Goal: Communication & Community: Answer question/provide support

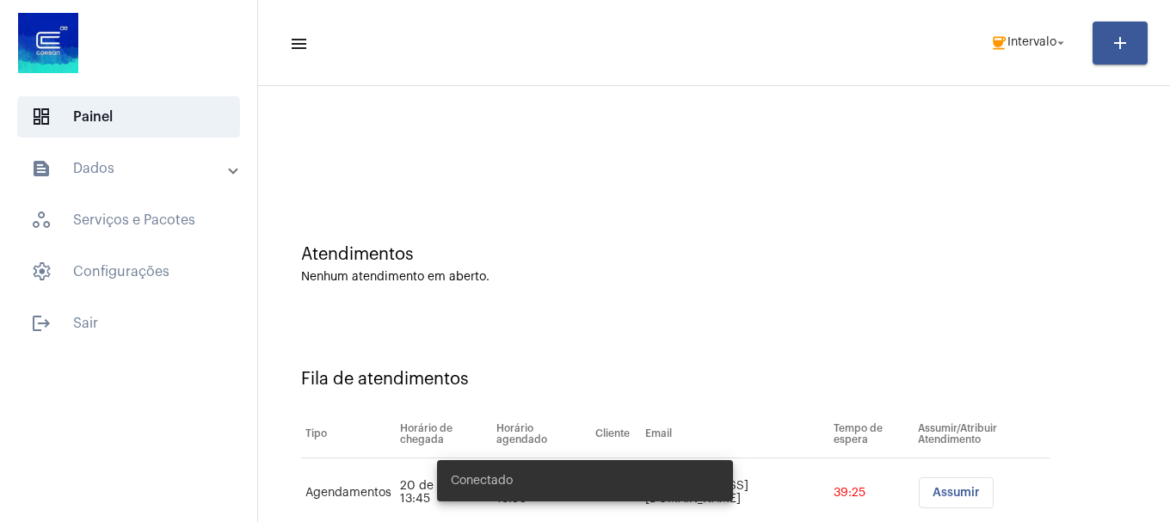
scroll to position [52, 0]
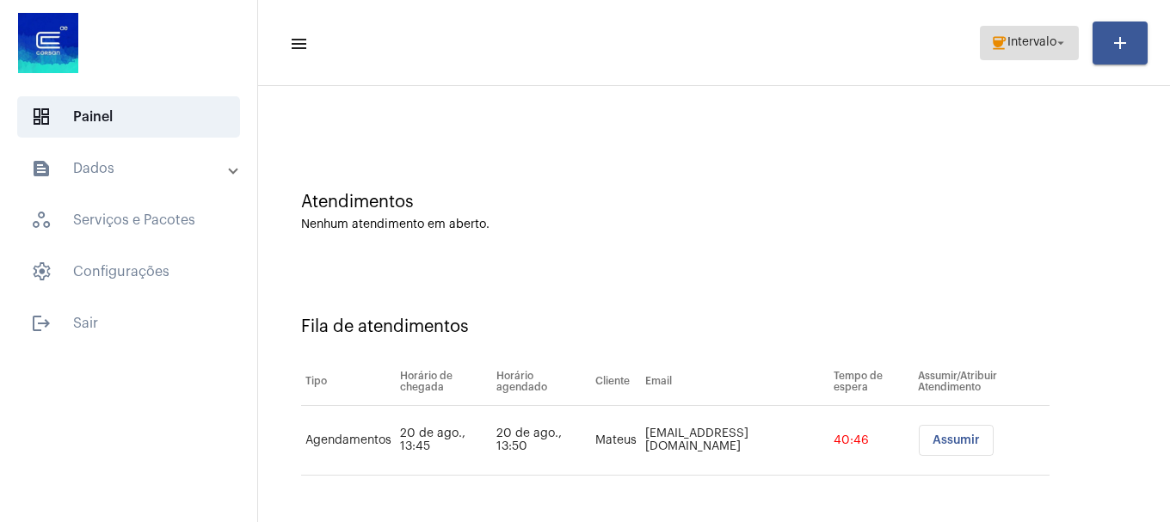
click at [985, 45] on button "coffee Intervalo arrow_drop_down" at bounding box center [1029, 43] width 99 height 34
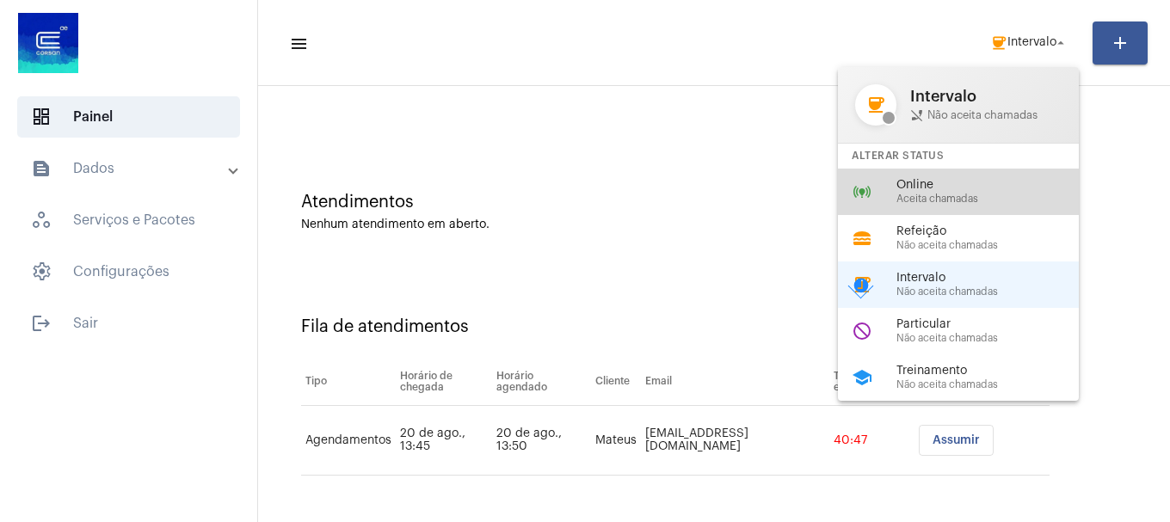
click at [975, 206] on div "online_prediction Online Aceita chamadas" at bounding box center [972, 192] width 268 height 46
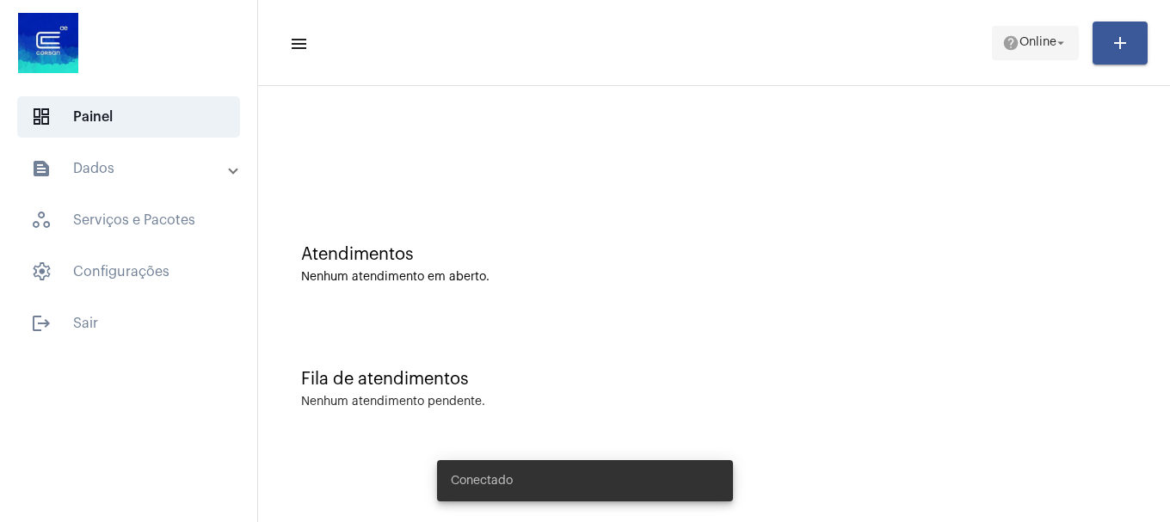
click at [1053, 46] on mat-icon "arrow_drop_down" at bounding box center [1060, 42] width 15 height 15
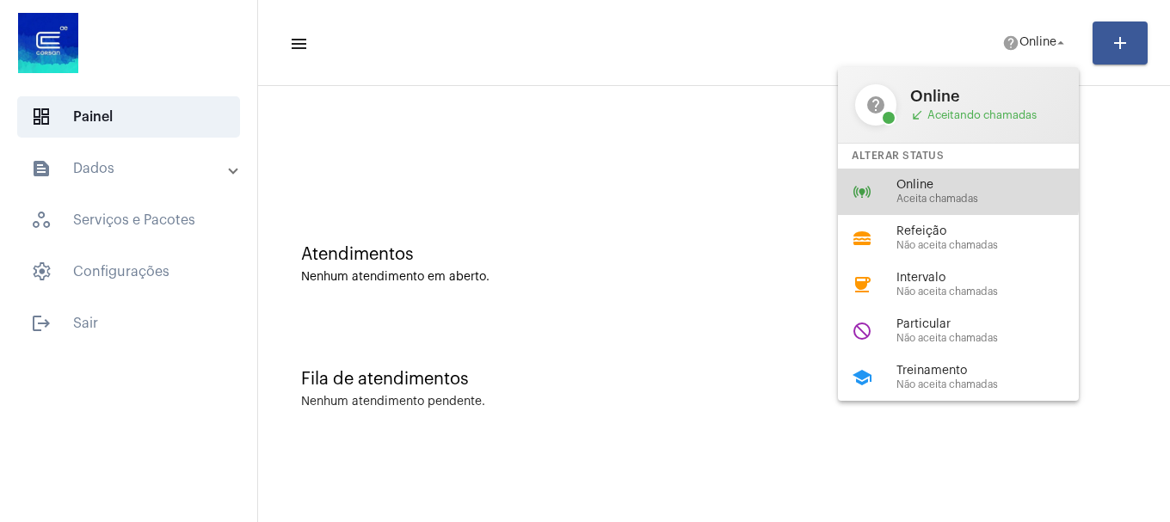
click at [938, 190] on span "Online" at bounding box center [994, 185] width 196 height 13
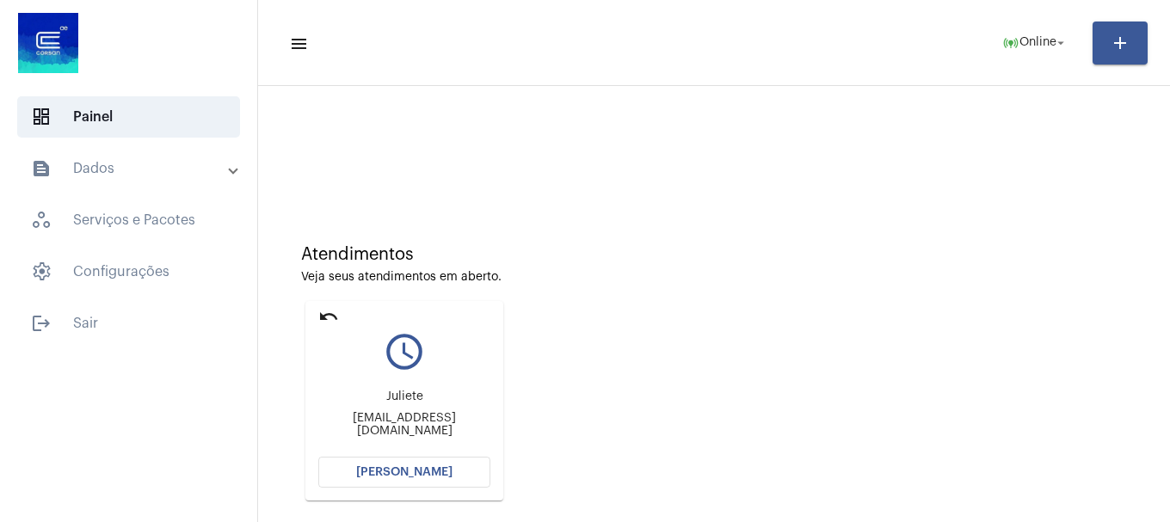
scroll to position [86, 0]
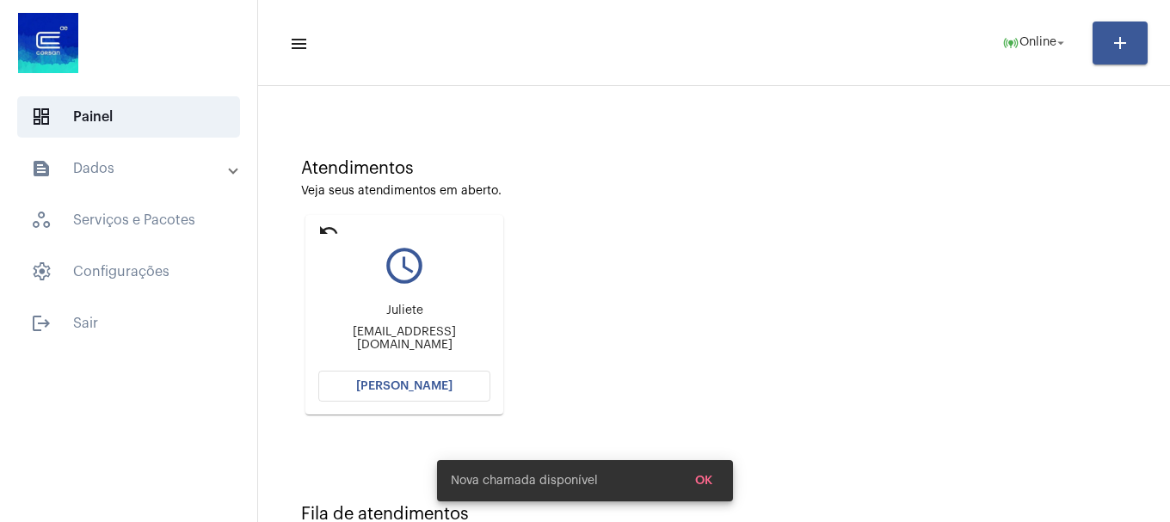
click at [426, 400] on button "[PERSON_NAME]" at bounding box center [404, 386] width 172 height 31
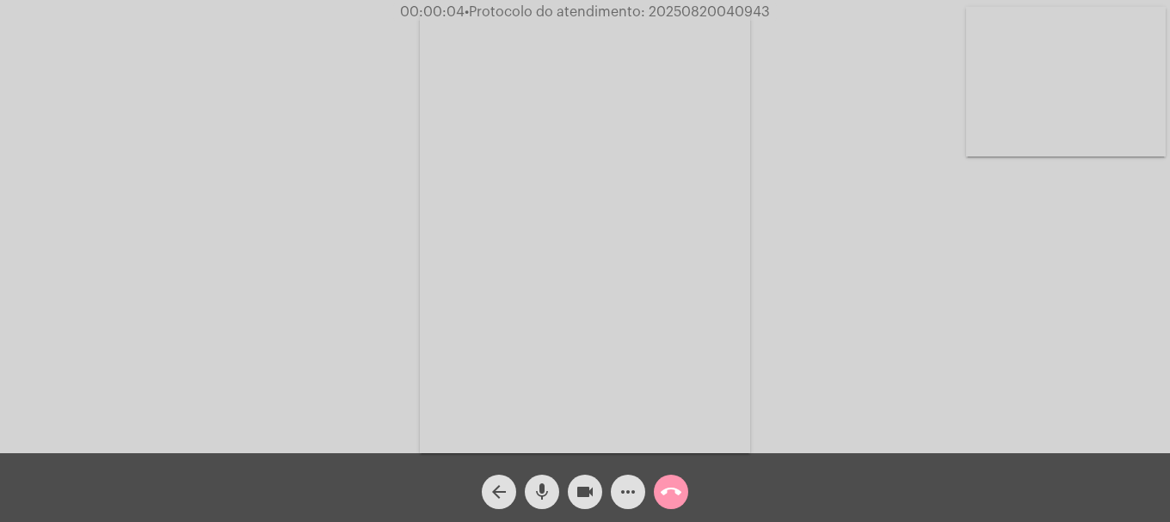
click at [1036, 138] on video at bounding box center [1066, 82] width 200 height 150
click at [538, 498] on mat-icon "mic" at bounding box center [542, 492] width 21 height 21
click at [551, 495] on mat-icon "mic_off" at bounding box center [542, 492] width 21 height 21
click at [261, 341] on video at bounding box center [228, 231] width 200 height 266
click at [1093, 102] on video at bounding box center [1066, 82] width 200 height 150
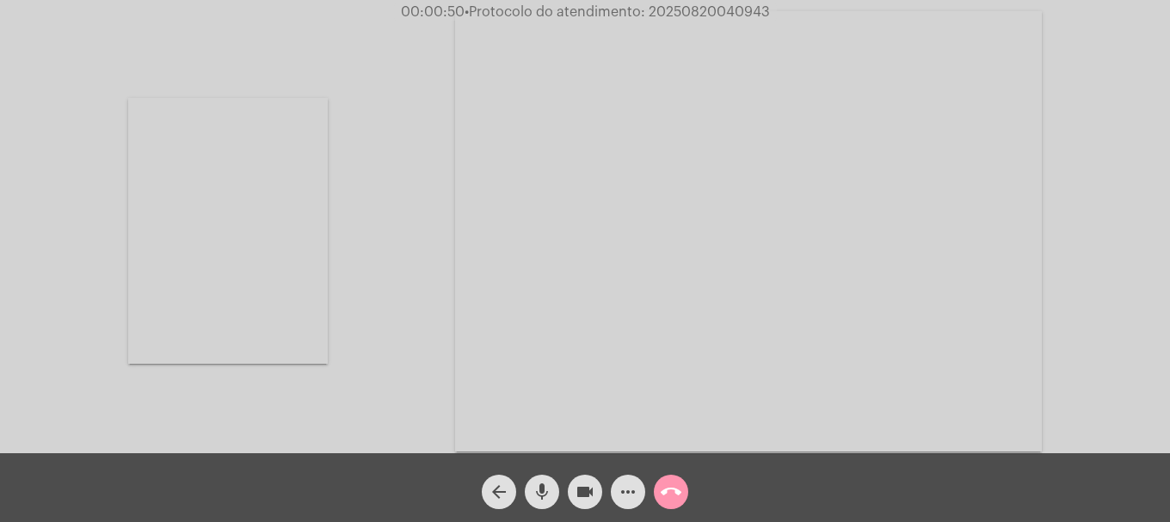
click at [280, 306] on video at bounding box center [228, 231] width 200 height 266
click at [539, 498] on mat-icon "mic" at bounding box center [542, 492] width 21 height 21
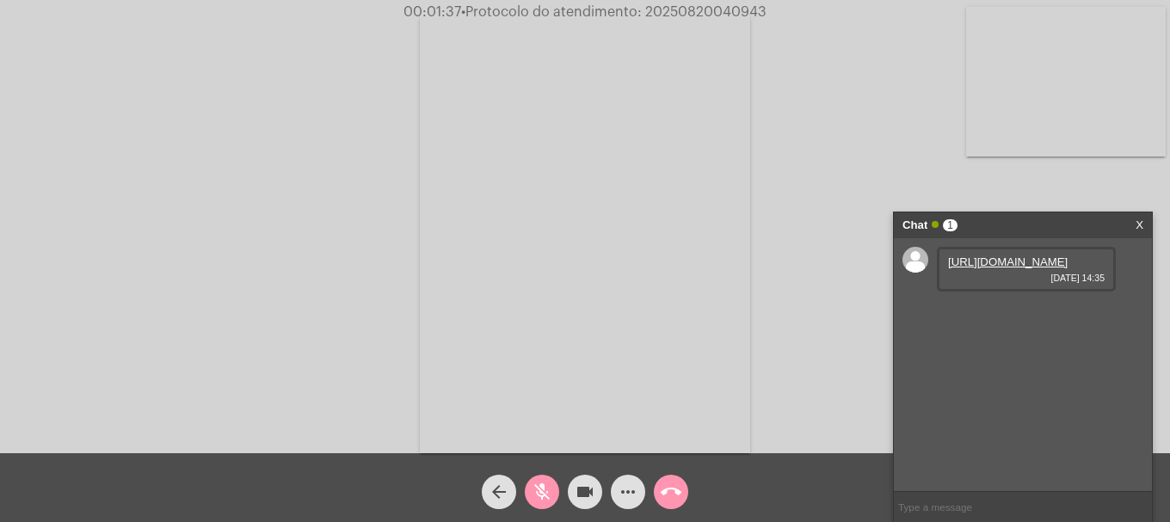
click at [545, 490] on mat-icon "mic_off" at bounding box center [542, 492] width 21 height 21
click at [1012, 268] on link "[URL][DOMAIN_NAME]" at bounding box center [1008, 261] width 120 height 13
click at [585, 497] on mat-icon "videocam" at bounding box center [585, 492] width 21 height 21
click at [586, 511] on div "arrow_back mic videocam_off more_horiz call_end" at bounding box center [585, 487] width 1170 height 69
click at [584, 505] on span "videocam_off" at bounding box center [585, 492] width 21 height 34
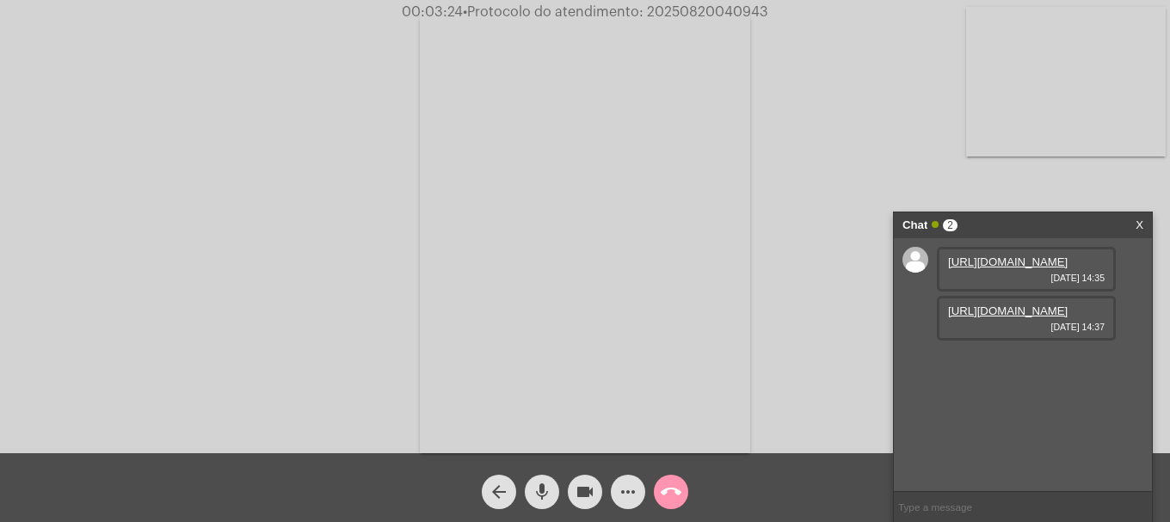
click at [975, 317] on link "[URL][DOMAIN_NAME]" at bounding box center [1008, 311] width 120 height 13
click at [1024, 366] on link "[URL][DOMAIN_NAME]" at bounding box center [1008, 360] width 120 height 13
click at [686, 14] on span "• Protocolo do atendimento: 20250820040943" at bounding box center [614, 12] width 305 height 14
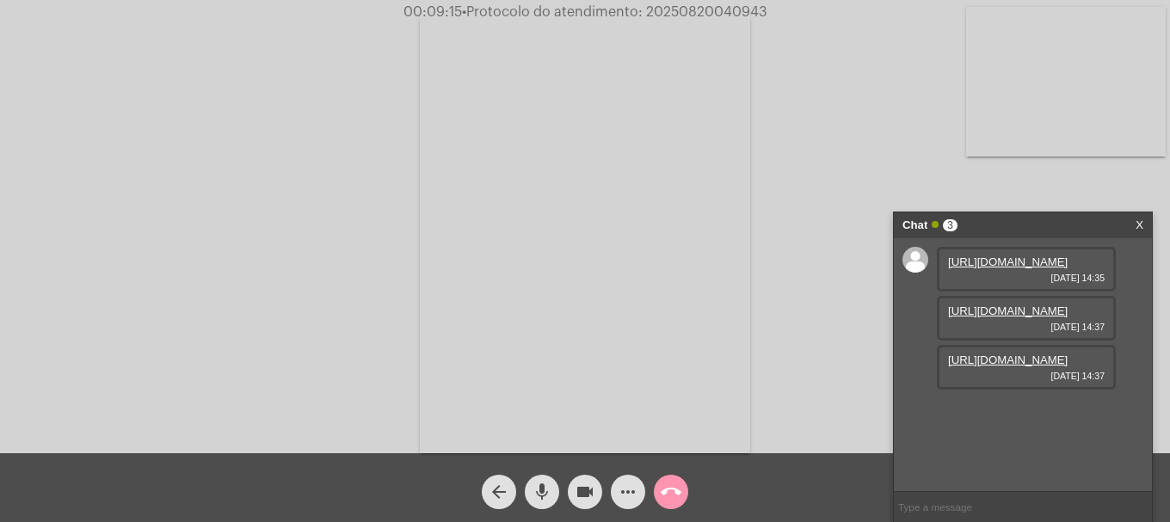
copy span "20250820040943"
click at [961, 508] on input "text" at bounding box center [1023, 507] width 258 height 30
paste input "20250820040943"
type input "20250820040943"
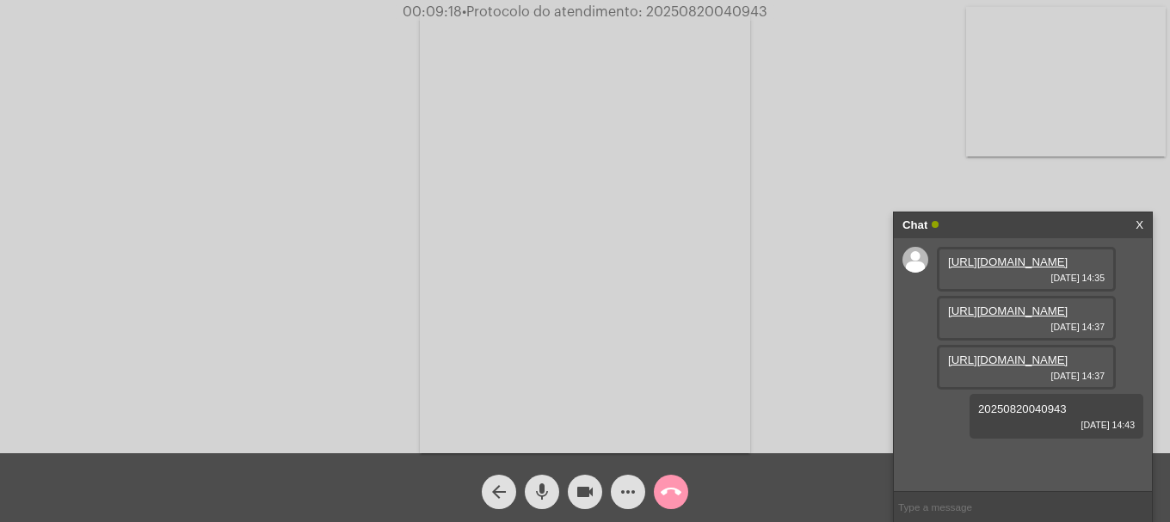
click at [678, 495] on mat-icon "call_end" at bounding box center [671, 492] width 21 height 21
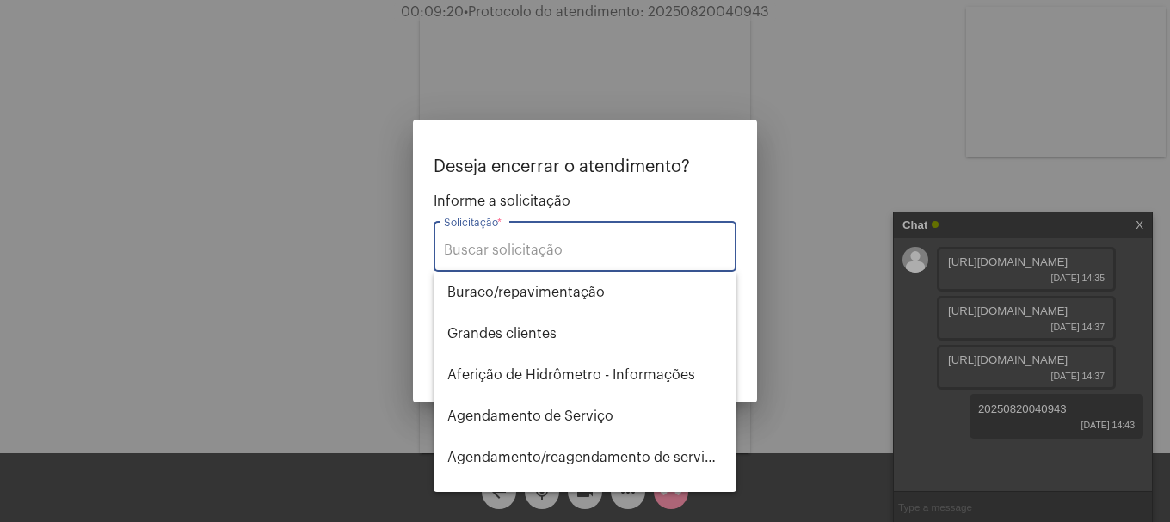
click at [573, 242] on div "Solicitação *" at bounding box center [585, 245] width 282 height 54
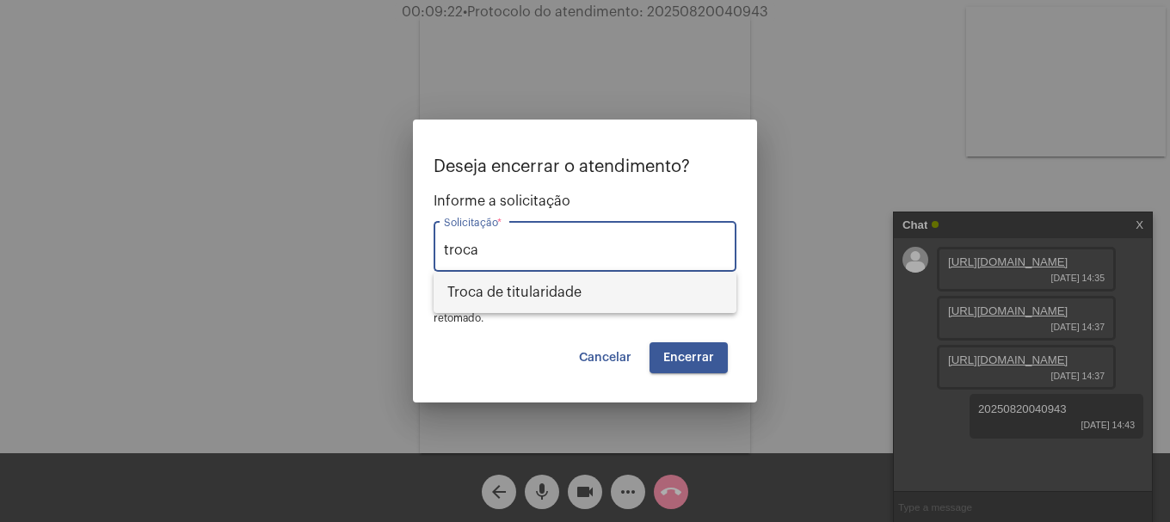
click at [559, 283] on span "Troca de titularidade" at bounding box center [584, 292] width 275 height 41
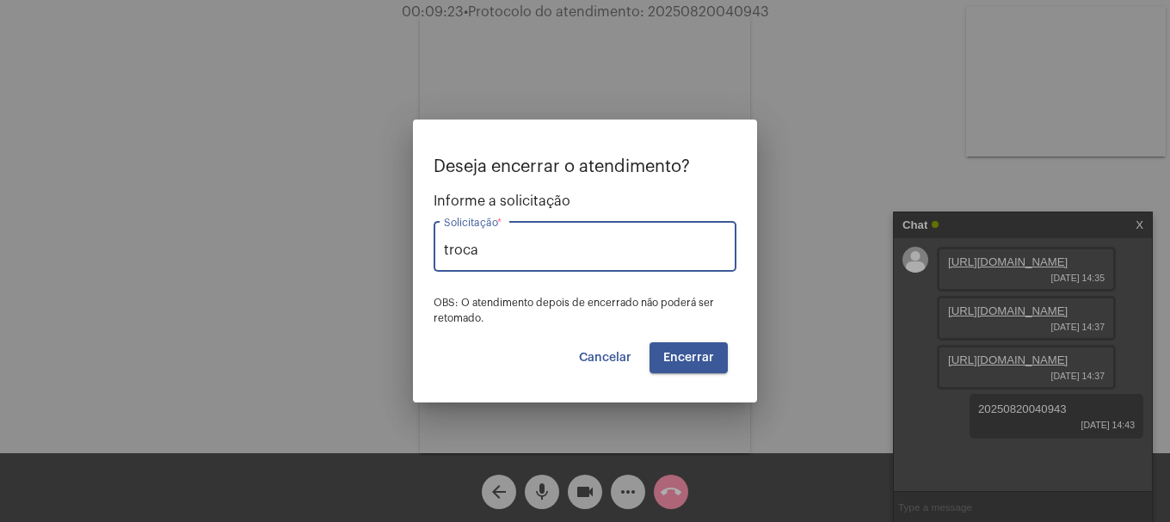
type input "Troca de titularidade"
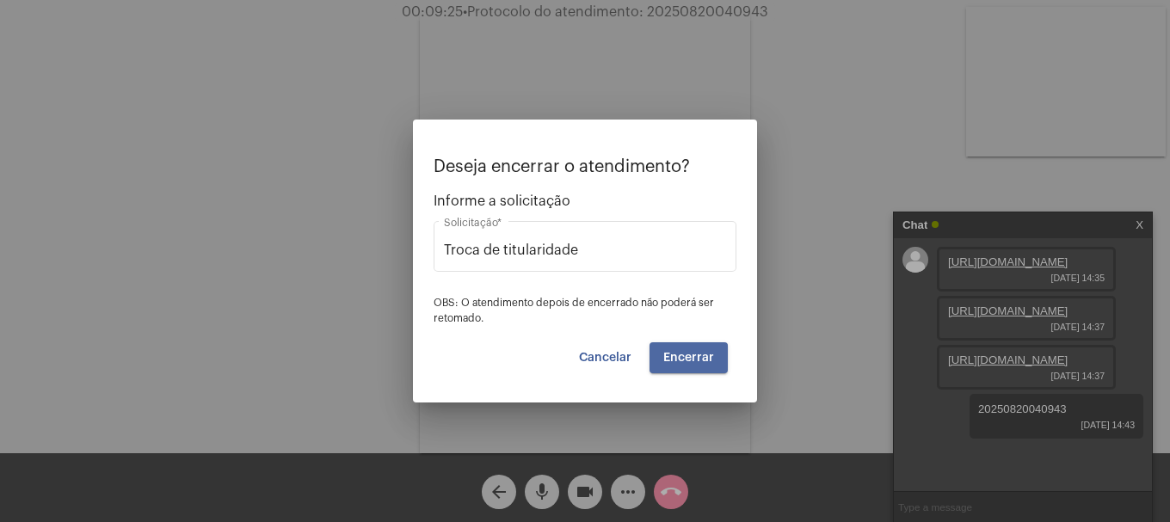
click at [687, 363] on span "Encerrar" at bounding box center [688, 358] width 51 height 12
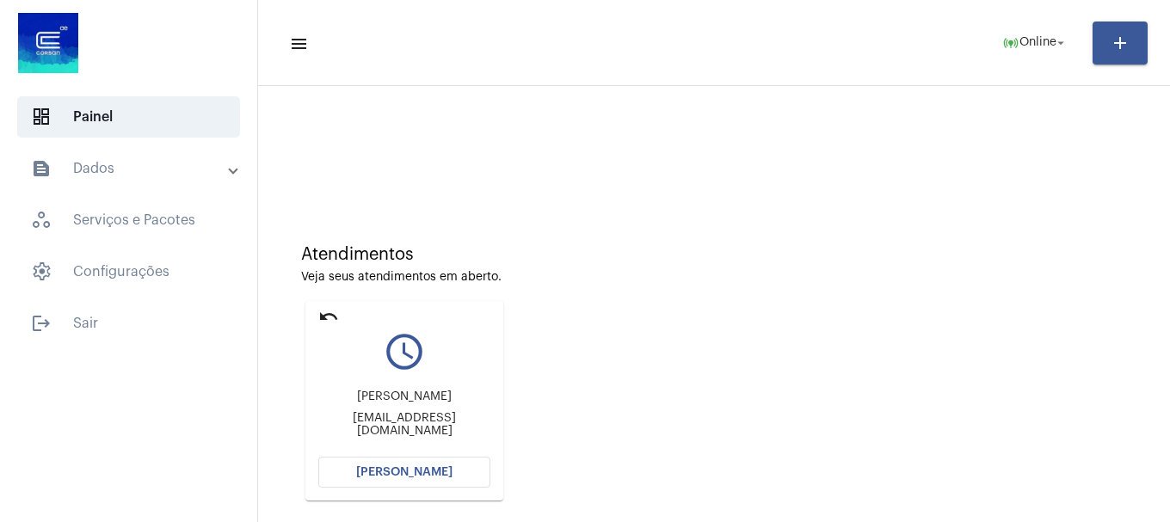
click at [443, 477] on span "[PERSON_NAME]" at bounding box center [404, 472] width 96 height 12
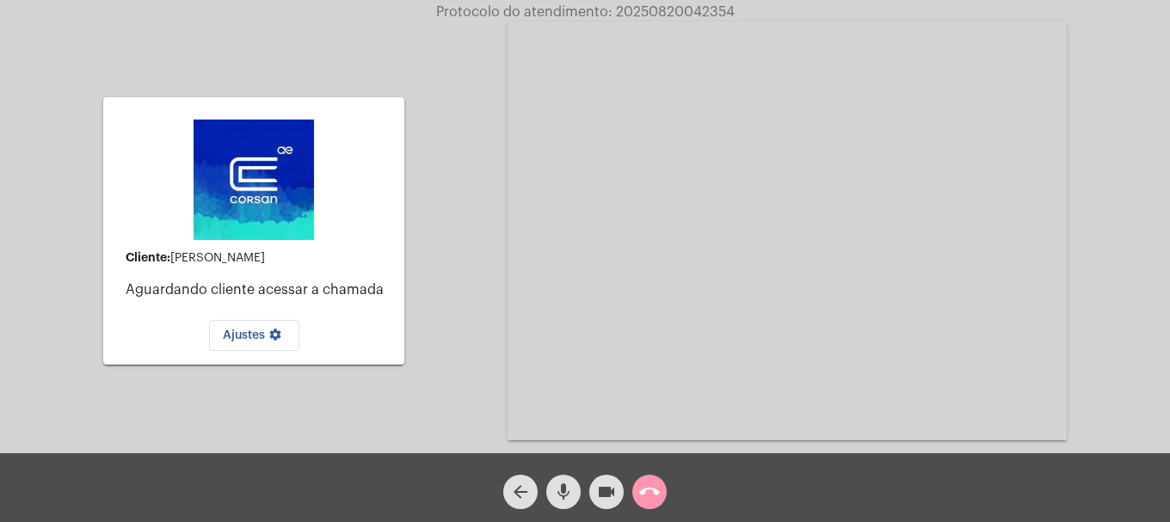
click at [657, 489] on mat-icon "call_end" at bounding box center [649, 492] width 21 height 21
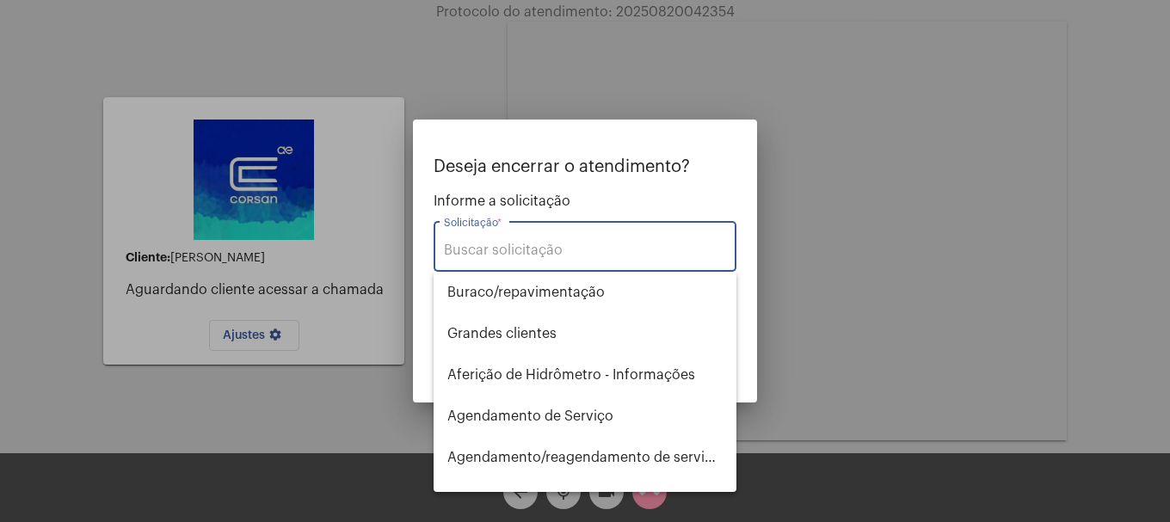
click at [594, 241] on div "Solicitação *" at bounding box center [585, 245] width 282 height 54
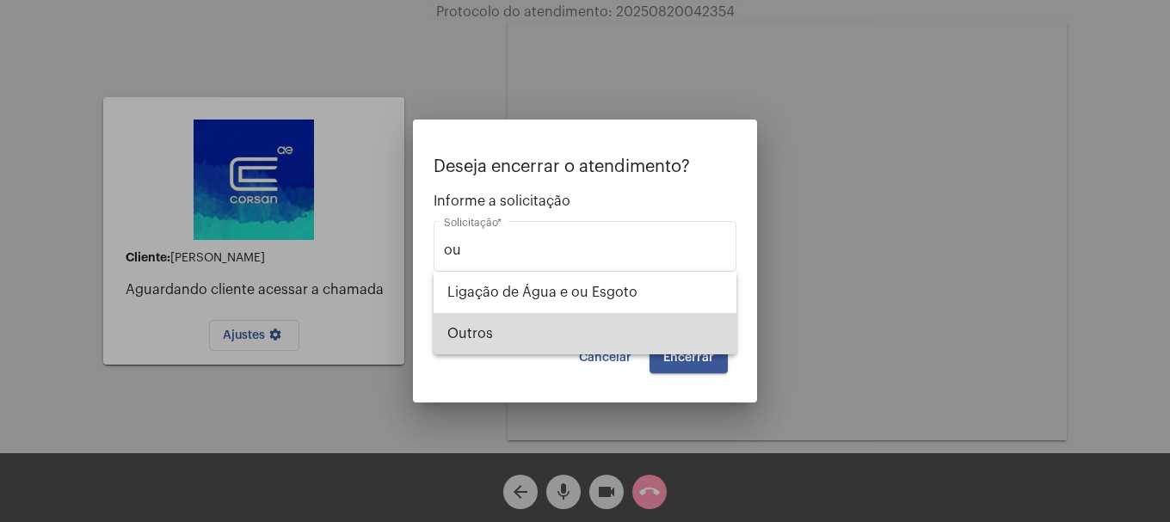
click at [565, 346] on span "Outros" at bounding box center [584, 333] width 275 height 41
type input "Outros"
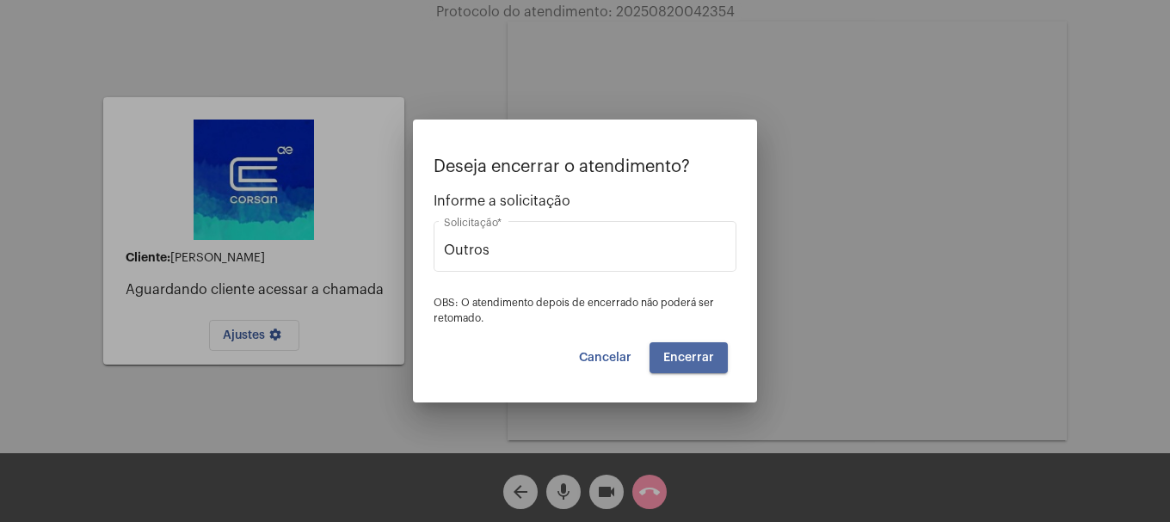
click at [686, 354] on span "Encerrar" at bounding box center [688, 358] width 51 height 12
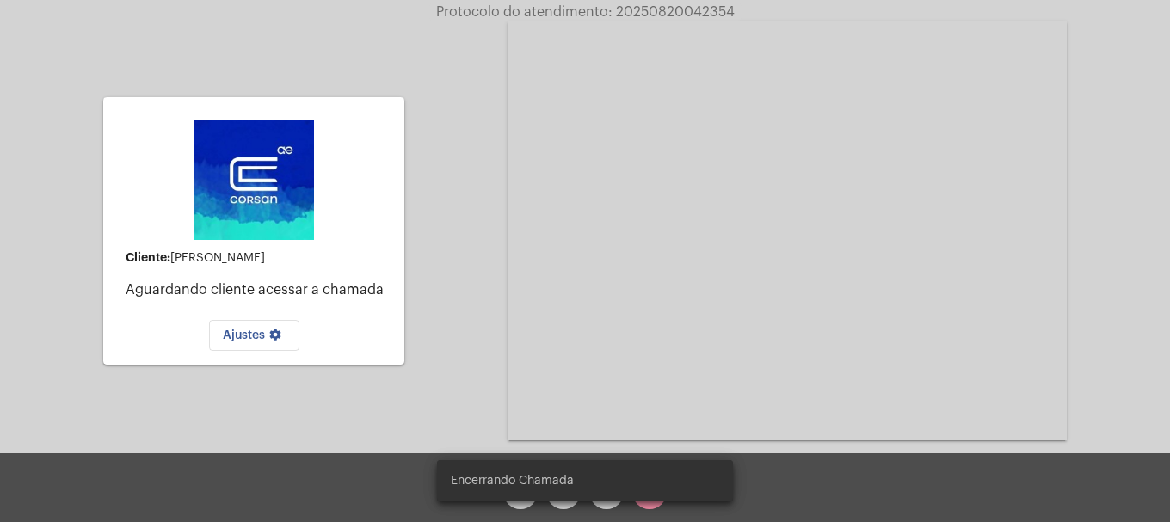
click at [686, 354] on video at bounding box center [787, 231] width 559 height 419
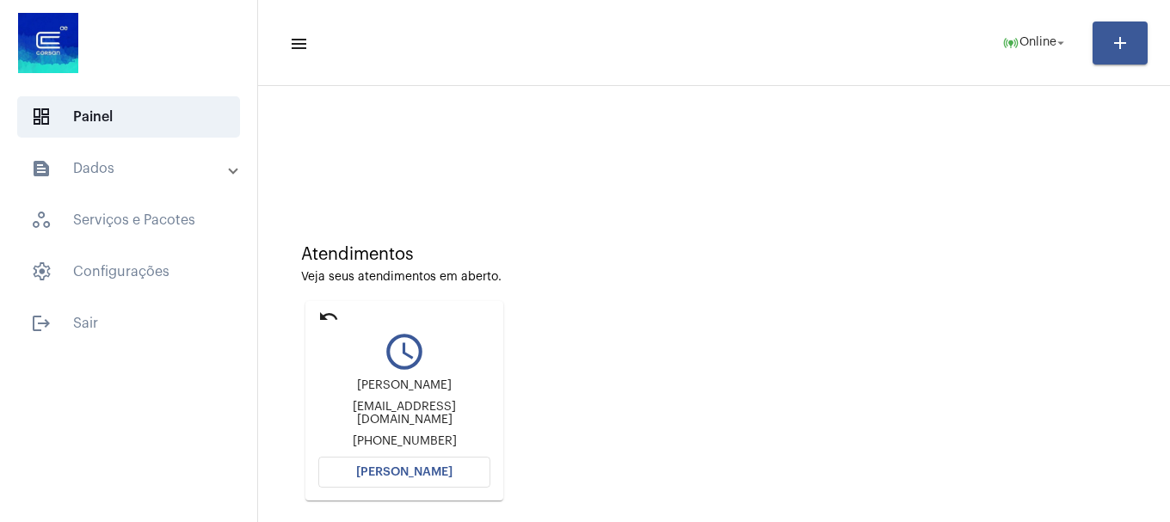
click at [397, 482] on button "[PERSON_NAME]" at bounding box center [404, 472] width 172 height 31
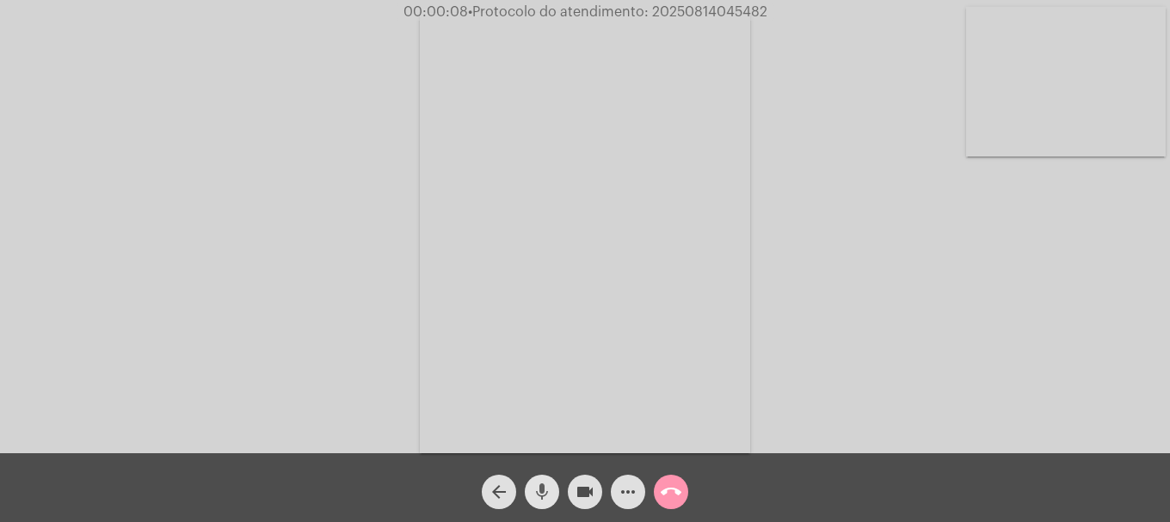
click at [552, 499] on button "mic" at bounding box center [542, 492] width 34 height 34
click at [552, 497] on button "mic_off" at bounding box center [542, 492] width 34 height 34
click at [1088, 150] on video at bounding box center [1066, 82] width 200 height 150
click at [663, 493] on mat-icon "call_end" at bounding box center [671, 492] width 21 height 21
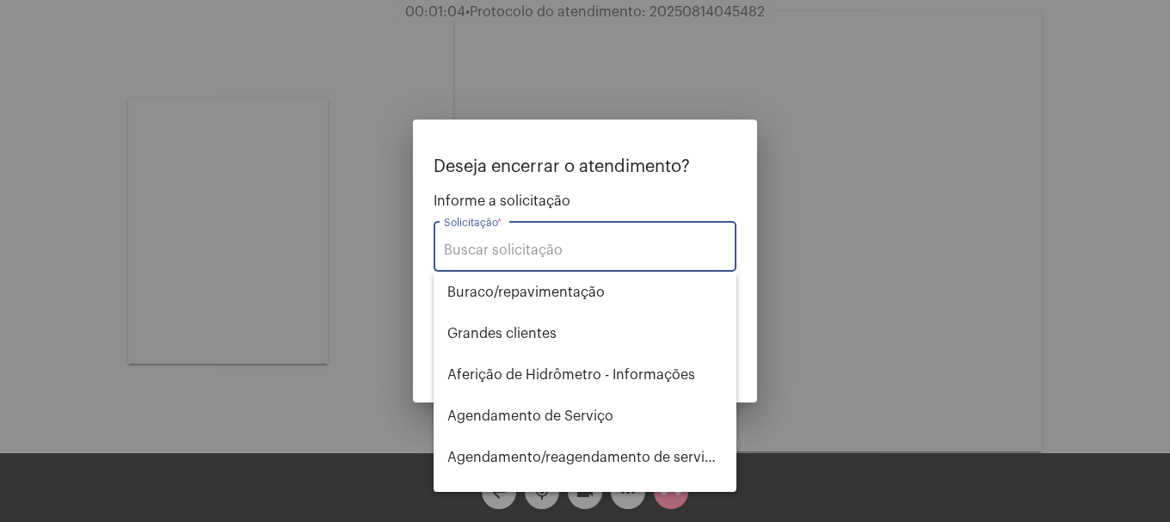
click at [594, 247] on input "Solicitação *" at bounding box center [585, 250] width 282 height 15
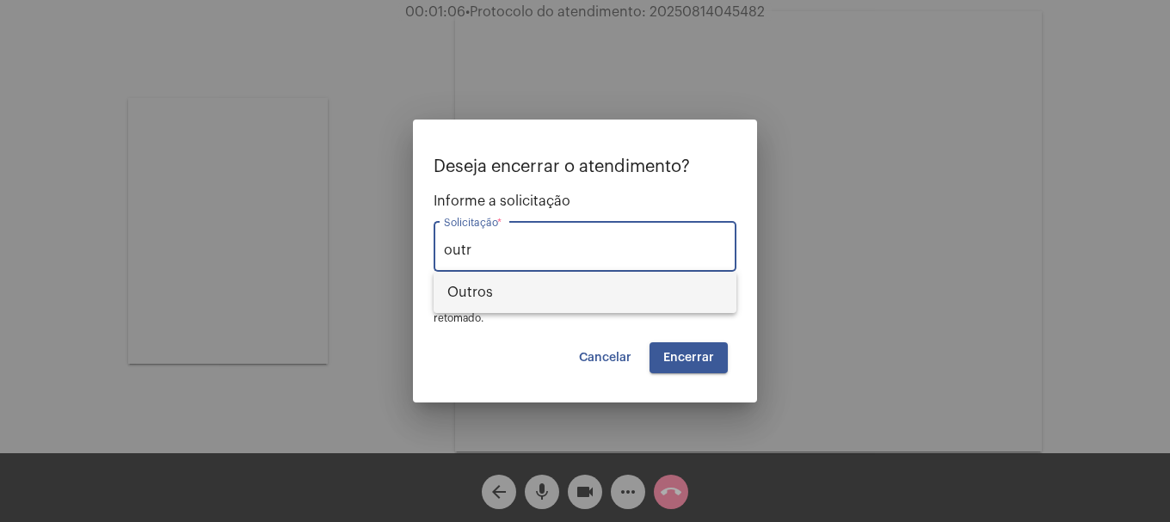
click at [585, 288] on span "Outros" at bounding box center [584, 292] width 275 height 41
type input "Outros"
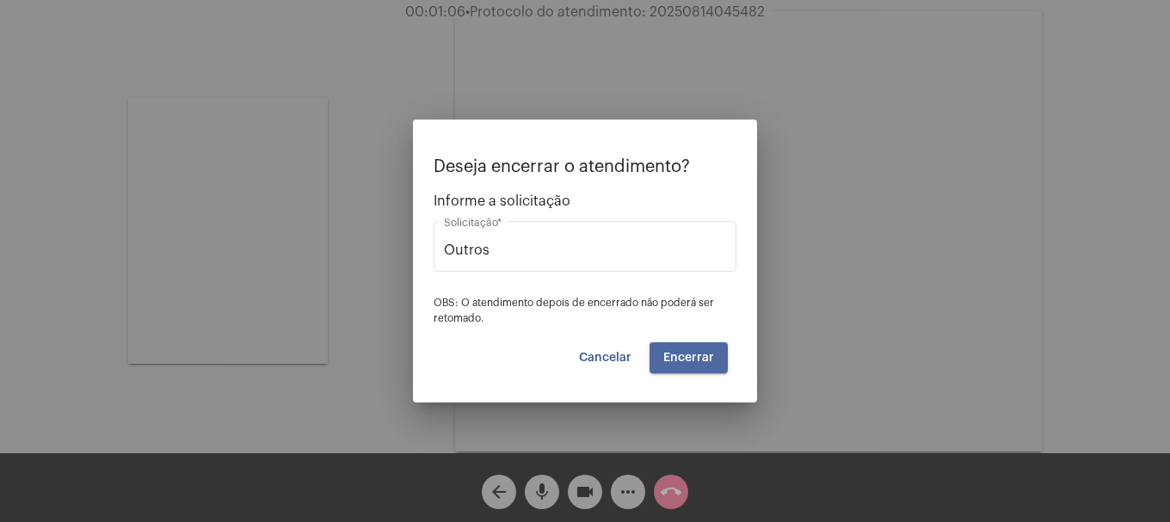
click at [692, 356] on span "Encerrar" at bounding box center [688, 358] width 51 height 12
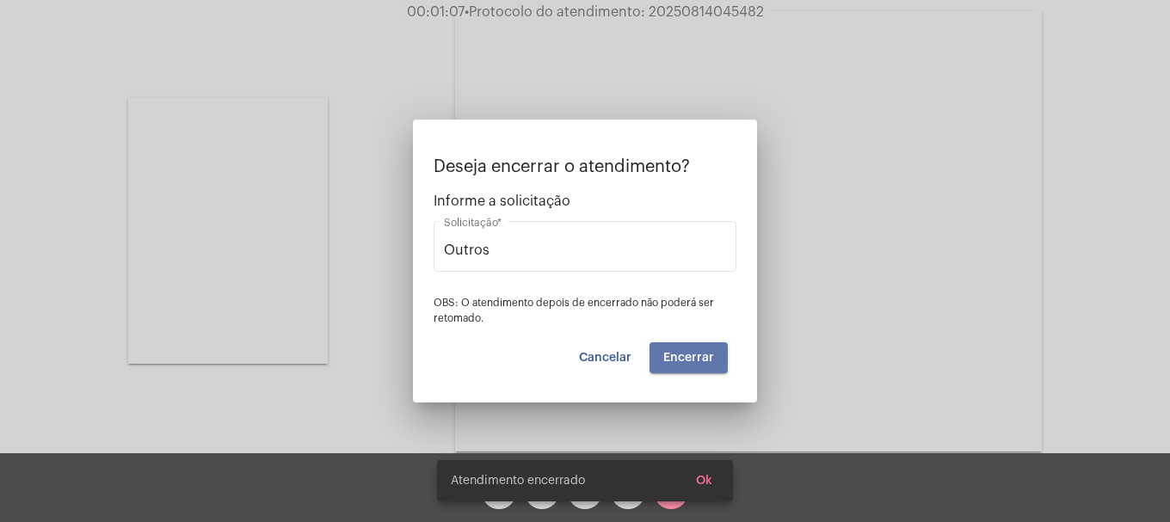
click at [692, 356] on span "Encerrar" at bounding box center [688, 358] width 51 height 12
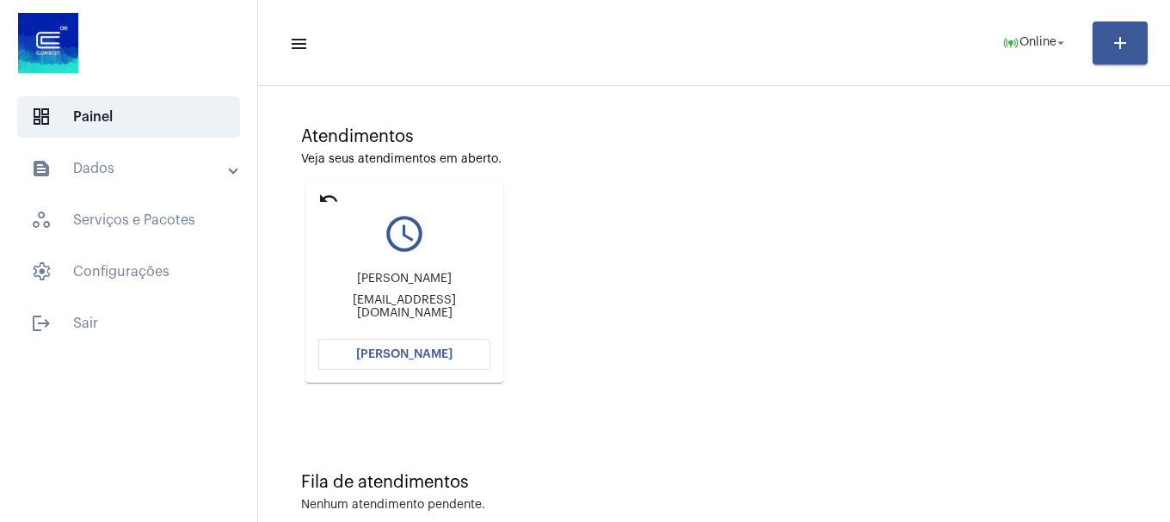
scroll to position [151, 0]
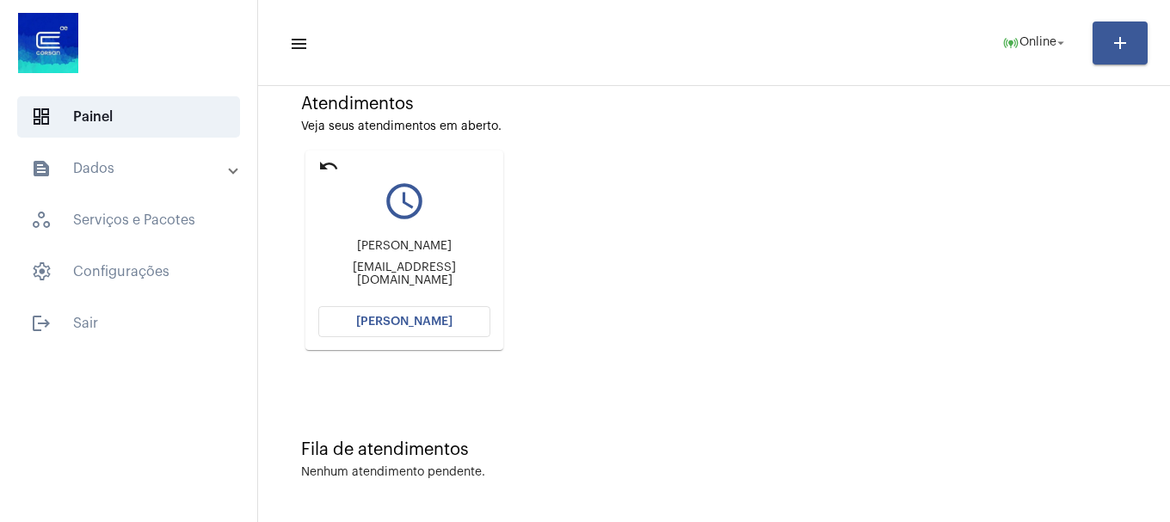
click at [413, 329] on button "[PERSON_NAME]" at bounding box center [404, 321] width 172 height 31
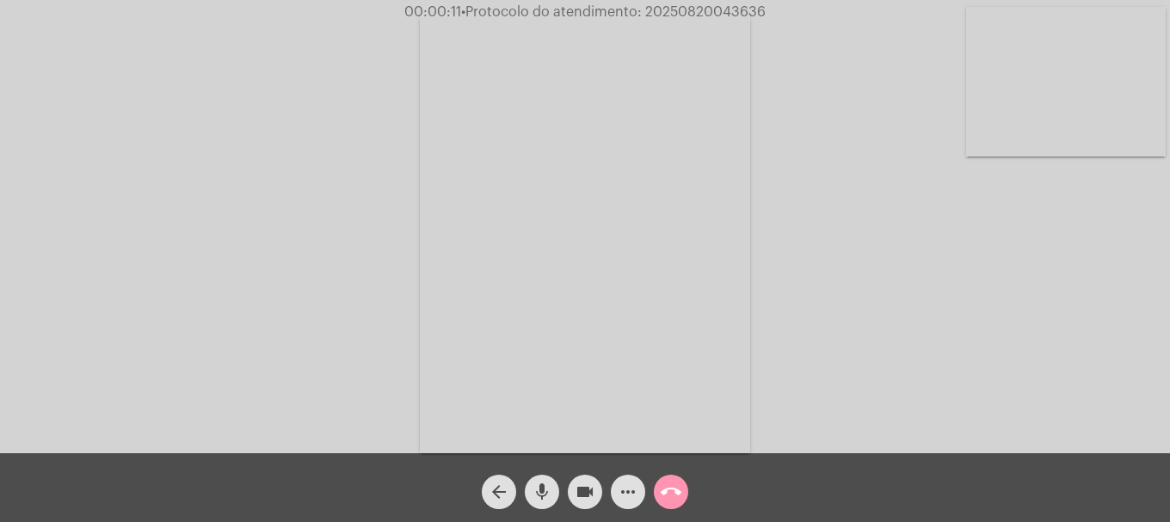
click at [540, 501] on mat-icon "mic" at bounding box center [542, 492] width 21 height 21
click at [540, 501] on mat-icon "mic_off" at bounding box center [542, 492] width 21 height 21
click at [533, 493] on mat-icon "mic" at bounding box center [542, 492] width 21 height 21
click at [533, 493] on mat-icon "mic_off" at bounding box center [542, 492] width 21 height 21
click at [534, 493] on mat-icon "mic" at bounding box center [542, 492] width 21 height 21
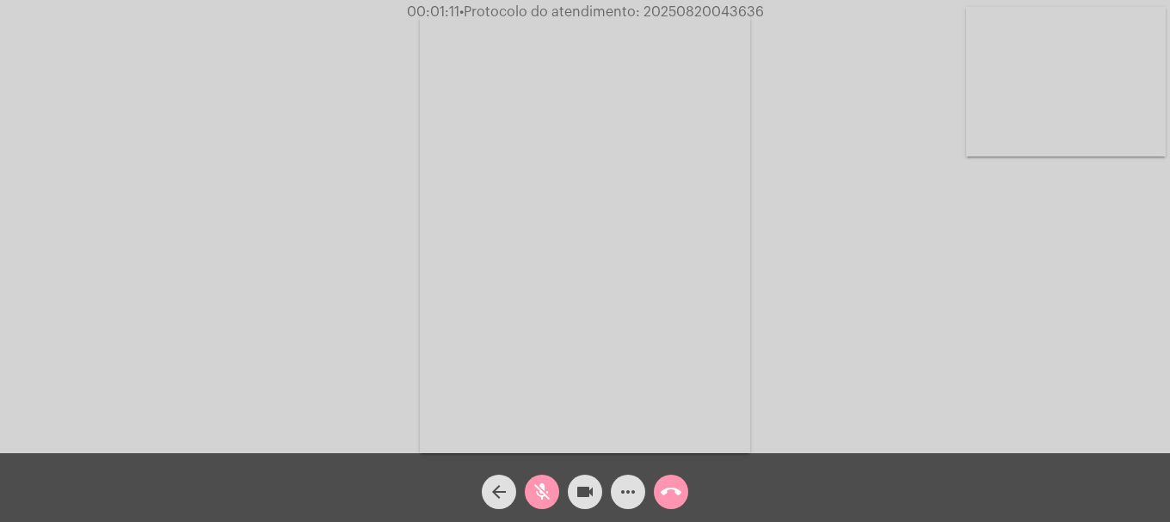
click at [537, 493] on mat-icon "mic_off" at bounding box center [542, 492] width 21 height 21
click at [1055, 128] on video at bounding box center [1066, 82] width 200 height 150
click at [546, 492] on mat-icon "mic" at bounding box center [542, 492] width 21 height 21
click at [569, 493] on button "videocam" at bounding box center [585, 492] width 34 height 34
click at [555, 488] on button "mic_off" at bounding box center [542, 492] width 34 height 34
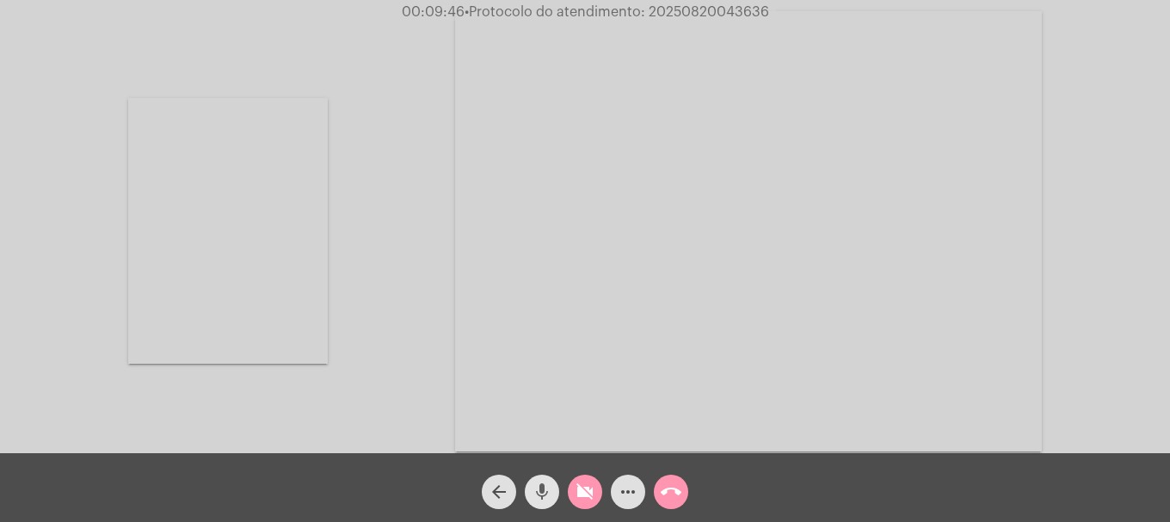
click at [610, 487] on div "more_horiz" at bounding box center [627, 487] width 43 height 43
click at [582, 497] on mat-icon "videocam_off" at bounding box center [585, 492] width 21 height 21
click at [655, 9] on span "• Protocolo do atendimento: 20250820043636" at bounding box center [612, 12] width 305 height 14
copy span "20250820043636"
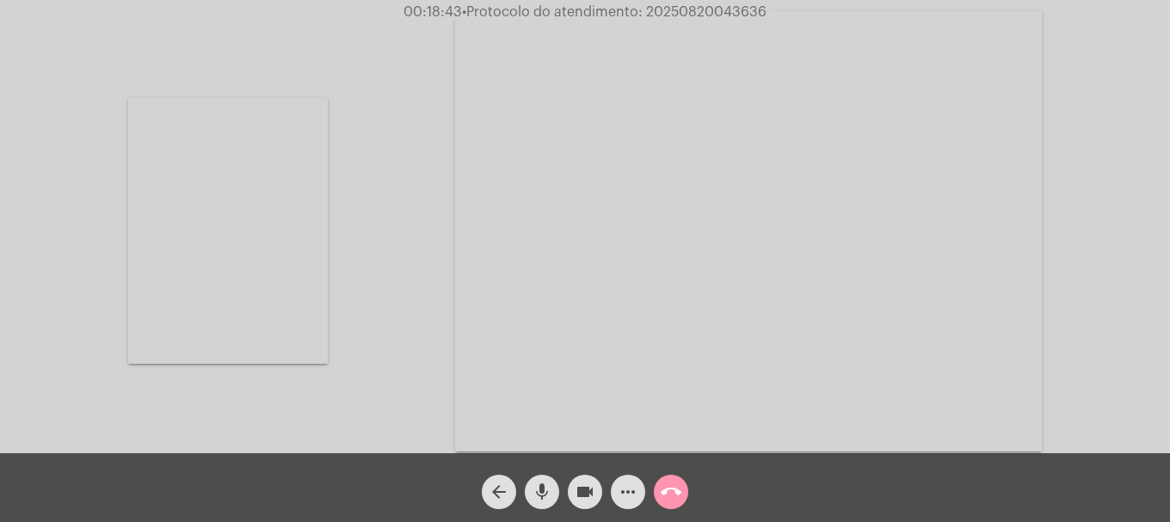
click at [628, 497] on mat-icon "more_horiz" at bounding box center [628, 492] width 21 height 21
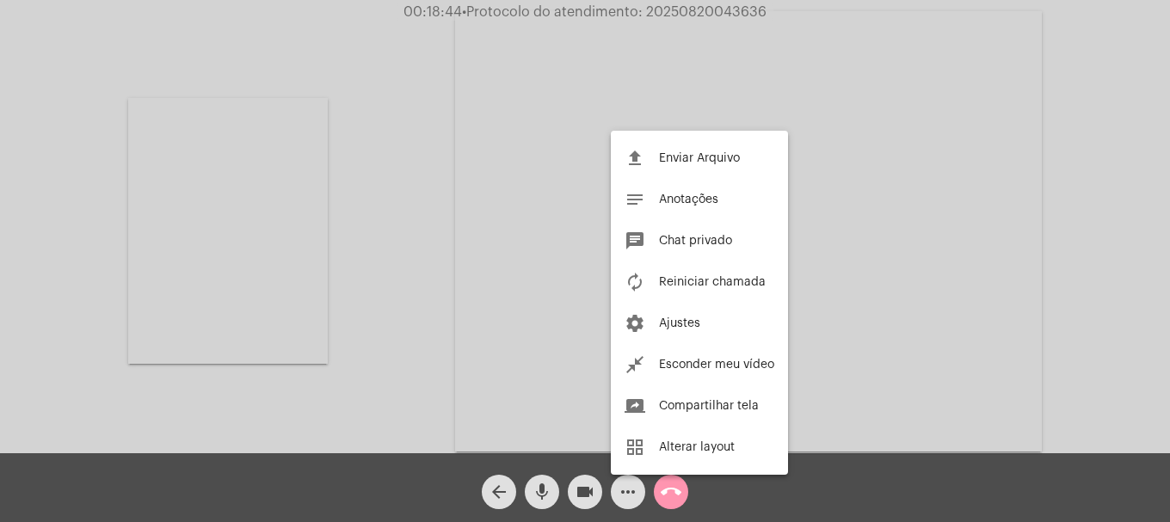
click at [642, 244] on mat-icon "chat" at bounding box center [635, 241] width 21 height 21
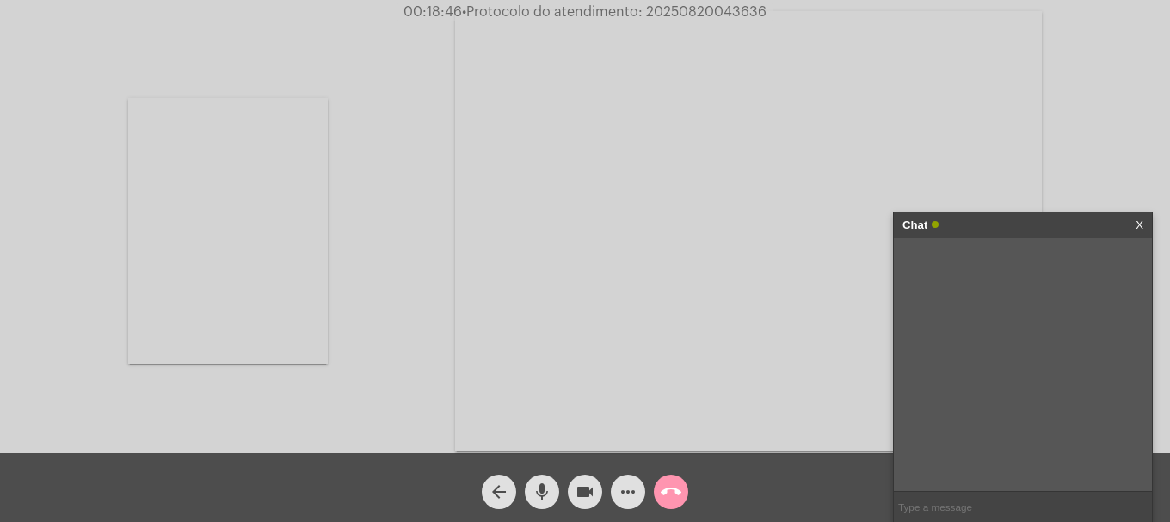
paste input "20250820043636"
type input "20250820043636"
click at [680, 498] on mat-icon "call_end" at bounding box center [671, 492] width 21 height 21
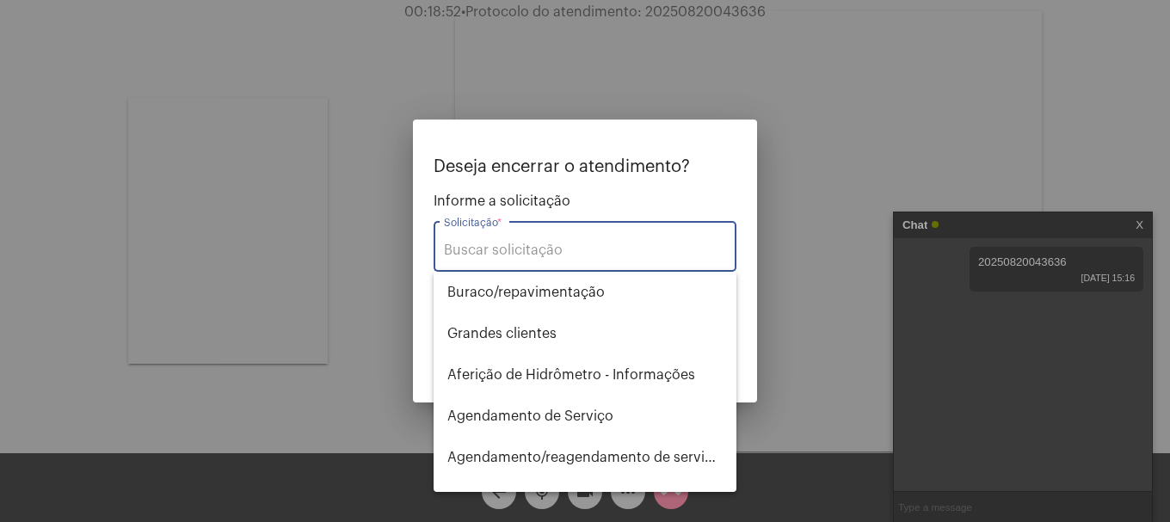
click at [618, 259] on div "Solicitação *" at bounding box center [585, 245] width 282 height 54
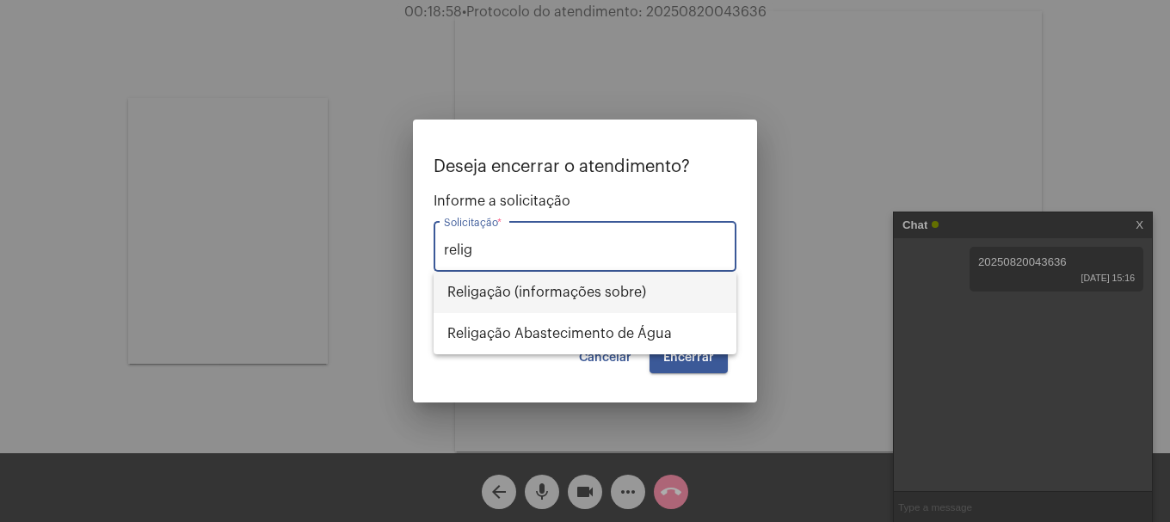
click at [629, 304] on span "Religação (informações sobre)" at bounding box center [584, 292] width 275 height 41
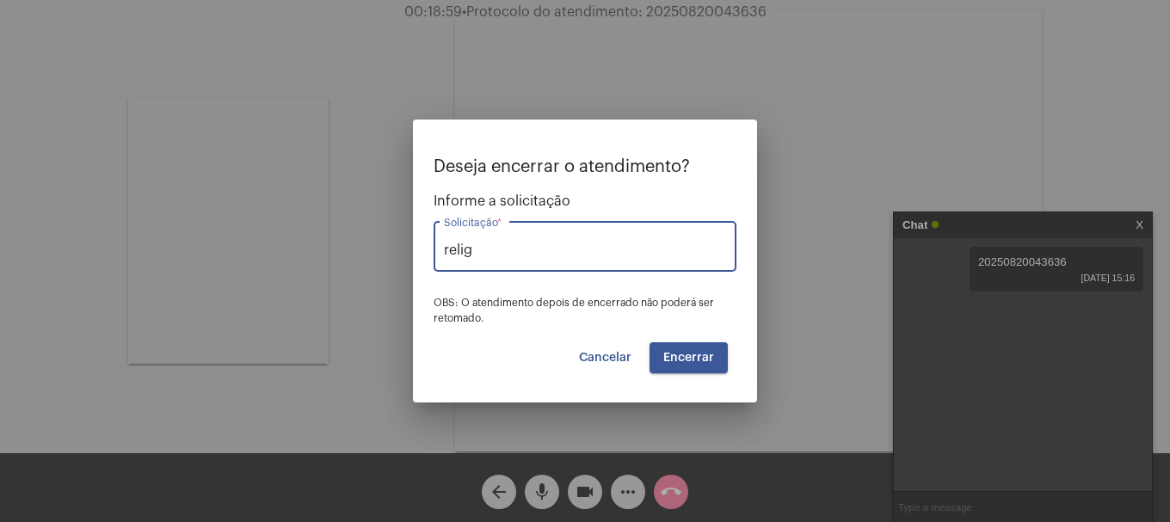
type input "Religação (informações sobre)"
click at [683, 357] on span "Encerrar" at bounding box center [688, 358] width 51 height 12
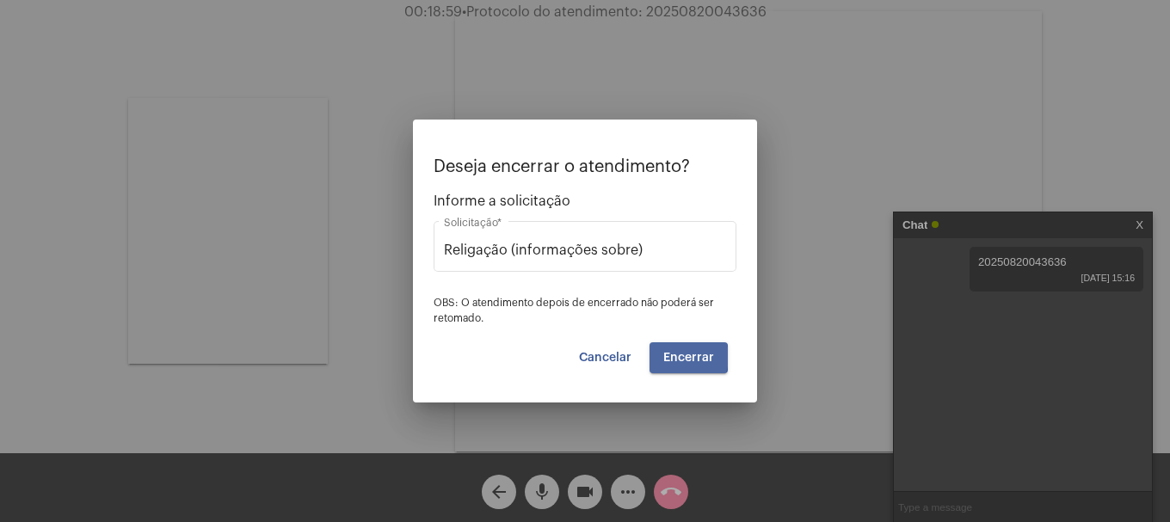
click at [683, 357] on span "Encerrar" at bounding box center [688, 358] width 51 height 12
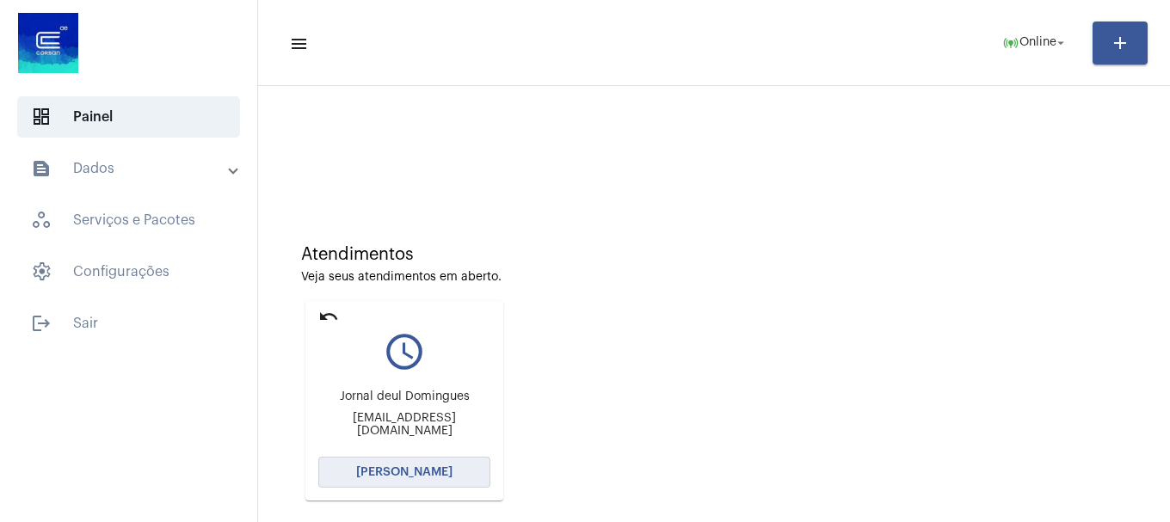
click at [439, 475] on span "[PERSON_NAME]" at bounding box center [404, 472] width 96 height 12
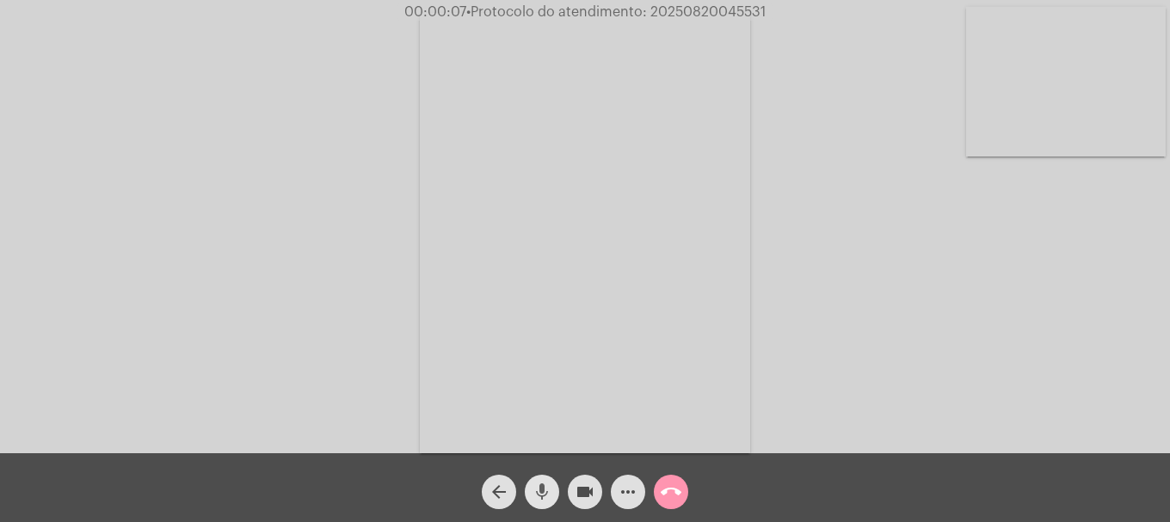
click at [528, 491] on button "mic" at bounding box center [542, 492] width 34 height 34
click at [531, 497] on button "mic_off" at bounding box center [542, 492] width 34 height 34
click at [683, 497] on button "call_end" at bounding box center [671, 492] width 34 height 34
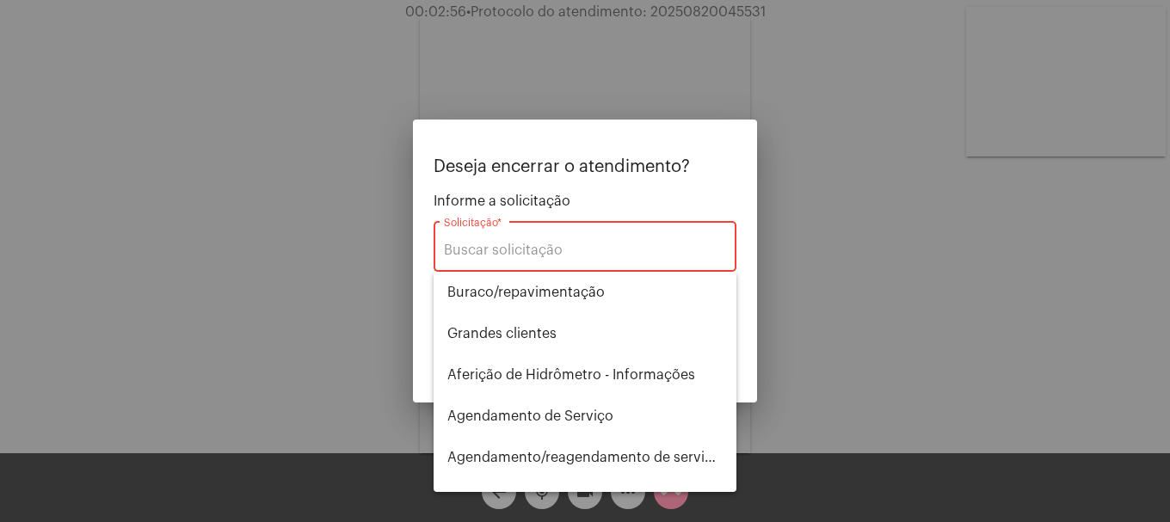
click at [644, 238] on div "Solicitação *" at bounding box center [585, 245] width 282 height 54
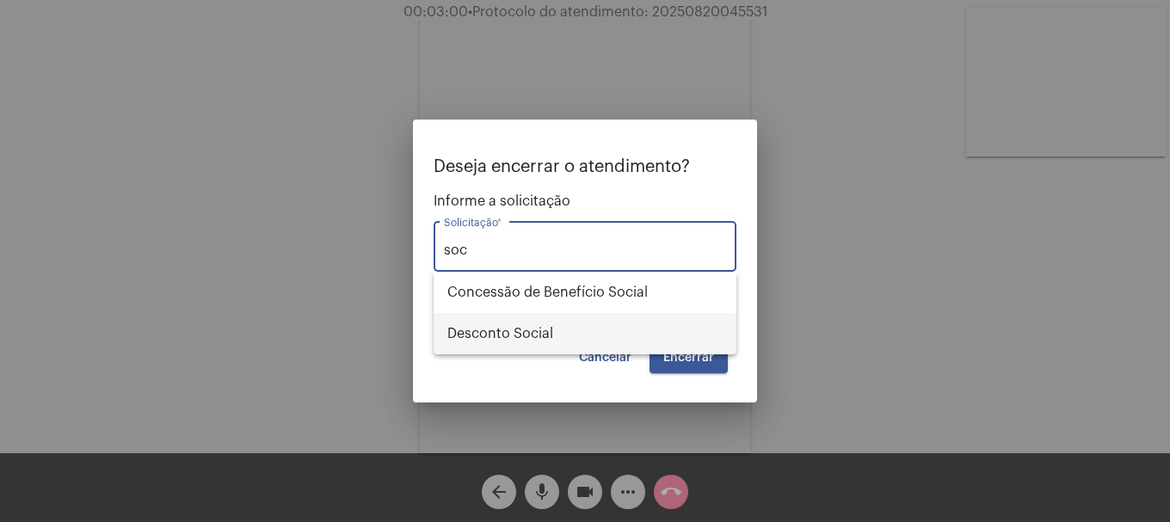
click at [633, 323] on span "Desconto Social" at bounding box center [584, 333] width 275 height 41
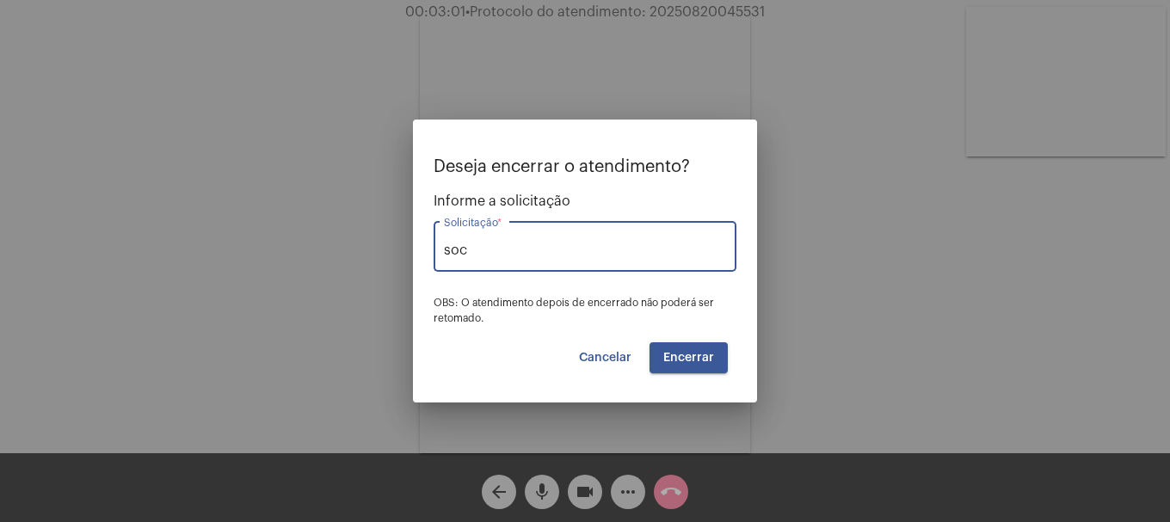
type input "Desconto Social"
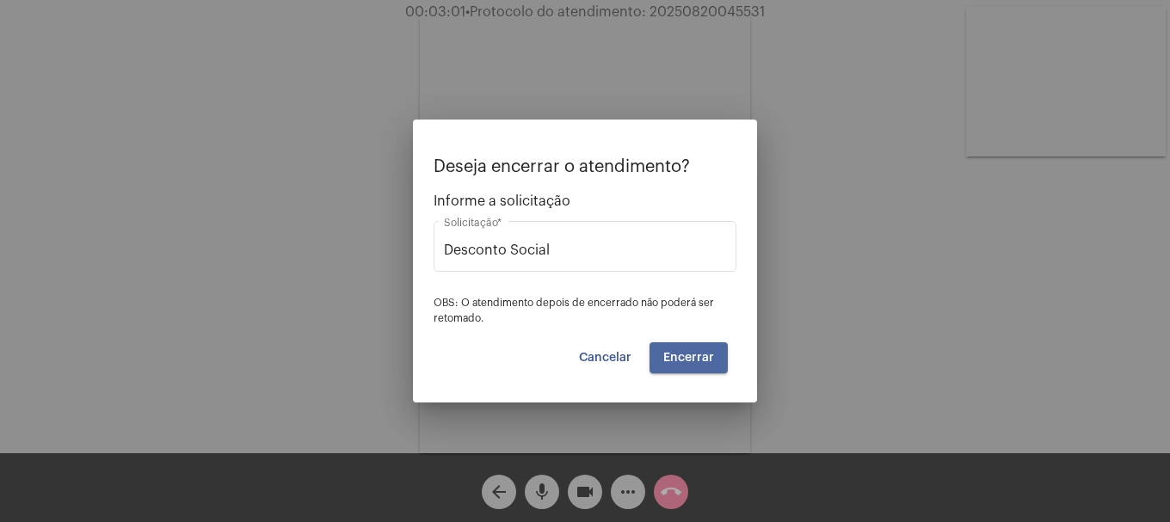
click at [694, 357] on span "Encerrar" at bounding box center [688, 358] width 51 height 12
click at [693, 357] on span "Encerrar" at bounding box center [688, 358] width 51 height 12
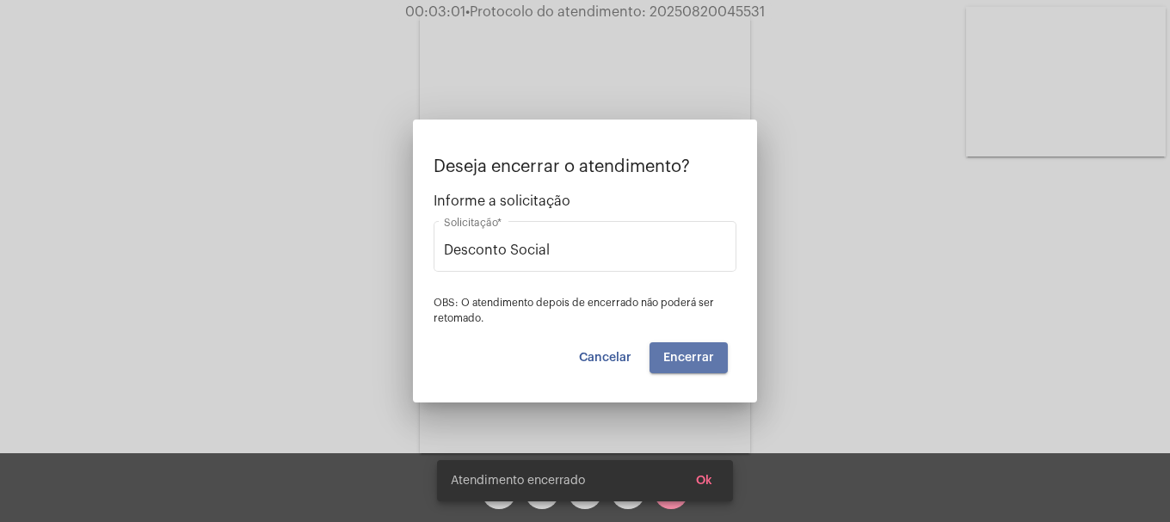
click at [693, 357] on span "Encerrar" at bounding box center [688, 358] width 51 height 12
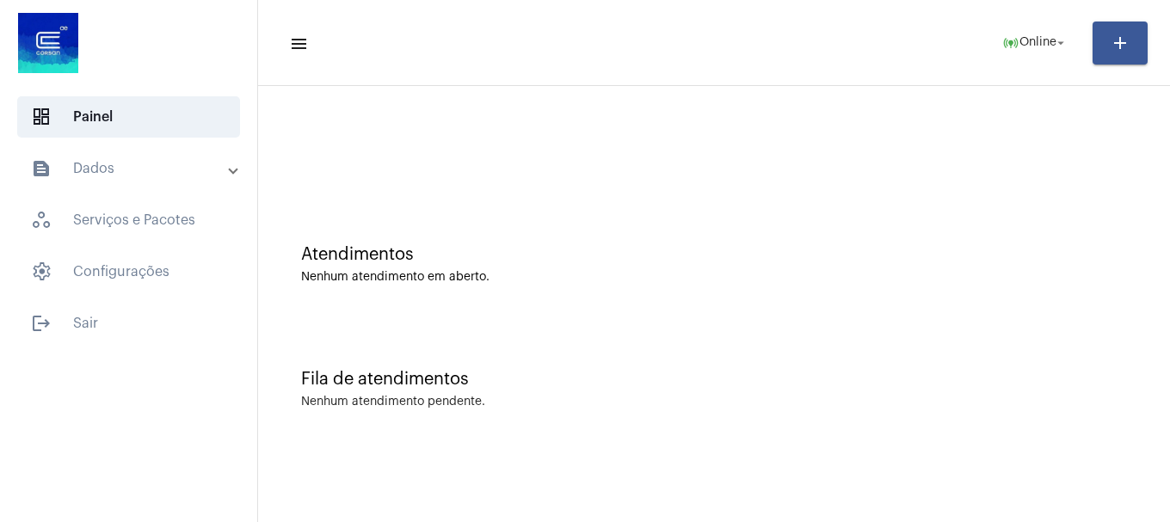
drag, startPoint x: 355, startPoint y: 264, endPoint x: 551, endPoint y: 264, distance: 196.1
click at [551, 264] on div "Atendimentos Nenhum atendimento em aberto." at bounding box center [714, 264] width 826 height 39
click at [992, 380] on div "Fila de atendimentos" at bounding box center [714, 379] width 826 height 19
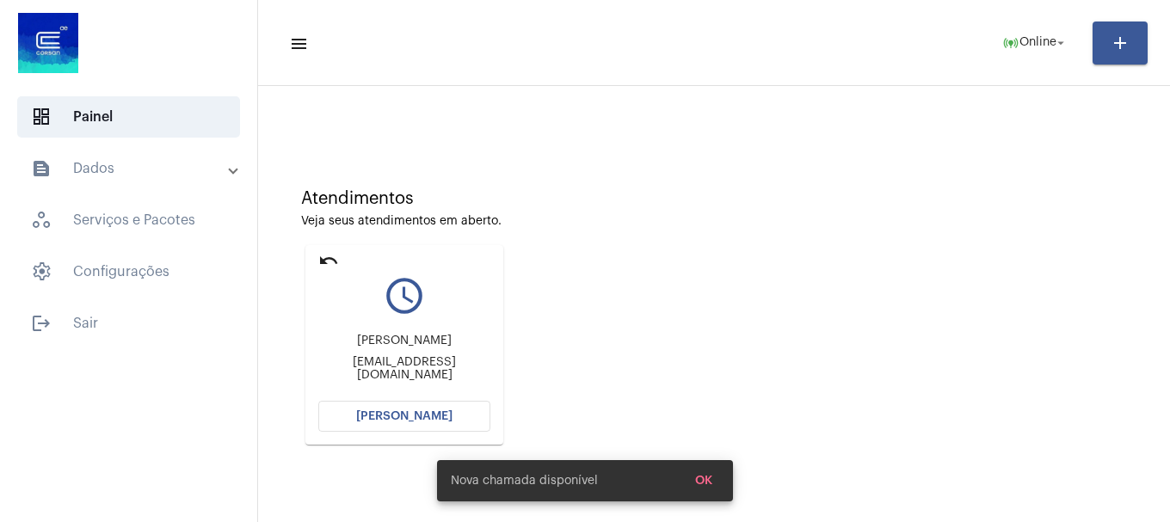
scroll to position [151, 0]
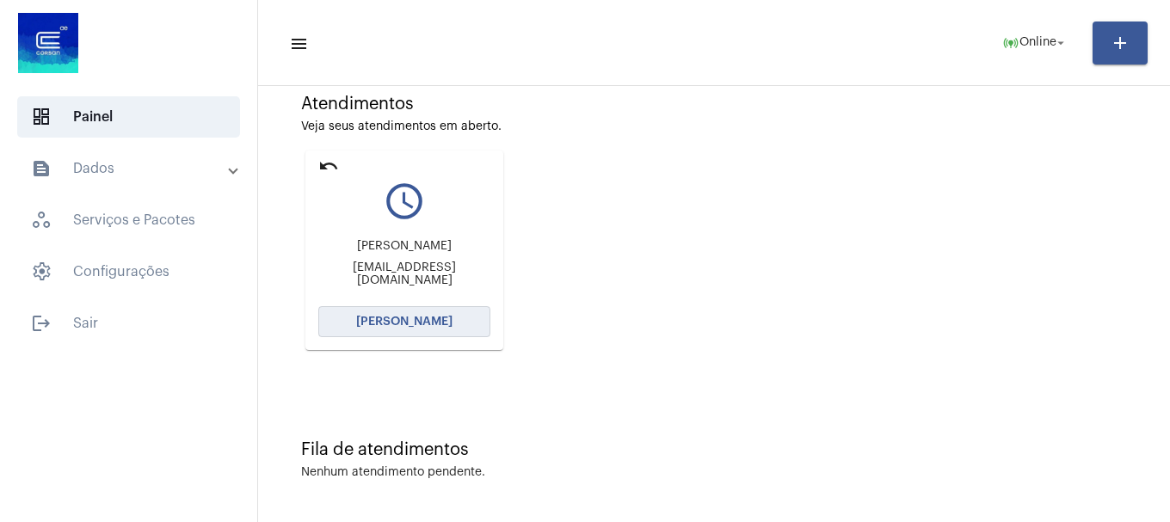
click at [469, 322] on button "[PERSON_NAME]" at bounding box center [404, 321] width 172 height 31
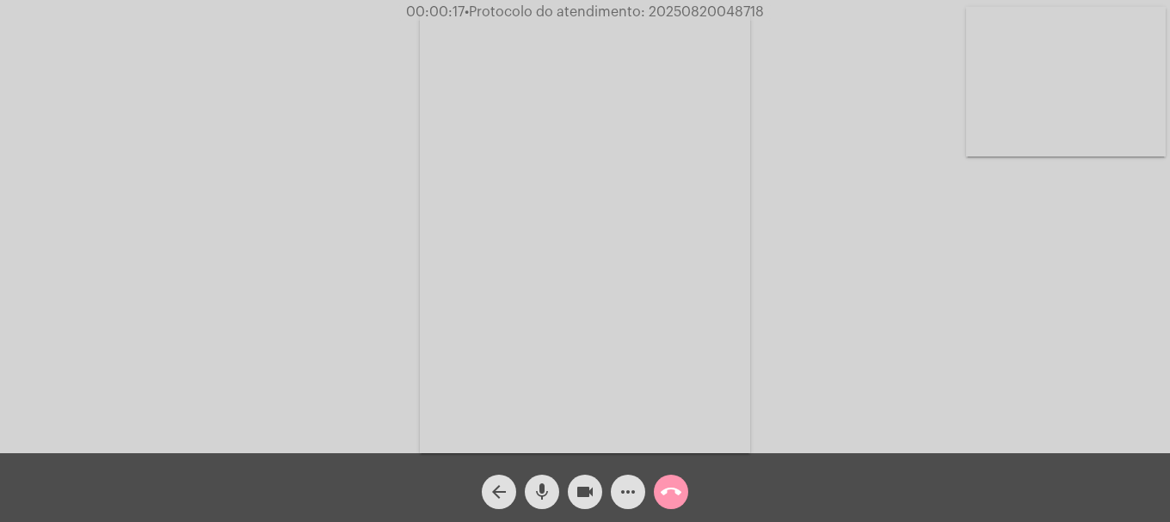
click at [551, 483] on mat-icon "mic" at bounding box center [542, 492] width 21 height 21
click at [551, 483] on mat-icon "mic_off" at bounding box center [542, 492] width 21 height 21
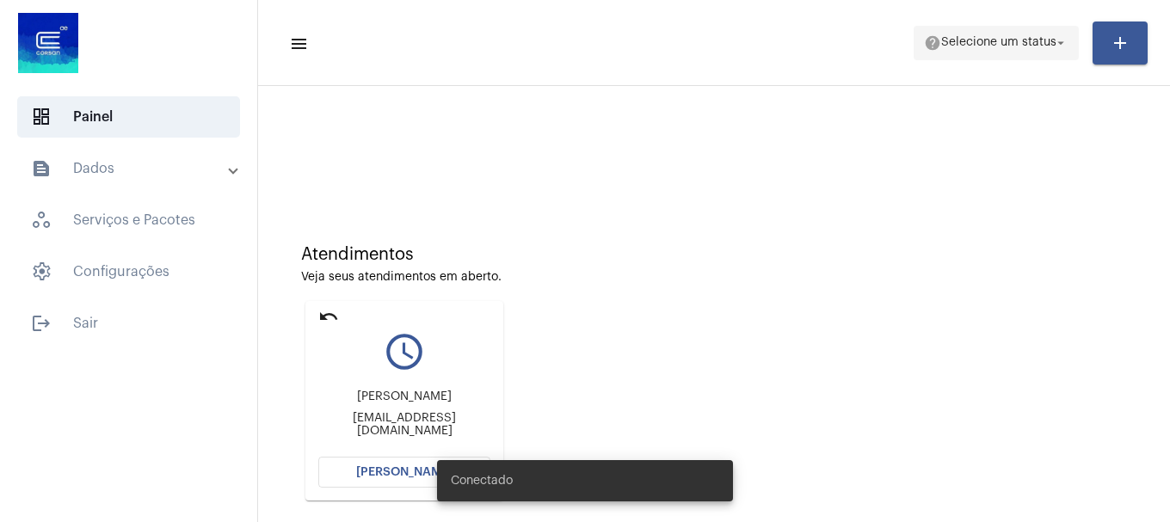
click at [990, 53] on span "help Selecione um status arrow_drop_down" at bounding box center [996, 42] width 145 height 31
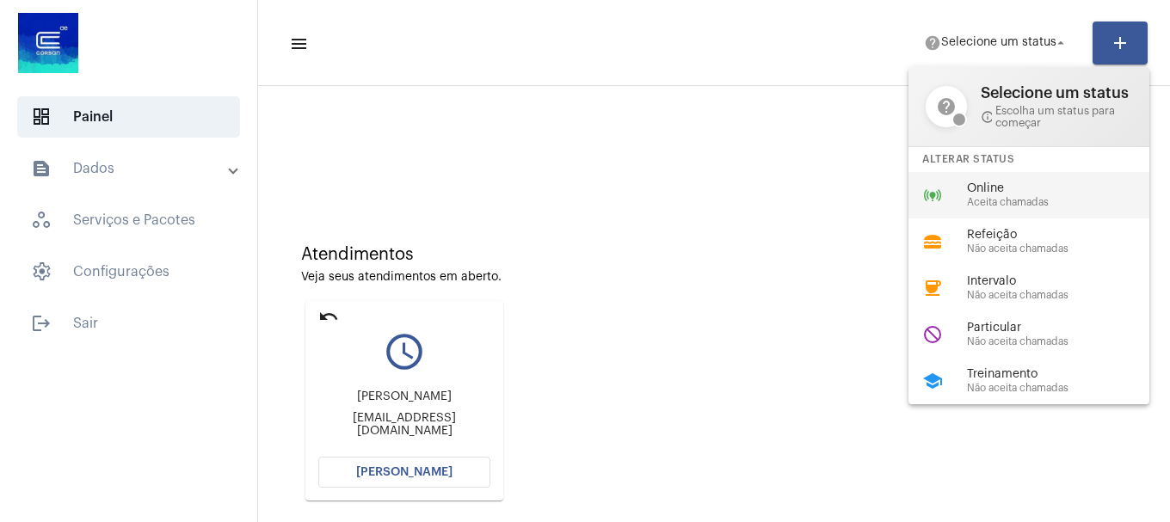
click at [1008, 194] on span "Online" at bounding box center [1065, 188] width 196 height 13
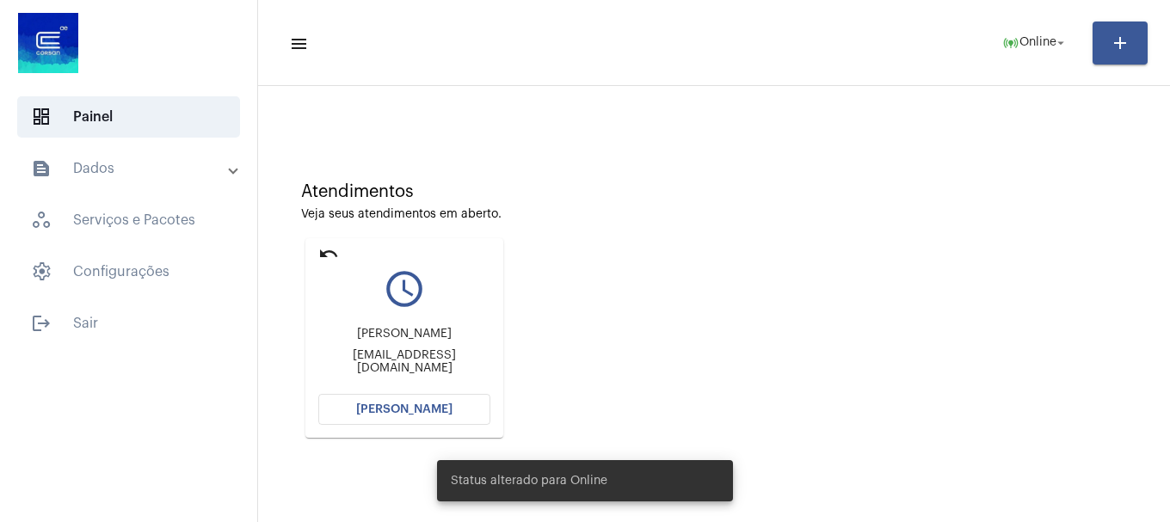
scroll to position [151, 0]
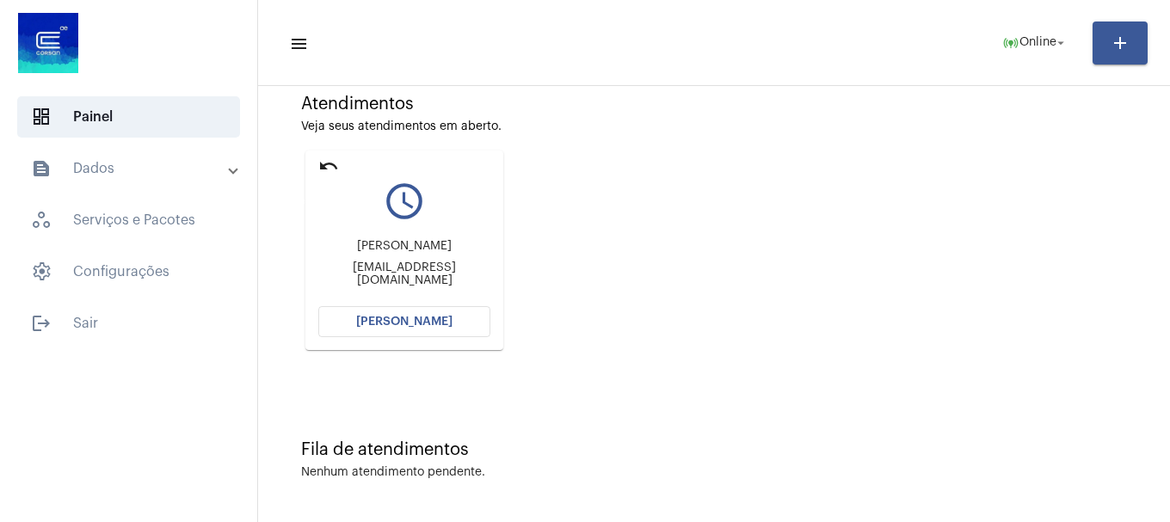
click at [329, 166] on mat-icon "undo" at bounding box center [328, 166] width 21 height 21
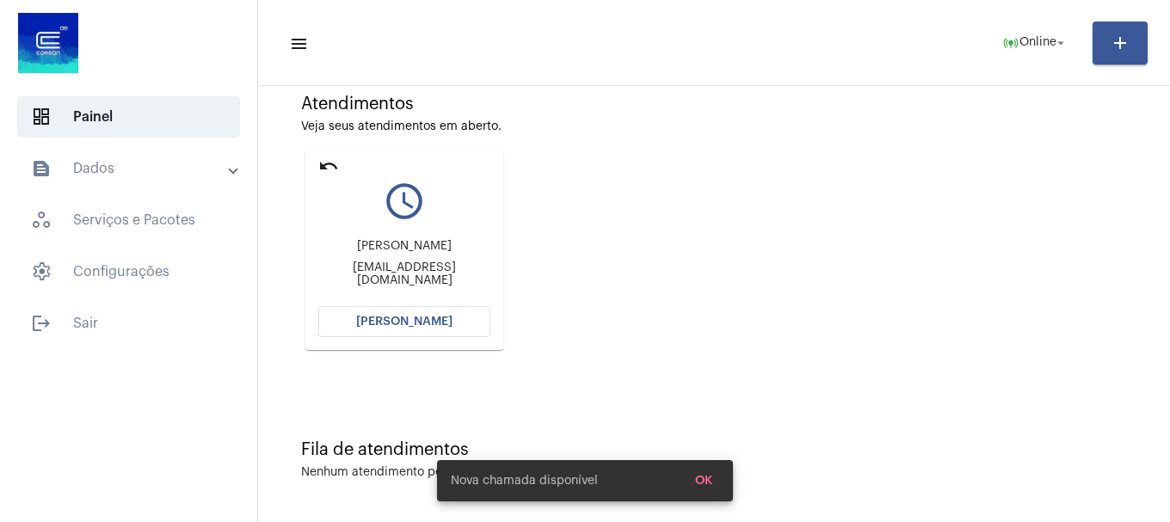
scroll to position [0, 0]
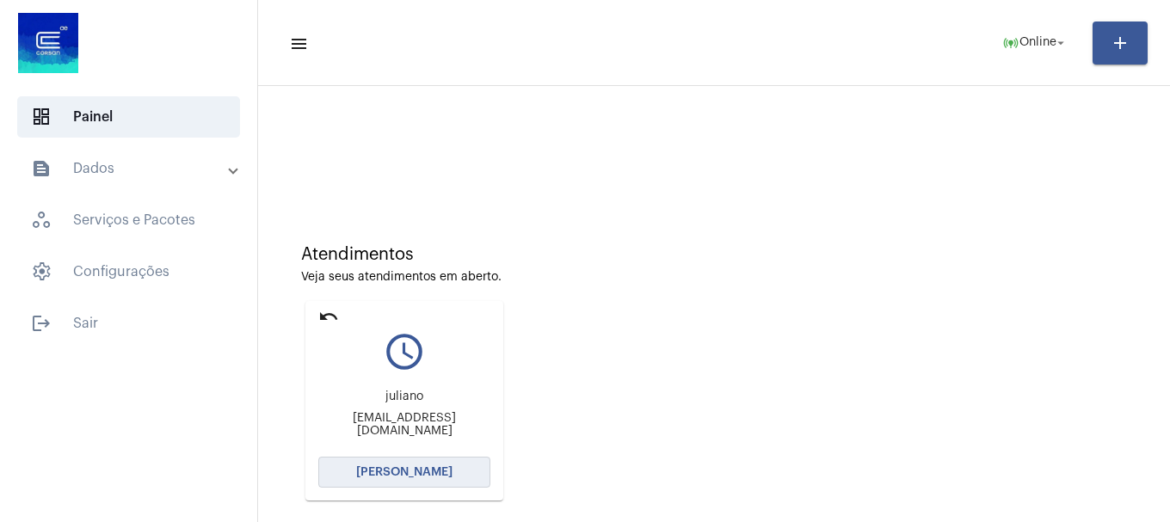
click at [440, 470] on span "[PERSON_NAME]" at bounding box center [404, 472] width 96 height 12
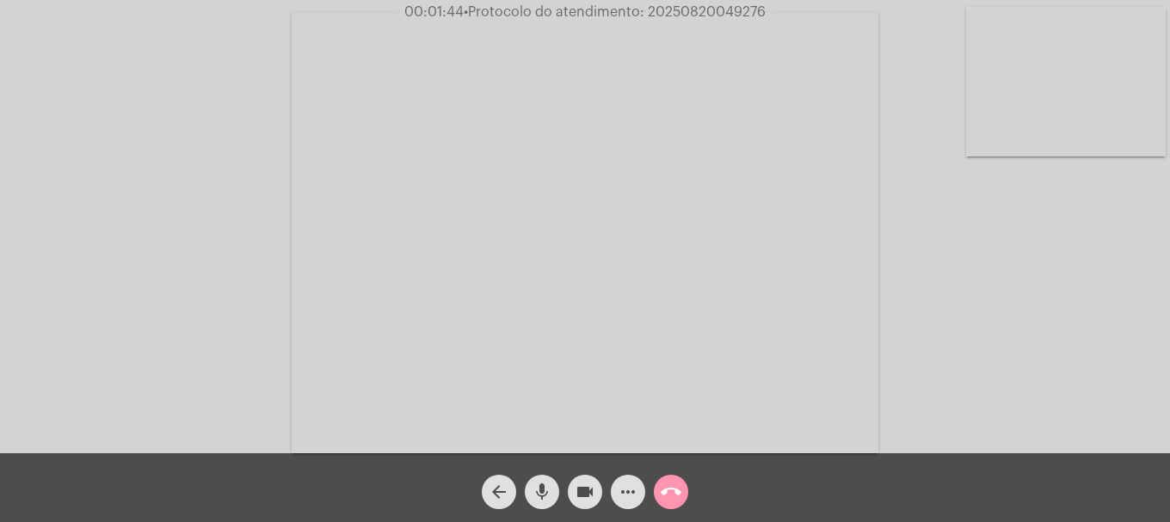
click at [1050, 110] on video at bounding box center [1066, 82] width 200 height 150
click at [244, 304] on video at bounding box center [228, 232] width 200 height 150
click at [626, 501] on mat-icon "more_horiz" at bounding box center [628, 492] width 21 height 21
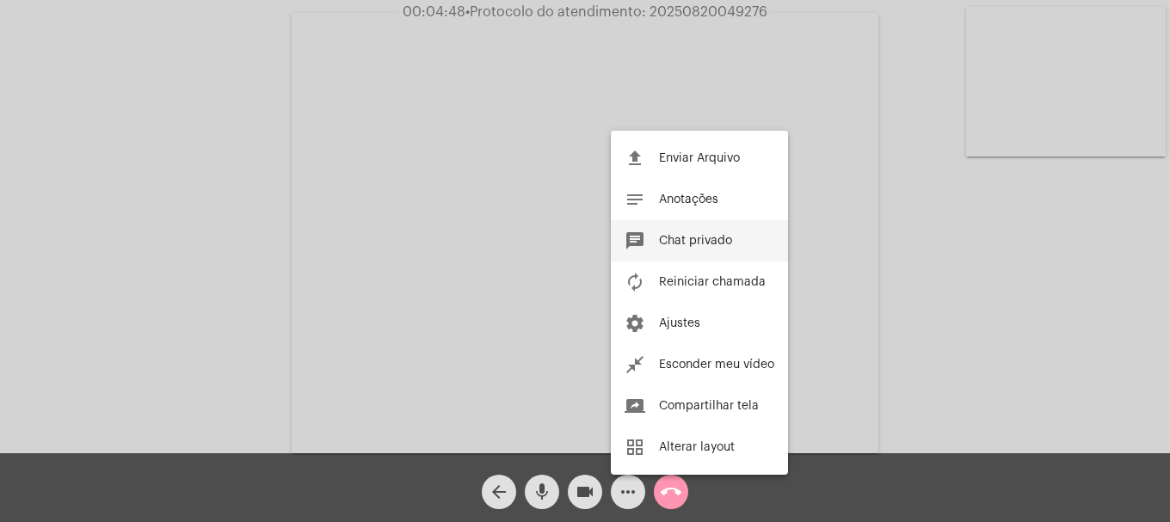
click at [706, 238] on span "Chat privado" at bounding box center [695, 241] width 73 height 12
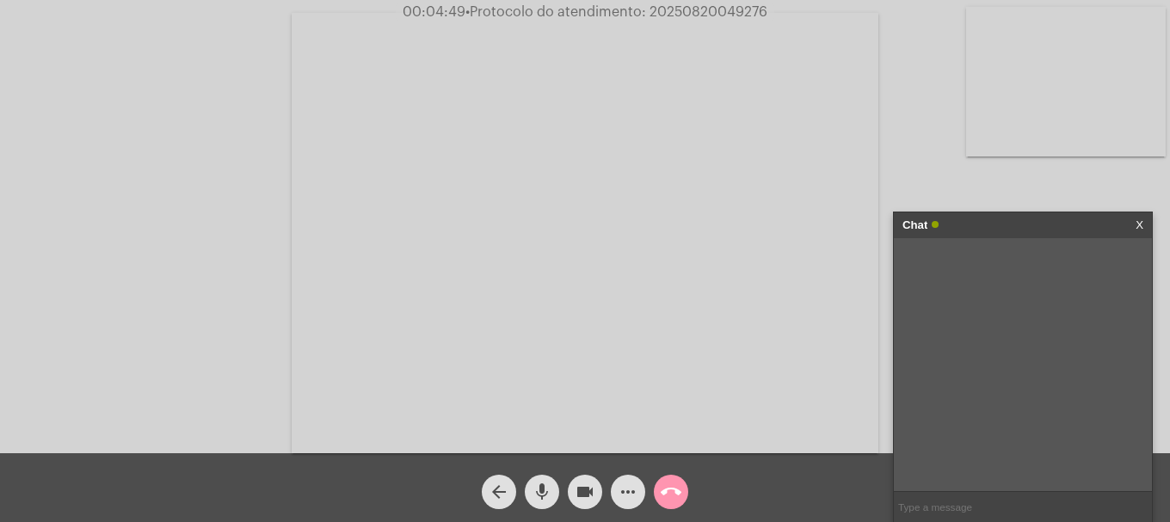
click at [1012, 510] on input "text" at bounding box center [1023, 507] width 258 height 30
type input "oi"
click at [551, 498] on mat-icon "mic" at bounding box center [542, 492] width 21 height 21
click at [551, 498] on mat-icon "mic_off" at bounding box center [542, 492] width 21 height 21
click at [578, 490] on mat-icon "videocam" at bounding box center [585, 492] width 21 height 21
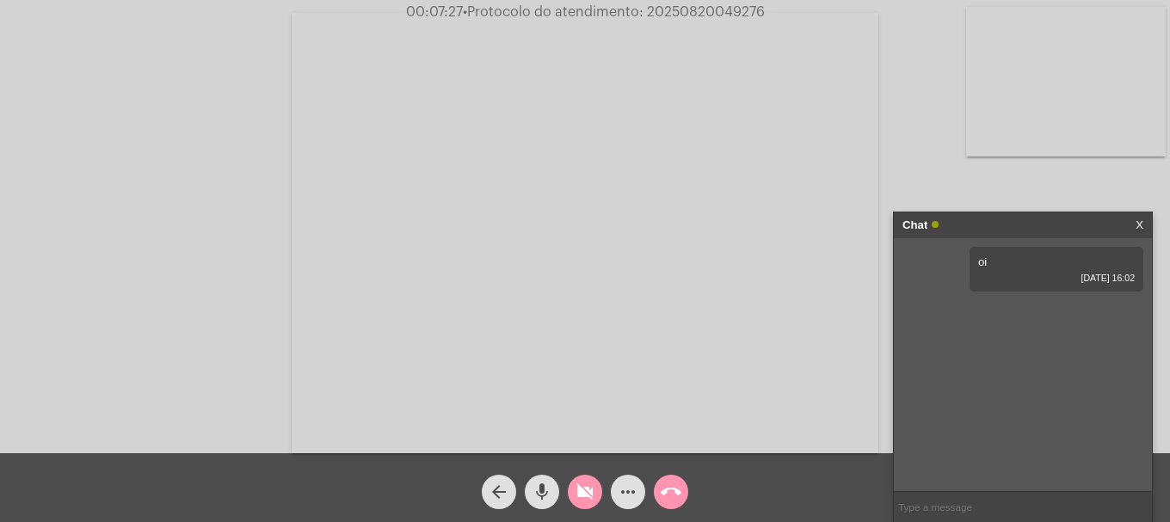
click at [578, 490] on mat-icon "videocam_off" at bounding box center [585, 492] width 21 height 21
click at [575, 492] on mat-icon "videocam" at bounding box center [585, 492] width 21 height 21
click at [575, 492] on mat-icon "videocam_off" at bounding box center [585, 492] width 21 height 21
click at [973, 512] on input "text" at bounding box center [1023, 507] width 258 height 30
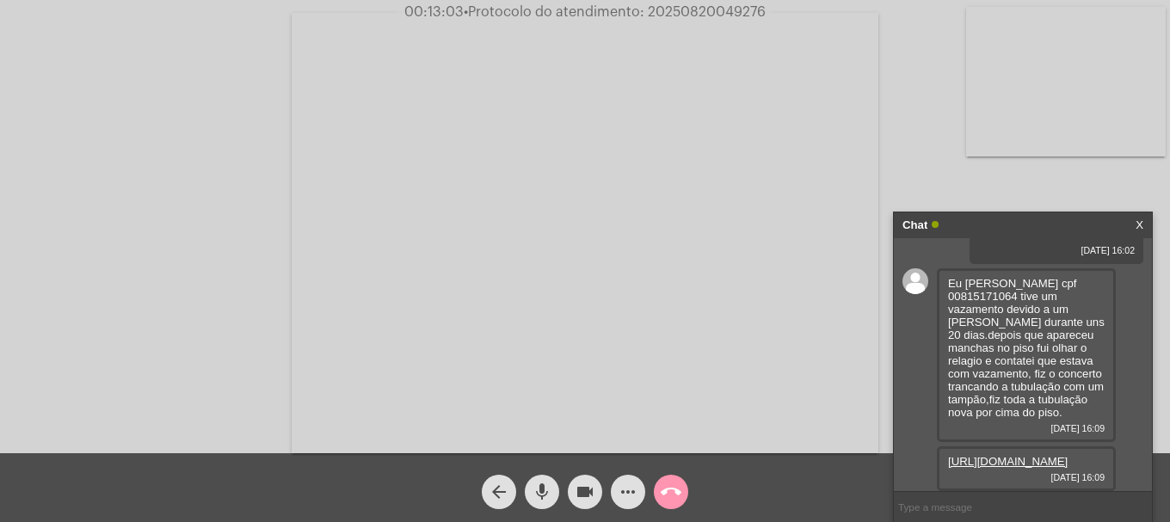
scroll to position [66, 0]
click at [987, 460] on link "https://neft-transfer-bucket.s3.amazonaws.com/temp-2e225916-1f2b-e4c7-2ac6-6578…" at bounding box center [1008, 461] width 120 height 13
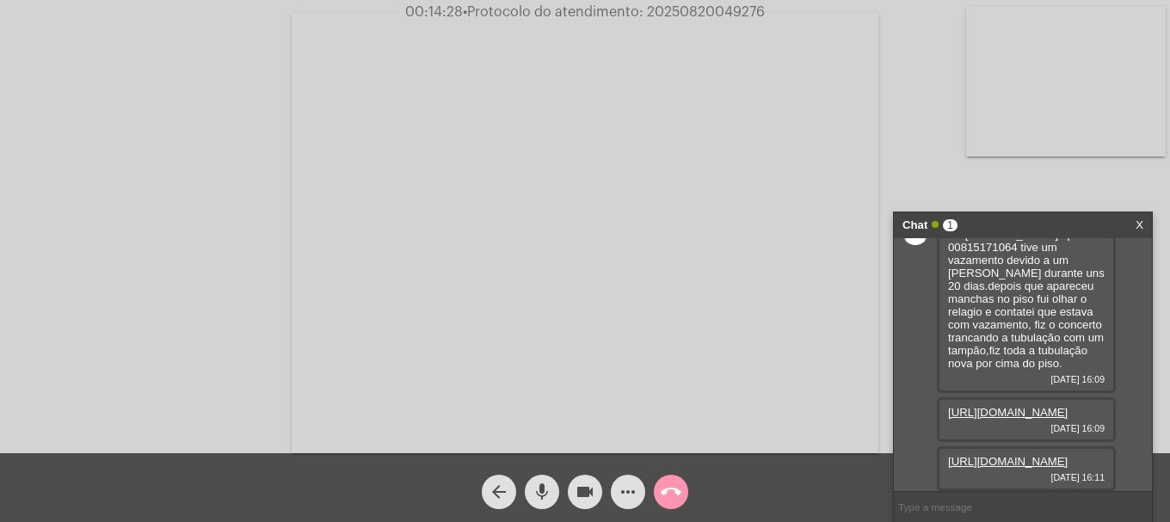
scroll to position [154, 0]
click at [977, 455] on link "https://neft-transfer-bucket.s3.amazonaws.com/temp-5f41a7b2-5a25-7d9d-6a17-5f39…" at bounding box center [1008, 461] width 120 height 13
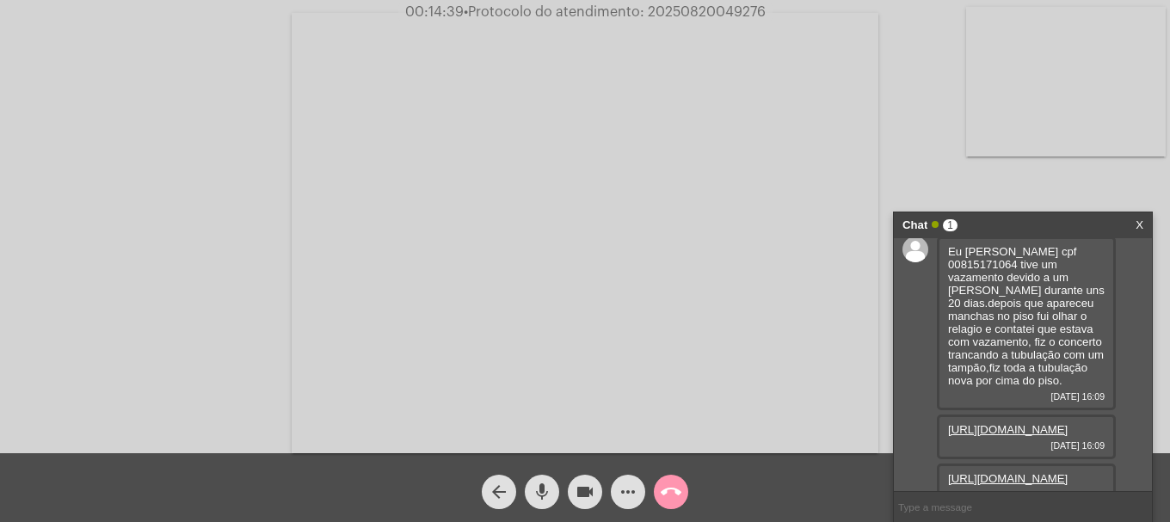
scroll to position [0, 0]
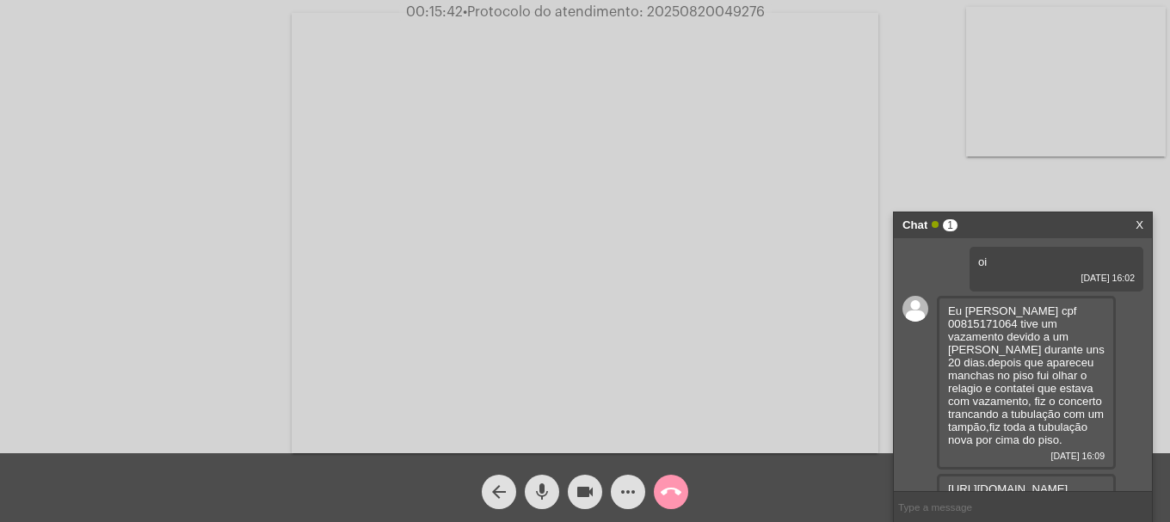
click at [596, 495] on button "videocam" at bounding box center [585, 492] width 34 height 34
click at [596, 495] on button "videocam_off" at bounding box center [585, 492] width 34 height 34
click at [595, 495] on button "videocam" at bounding box center [585, 492] width 34 height 34
click at [596, 495] on button "videocam_off" at bounding box center [585, 492] width 34 height 34
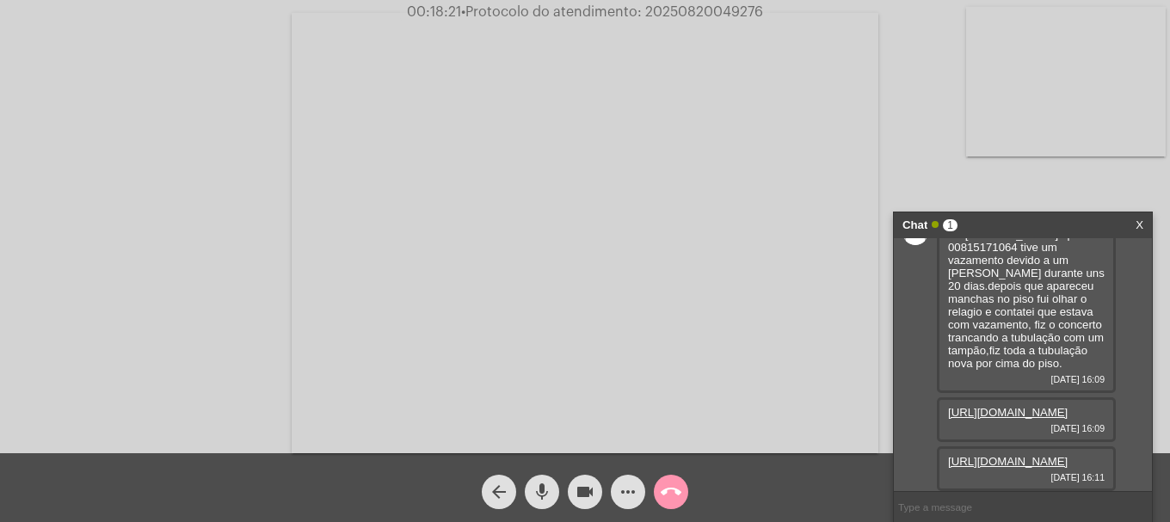
click at [723, 10] on span "• Protocolo do atendimento: 20250820049276" at bounding box center [612, 12] width 302 height 14
copy span "20250820049276"
click at [998, 510] on input "text" at bounding box center [1023, 507] width 258 height 30
paste input "20250820049276"
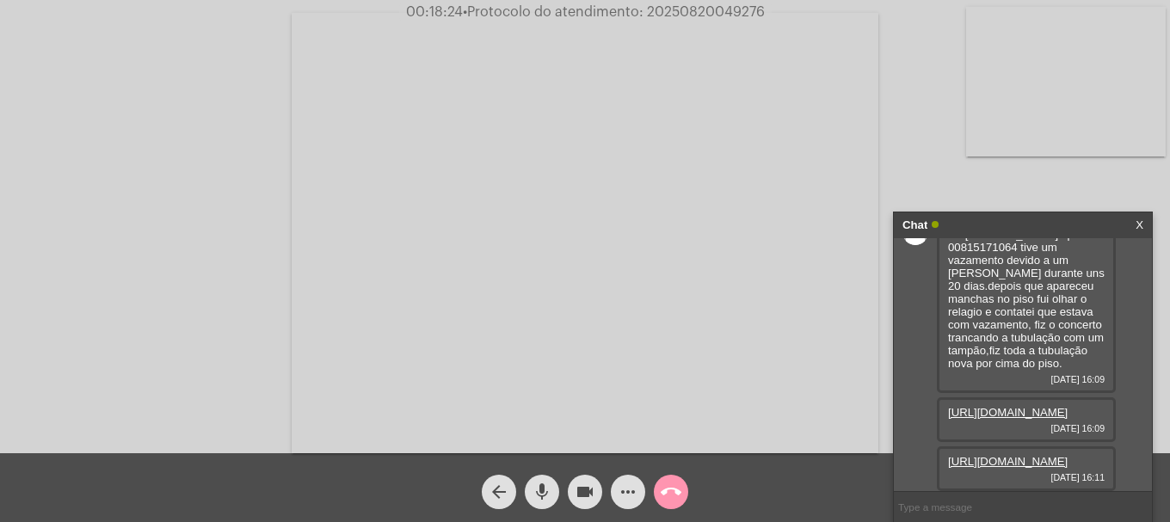
type input "20250820049276"
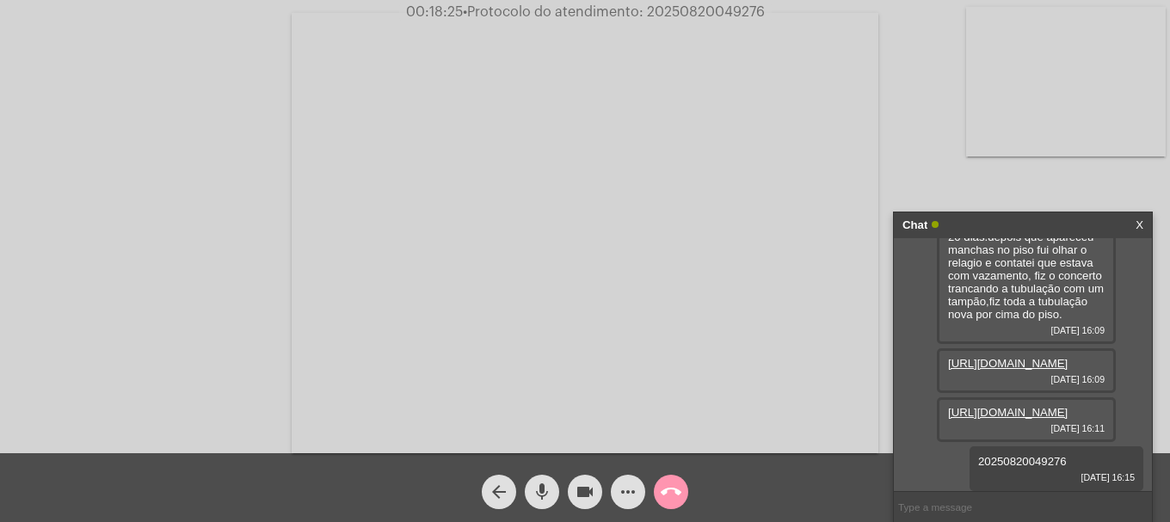
scroll to position [203, 0]
click at [649, 489] on div "call_end" at bounding box center [670, 487] width 43 height 43
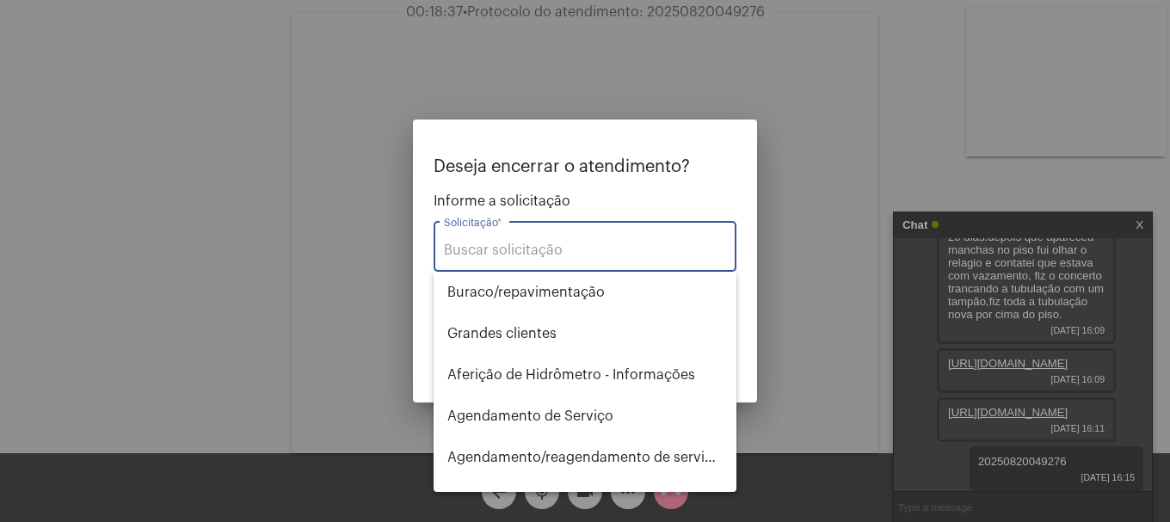
click at [576, 249] on input "Solicitação *" at bounding box center [585, 250] width 282 height 15
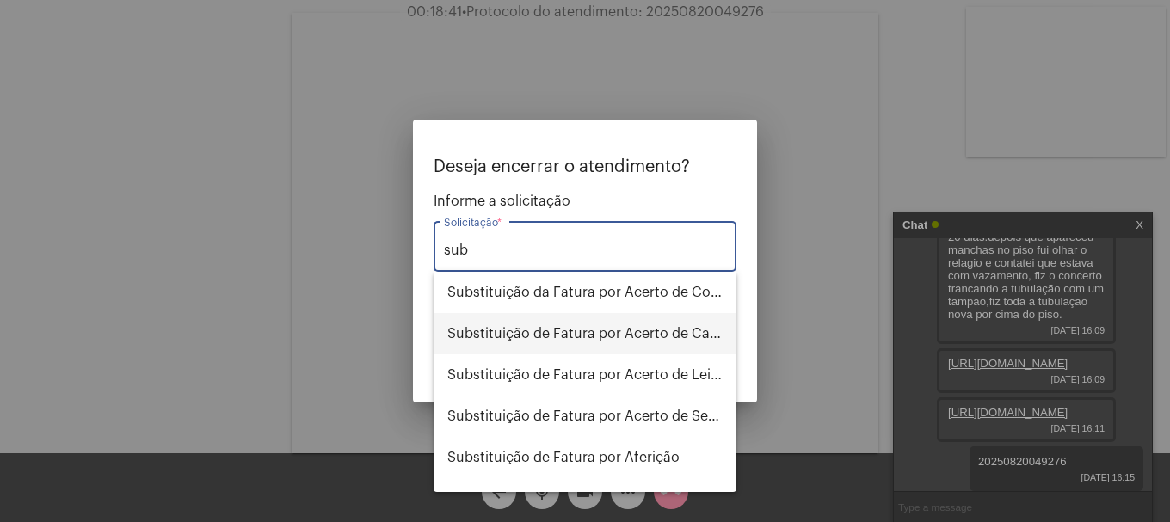
click at [618, 327] on span "Substituição de Fatura por Acerto de Cadastro" at bounding box center [584, 333] width 275 height 41
type input "Substituição de Fatura por Acerto de Cadastro"
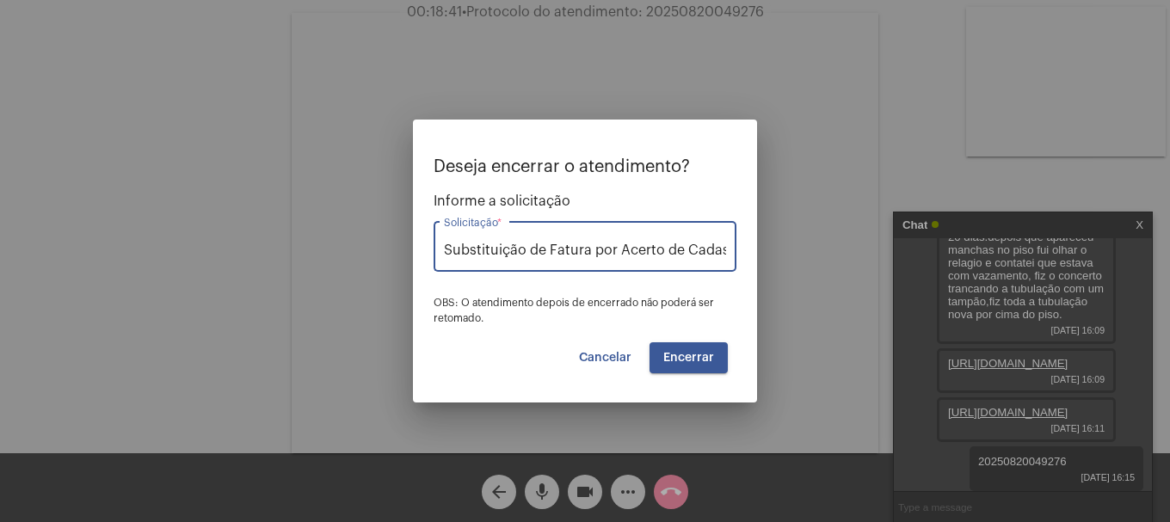
scroll to position [0, 17]
click at [688, 354] on span "Encerrar" at bounding box center [688, 358] width 51 height 12
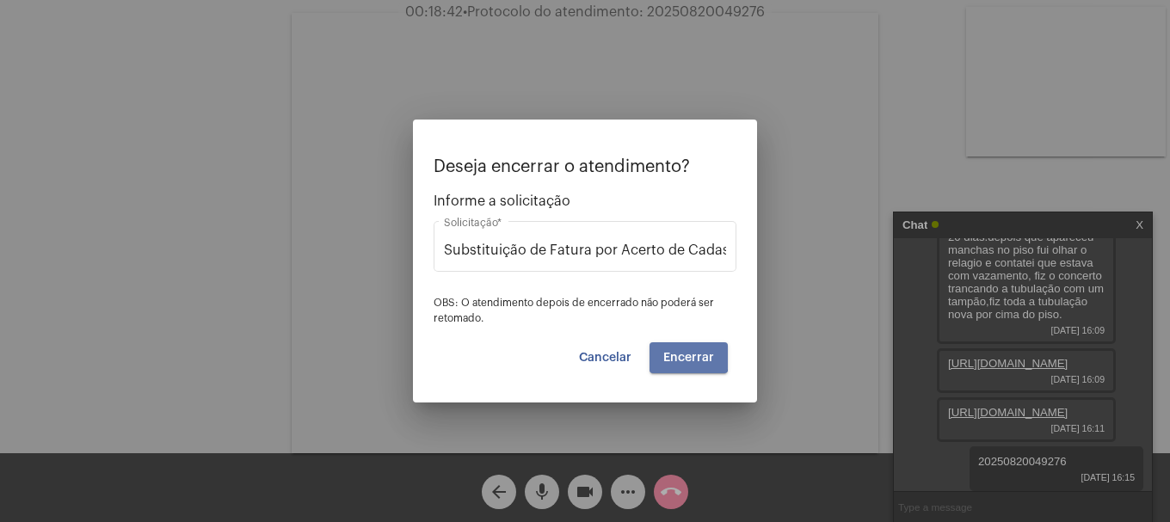
click at [688, 354] on span "Encerrar" at bounding box center [688, 358] width 51 height 12
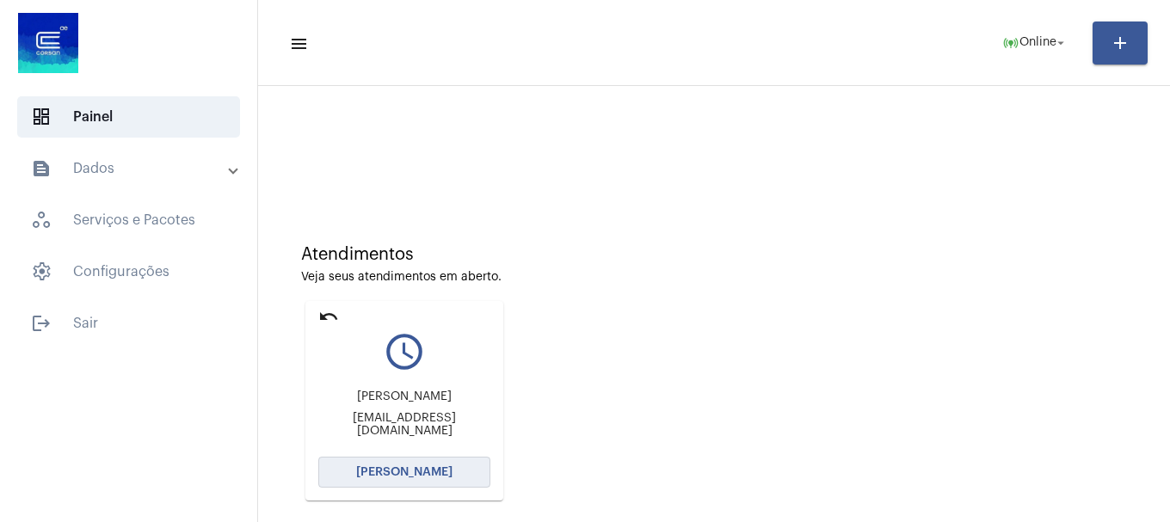
click at [413, 468] on span "[PERSON_NAME]" at bounding box center [404, 472] width 96 height 12
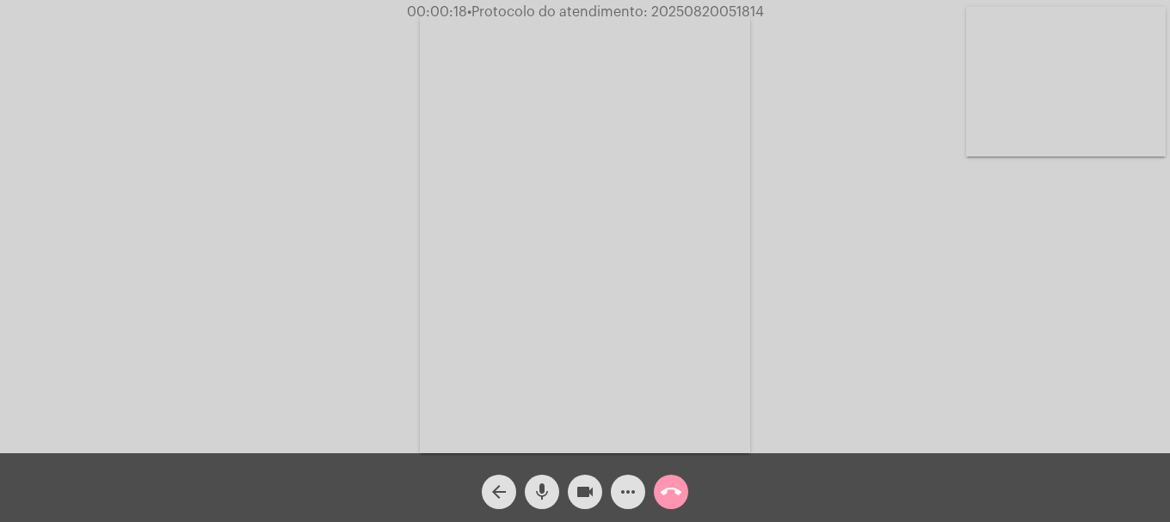
click at [545, 492] on mat-icon "mic" at bounding box center [542, 492] width 21 height 21
click at [545, 492] on mat-icon "mic_off" at bounding box center [542, 492] width 21 height 21
click at [545, 492] on mat-icon "mic" at bounding box center [542, 492] width 21 height 21
click at [545, 492] on mat-icon "mic_off" at bounding box center [542, 492] width 21 height 21
click at [1075, 139] on video at bounding box center [1066, 82] width 200 height 150
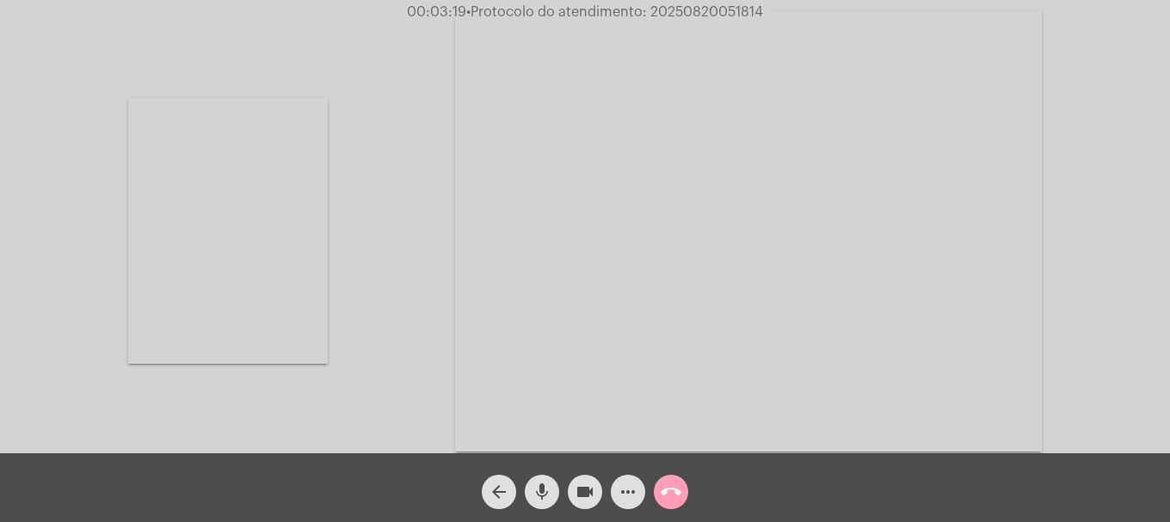
click at [672, 487] on mat-icon "call_end" at bounding box center [671, 492] width 21 height 21
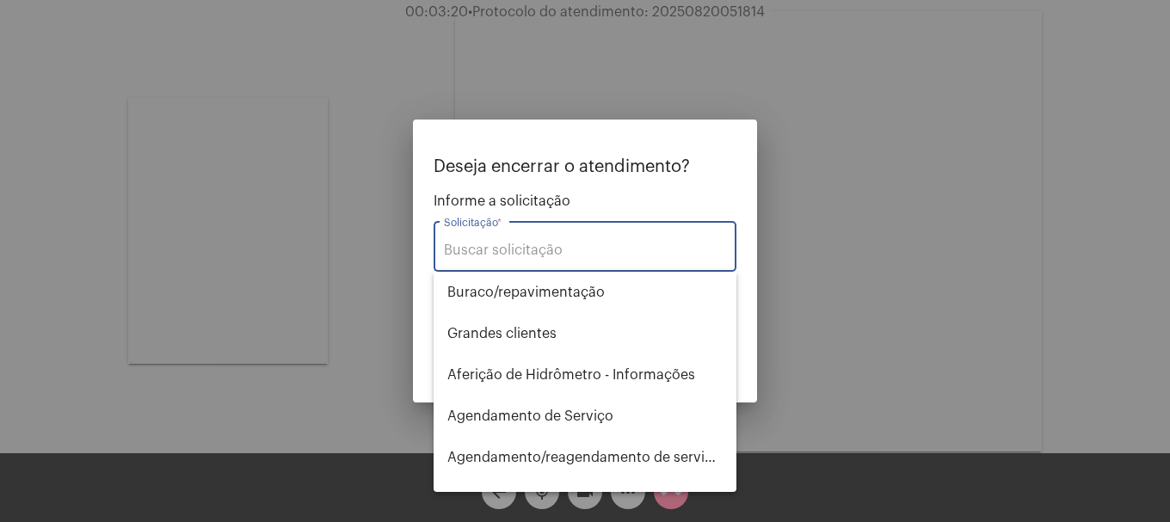
click at [581, 252] on input "Solicitação *" at bounding box center [585, 250] width 282 height 15
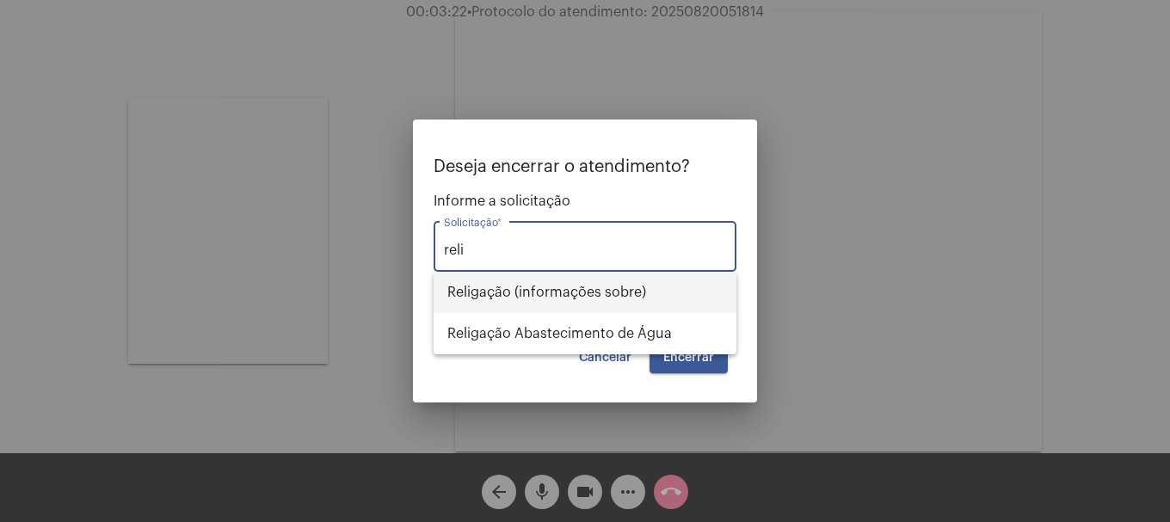
click at [637, 302] on span "Religação (informações sobre)" at bounding box center [584, 292] width 275 height 41
type input "Religação (informações sobre)"
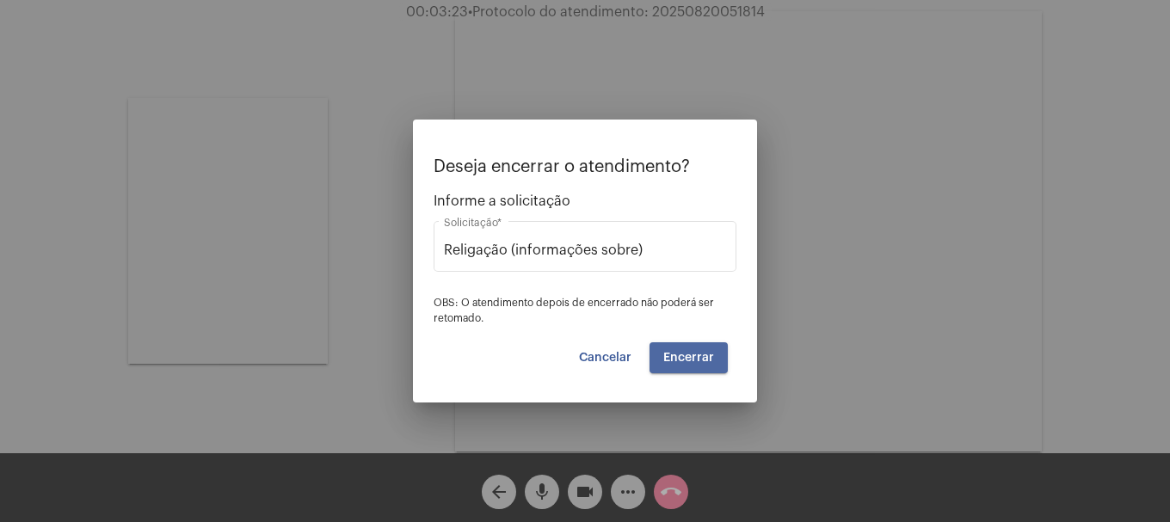
click at [669, 345] on button "Encerrar" at bounding box center [688, 357] width 78 height 31
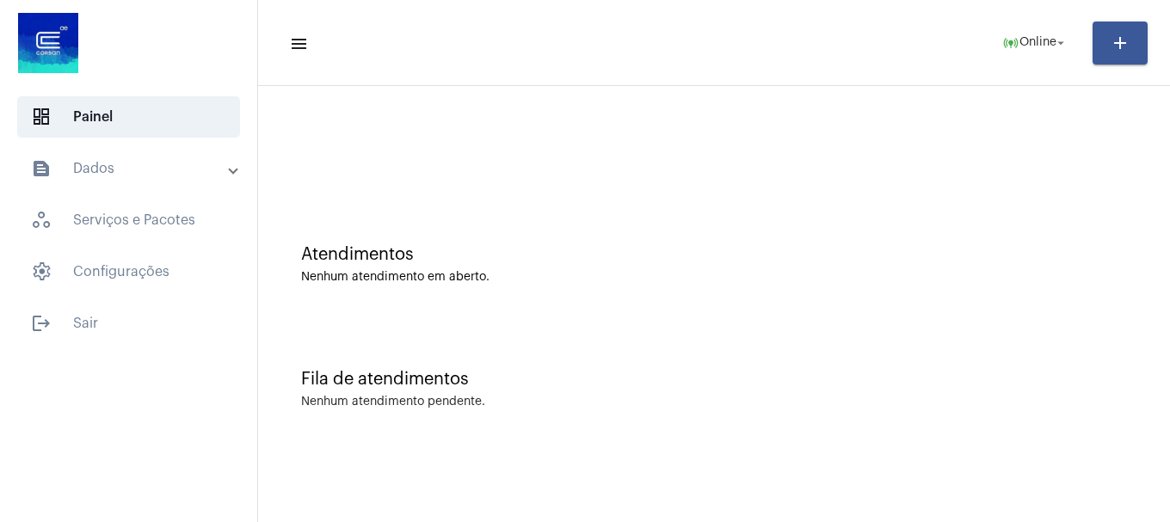
click at [96, 172] on mat-panel-title "text_snippet_outlined Dados" at bounding box center [130, 168] width 199 height 21
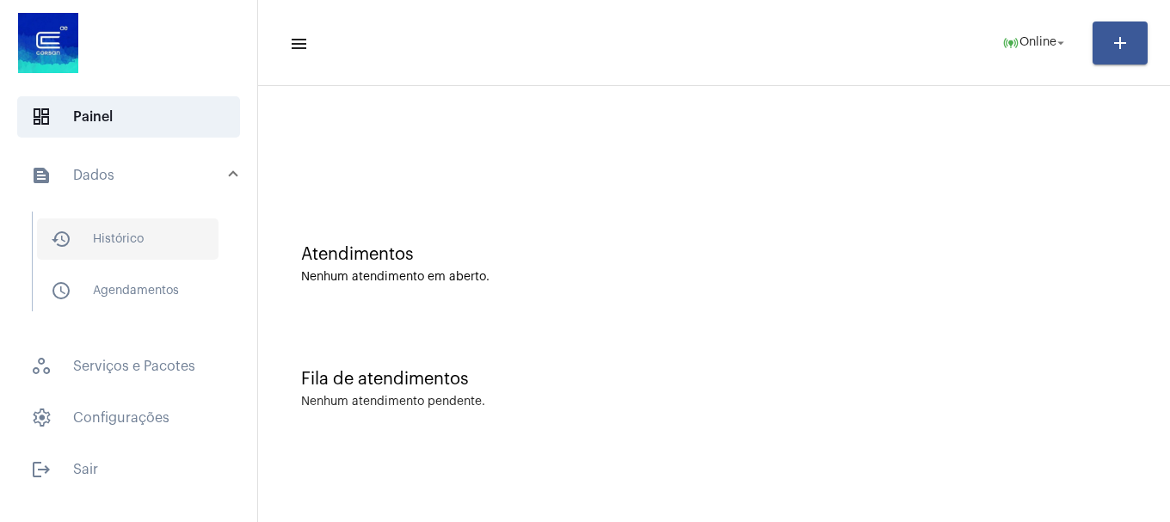
click at [157, 254] on span "history_outlined Histórico" at bounding box center [128, 238] width 182 height 41
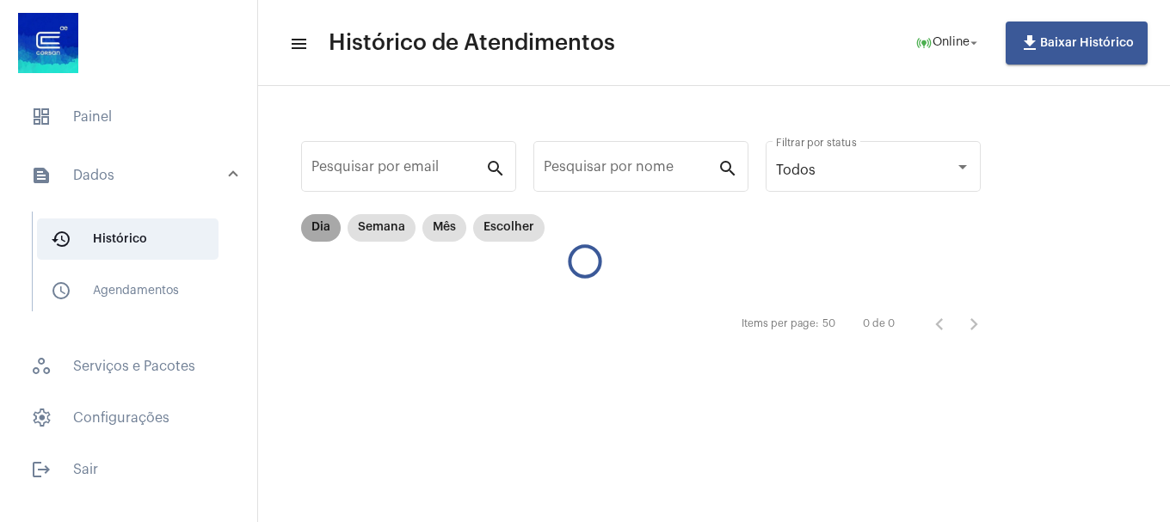
click at [329, 231] on mat-chip "Dia" at bounding box center [321, 228] width 40 height 28
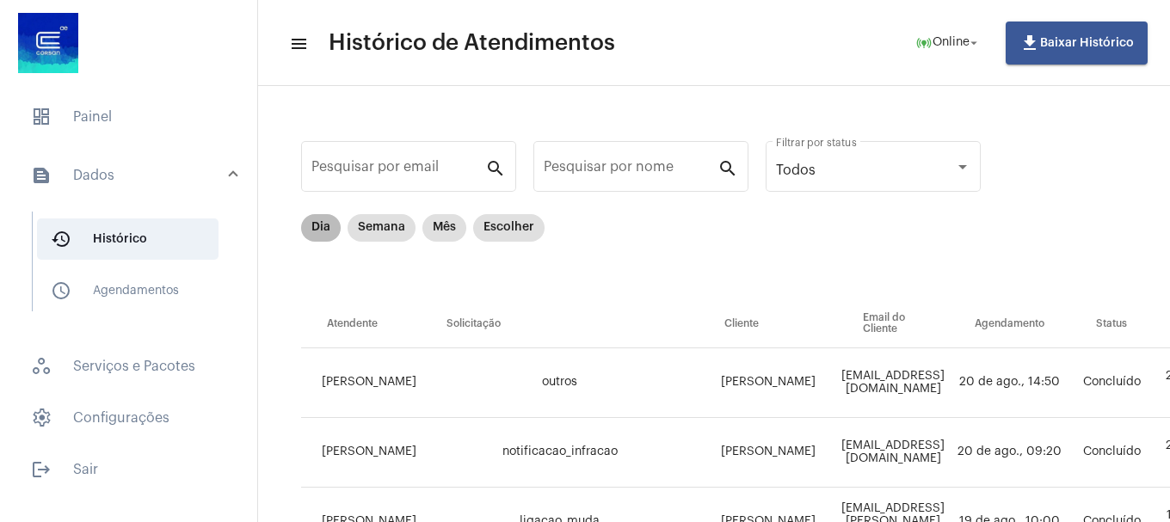
scroll to position [86, 0]
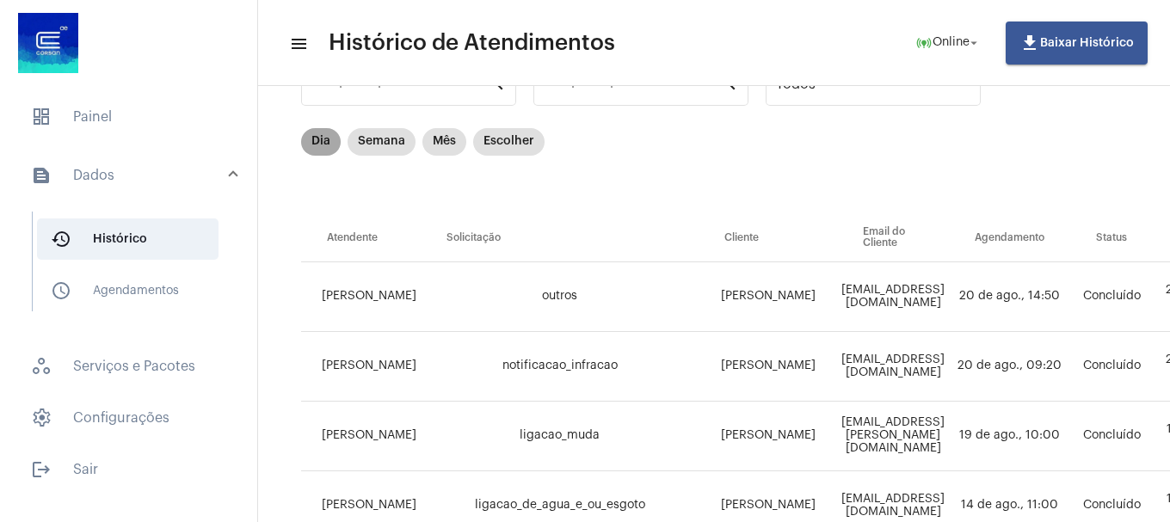
click at [315, 147] on mat-chip "Dia" at bounding box center [321, 142] width 40 height 28
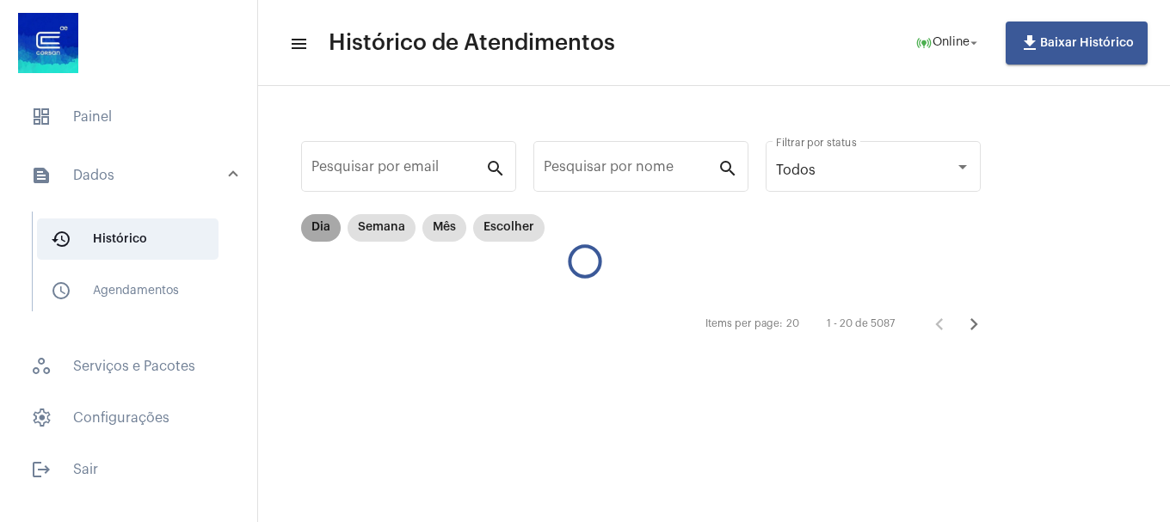
click at [336, 230] on mat-chip "Dia" at bounding box center [321, 228] width 40 height 28
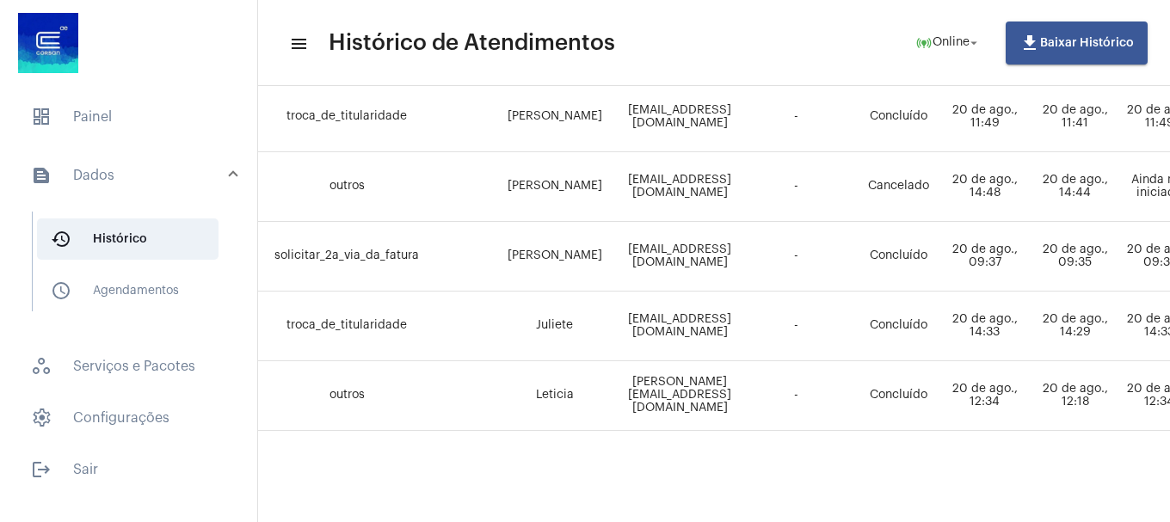
scroll to position [1254, 0]
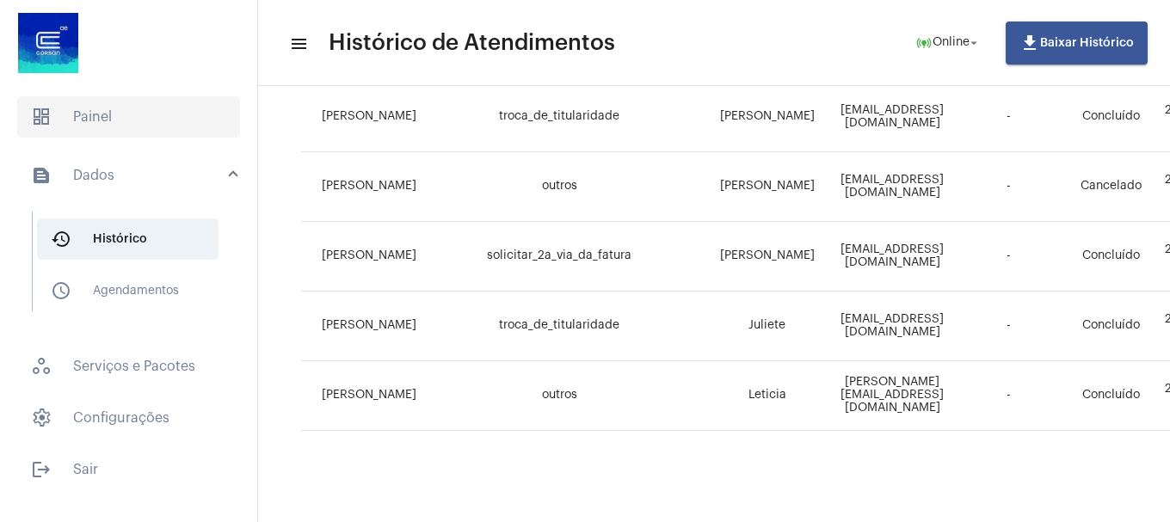
click at [117, 116] on span "dashboard Painel" at bounding box center [128, 116] width 223 height 41
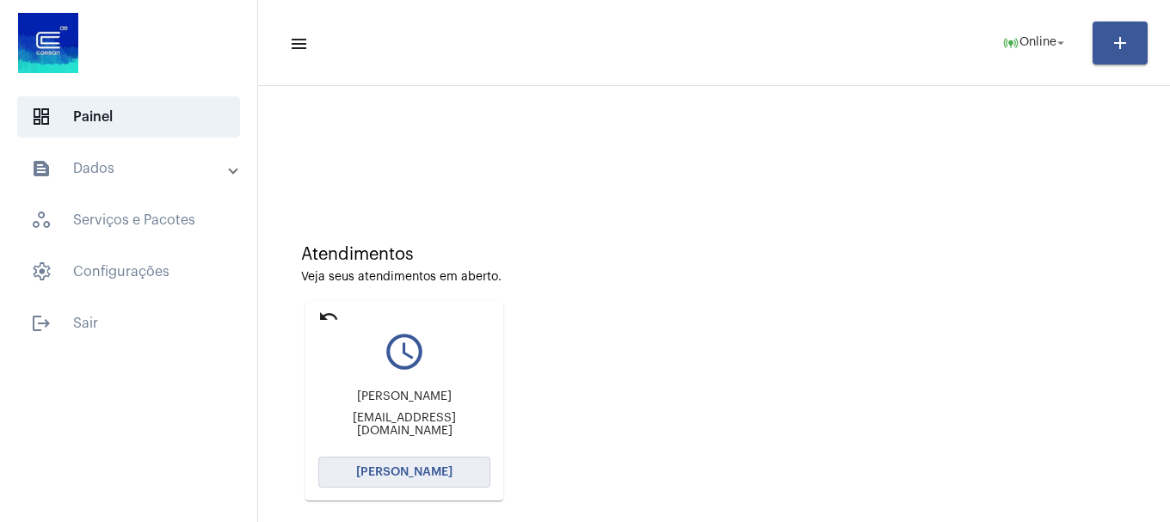
click at [458, 466] on button "[PERSON_NAME]" at bounding box center [404, 472] width 172 height 31
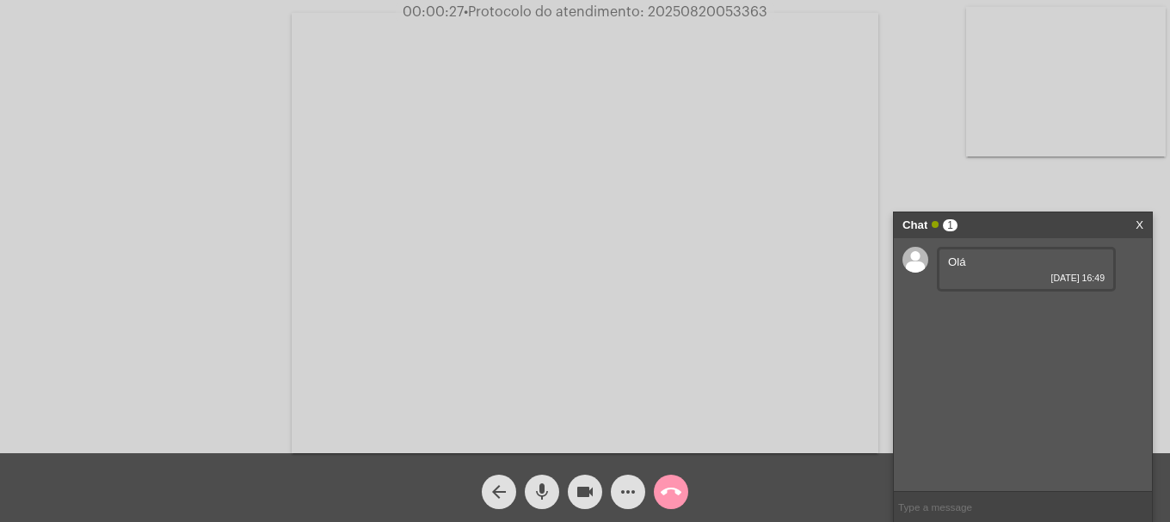
click at [1054, 504] on input "text" at bounding box center [1023, 507] width 258 height 30
type input "ola"
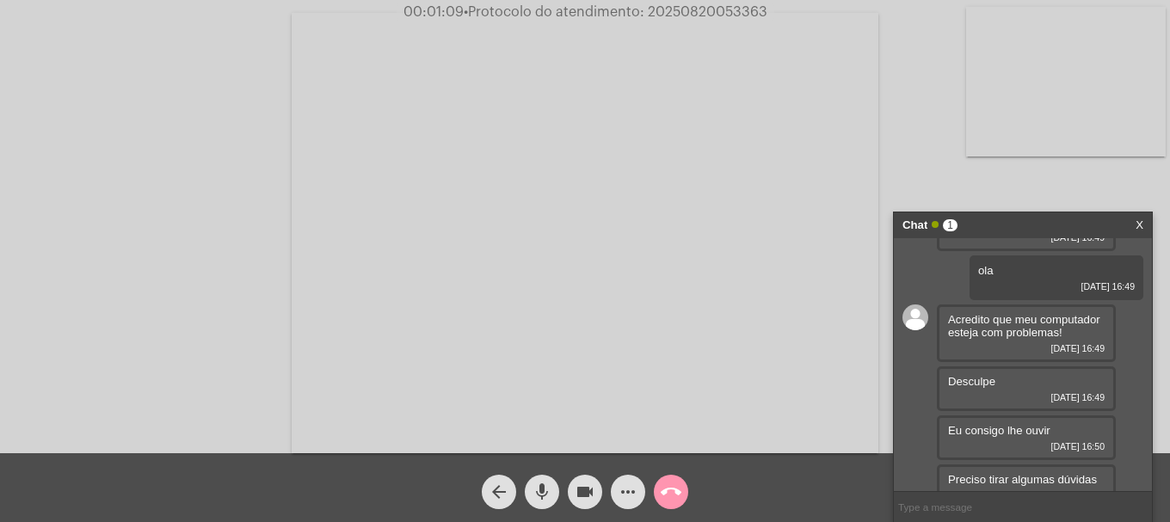
scroll to position [58, 0]
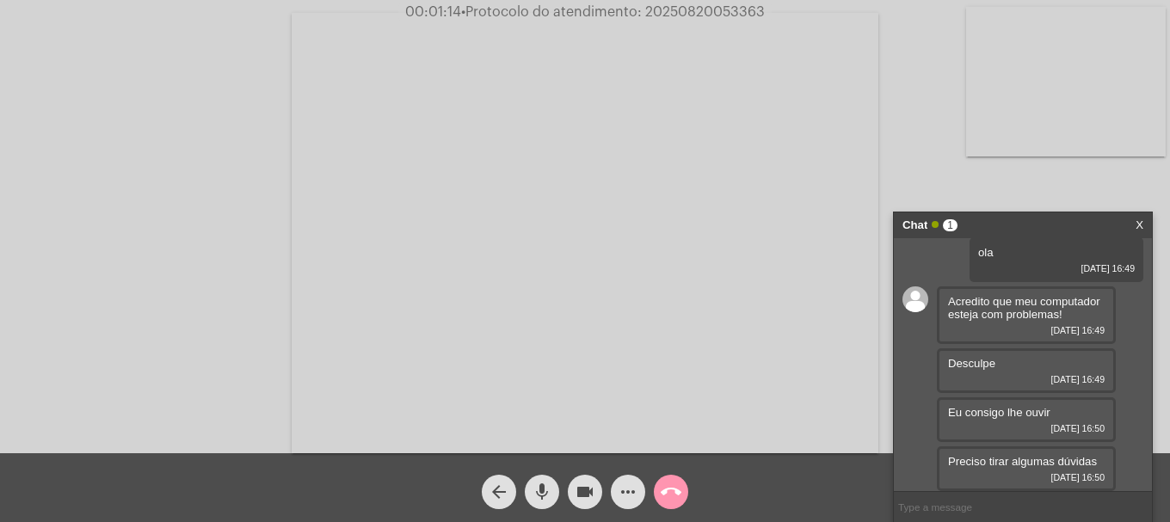
click at [1082, 124] on video at bounding box center [1066, 82] width 200 height 150
click at [326, 240] on video at bounding box center [228, 232] width 200 height 150
click at [674, 485] on mat-icon "call_end" at bounding box center [671, 492] width 21 height 21
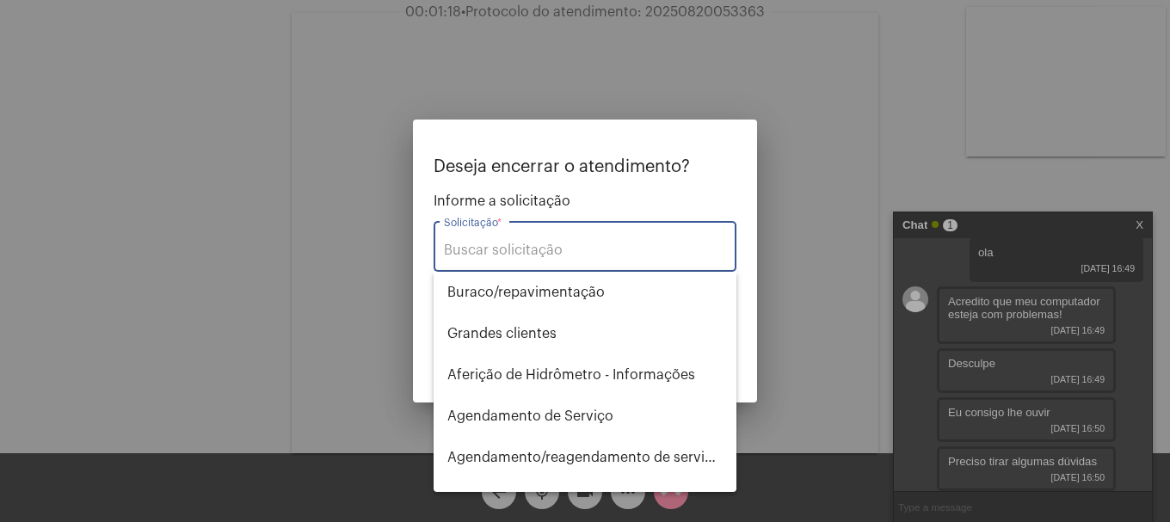
click at [555, 250] on input "Solicitação *" at bounding box center [585, 250] width 282 height 15
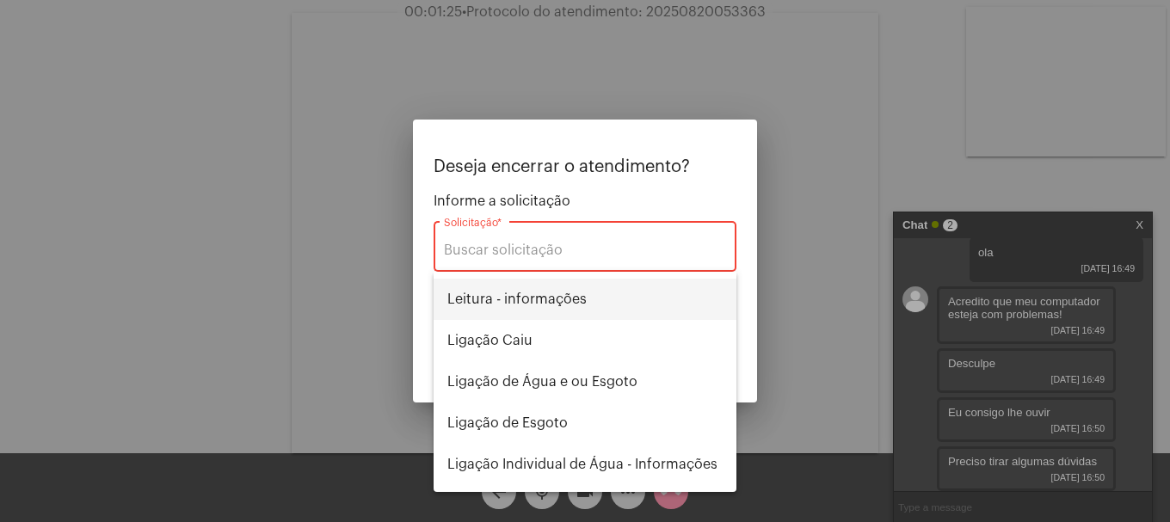
scroll to position [108, 0]
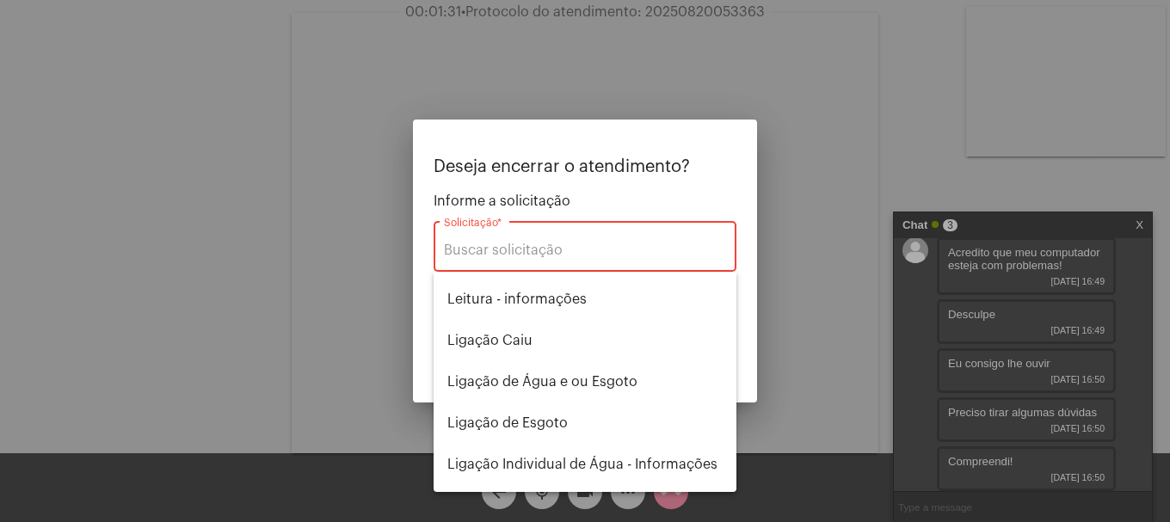
click at [824, 373] on div at bounding box center [585, 261] width 1170 height 522
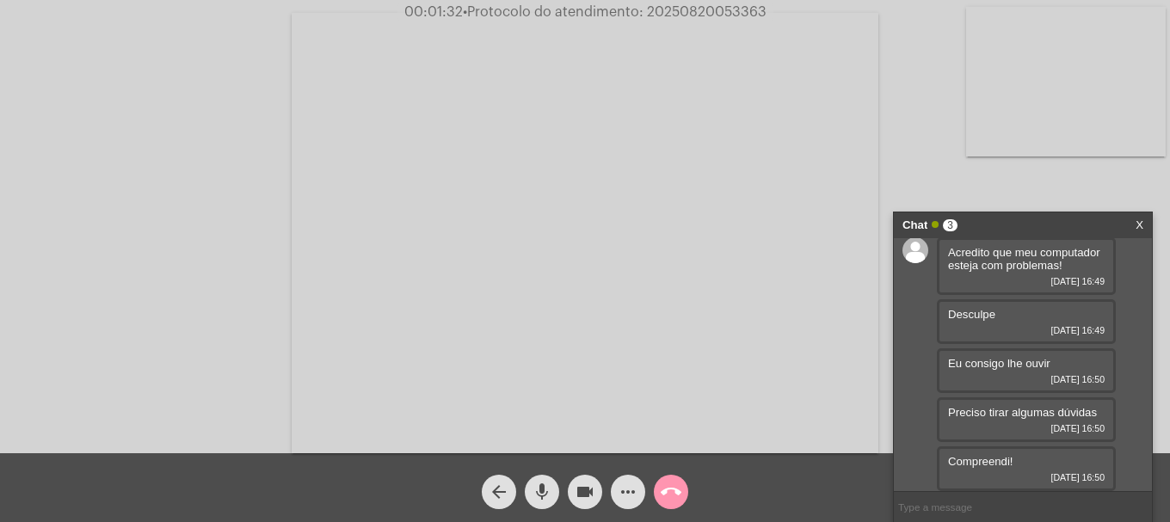
click at [685, 492] on button "call_end" at bounding box center [671, 492] width 34 height 34
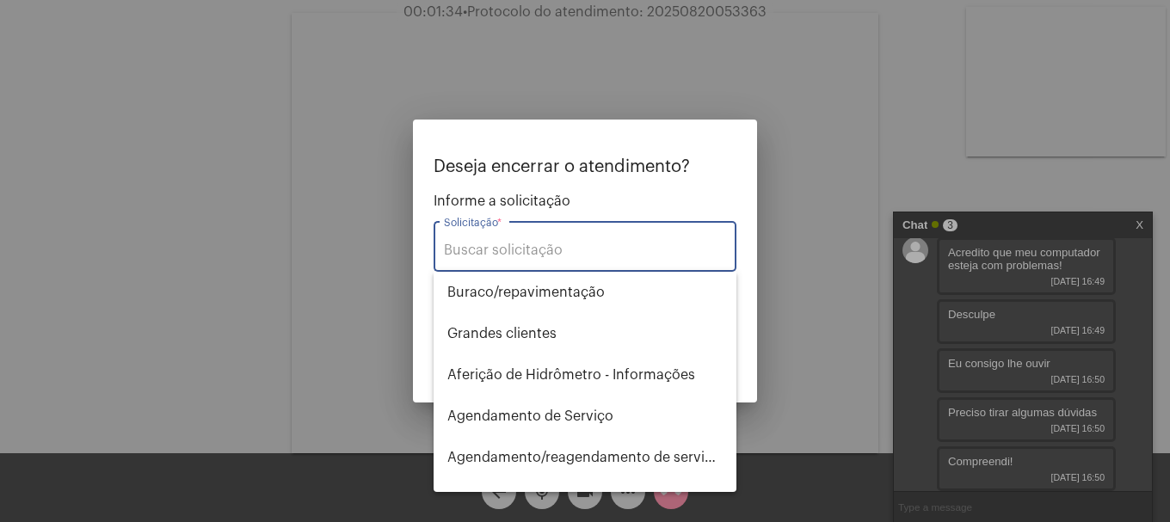
click at [593, 251] on input "Solicitação *" at bounding box center [585, 250] width 282 height 15
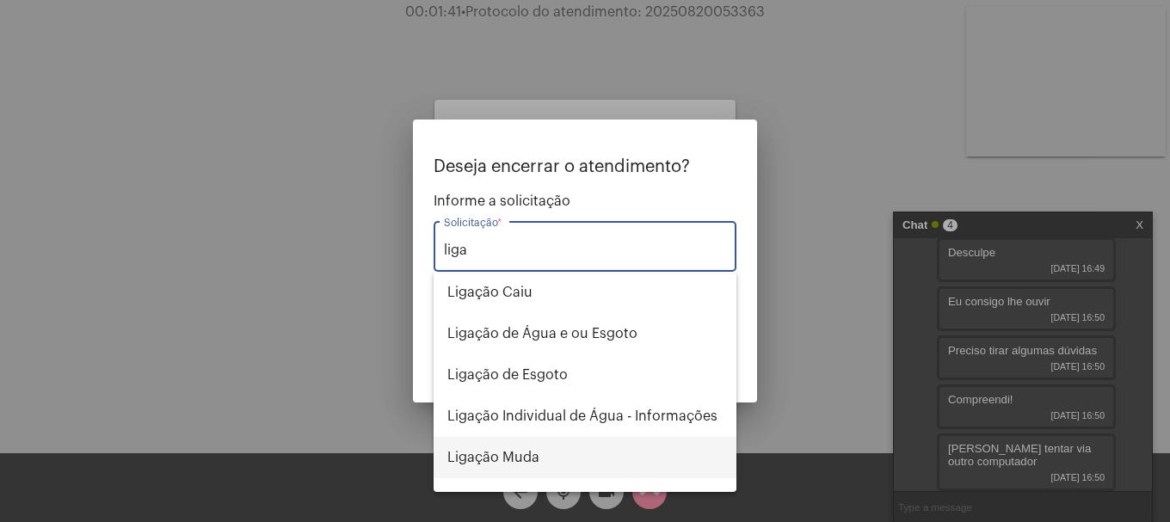
click at [545, 458] on span "Ligação Muda" at bounding box center [584, 457] width 275 height 41
type input "Ligação Muda"
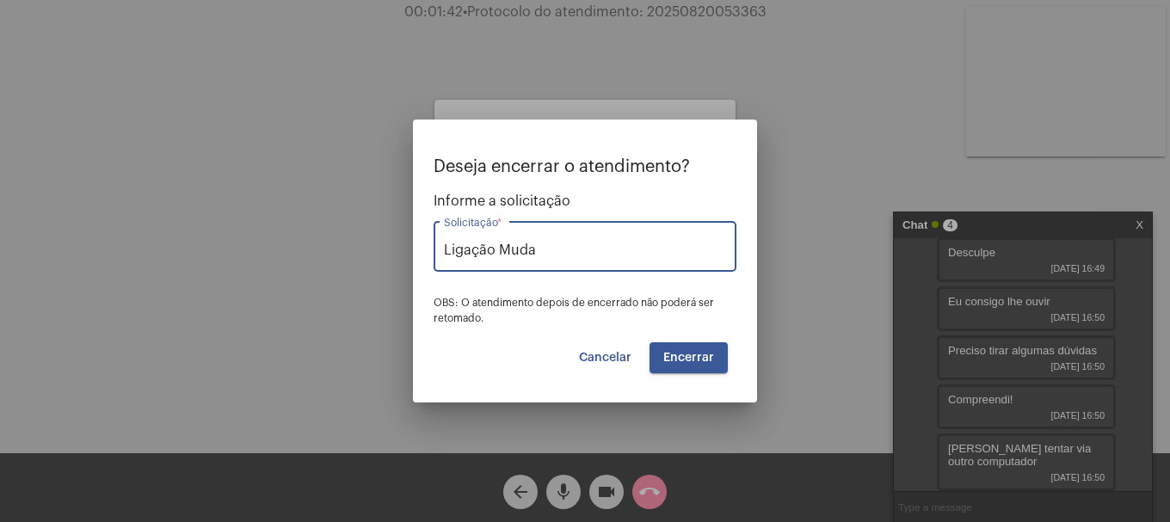
click at [698, 350] on button "Encerrar" at bounding box center [688, 357] width 78 height 31
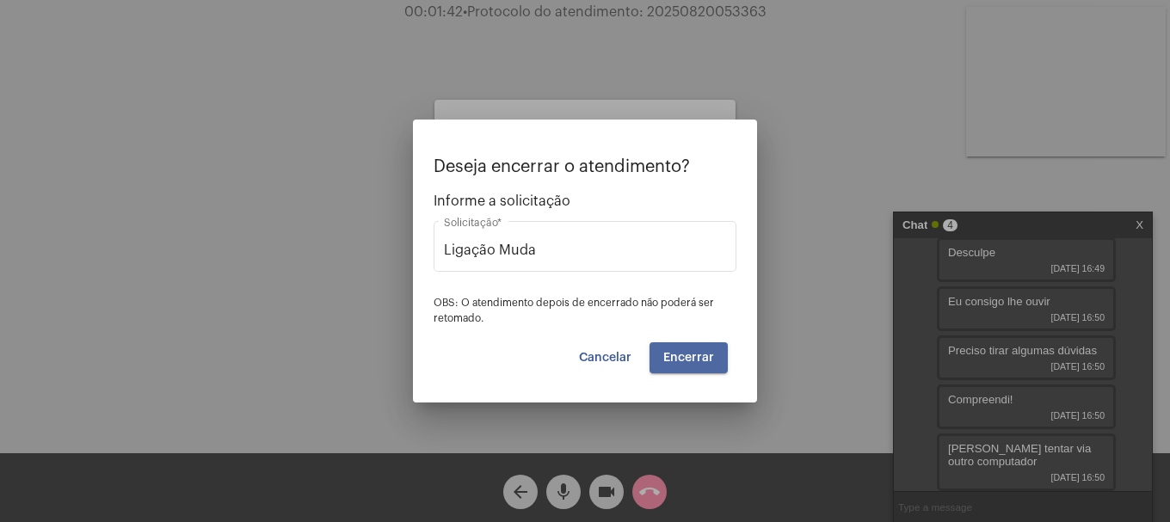
click at [698, 350] on button "Encerrar" at bounding box center [688, 357] width 78 height 31
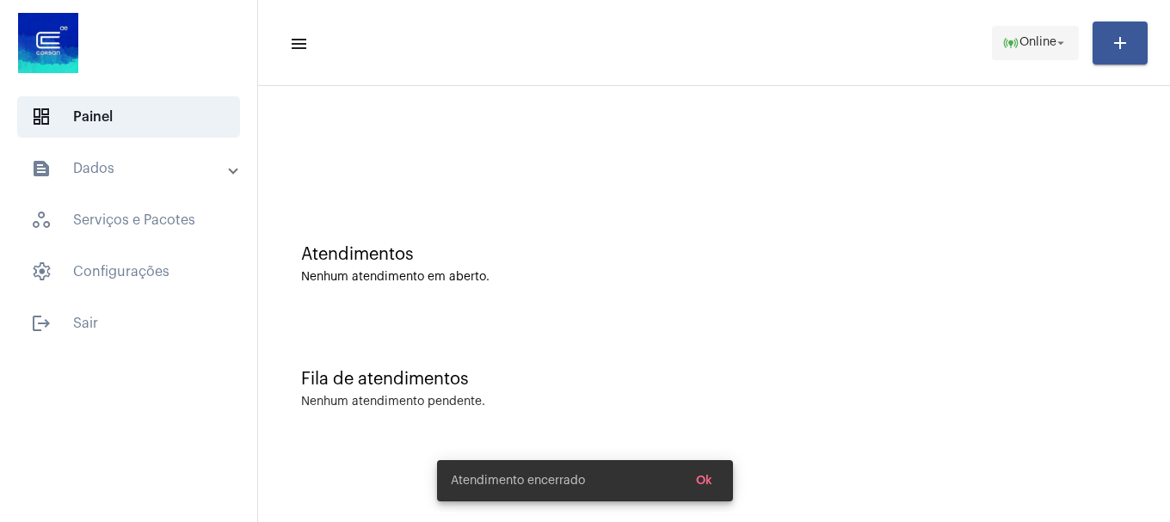
click at [1046, 43] on span "Online" at bounding box center [1037, 43] width 37 height 12
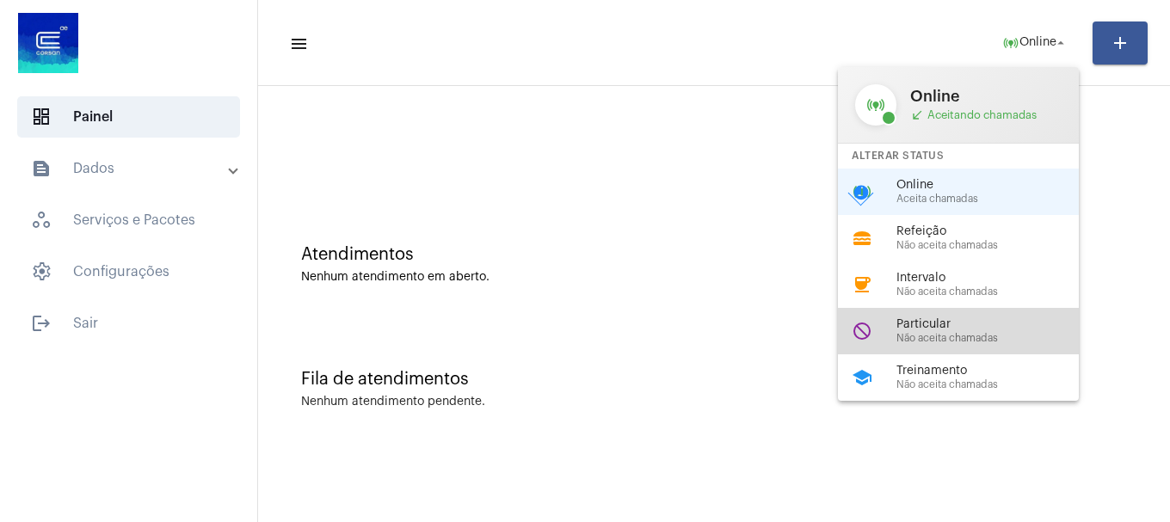
click at [912, 341] on span "Não aceita chamadas" at bounding box center [994, 338] width 196 height 11
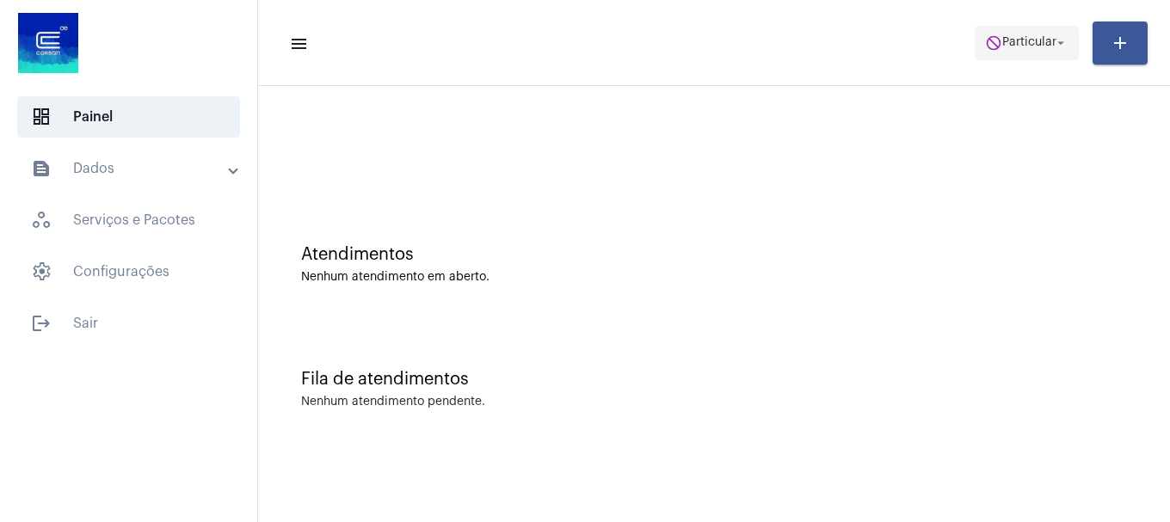
click at [1012, 43] on span "Particular" at bounding box center [1029, 43] width 54 height 12
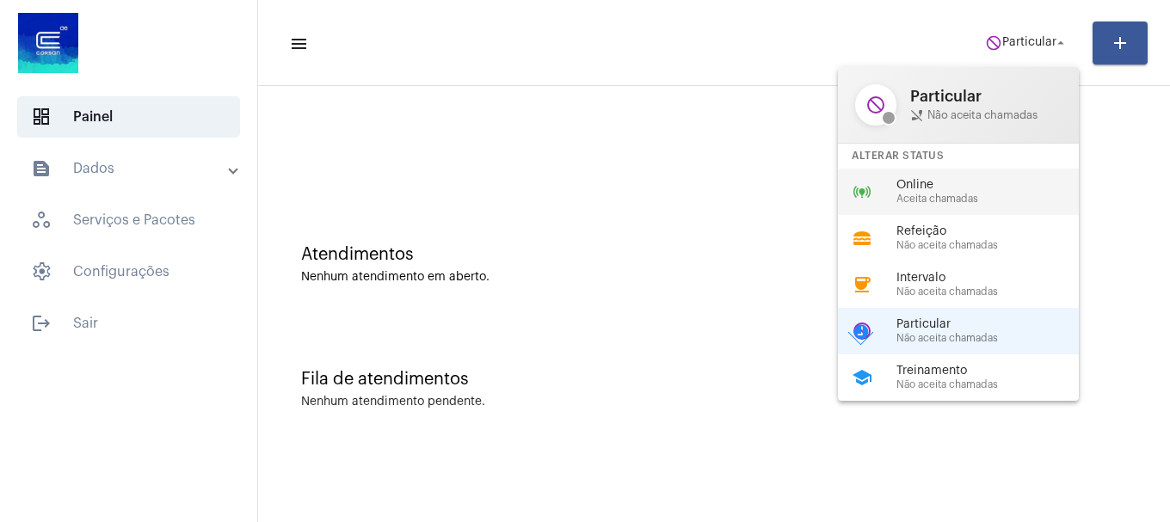
click at [998, 176] on div "online_prediction Online Aceita chamadas" at bounding box center [972, 192] width 268 height 46
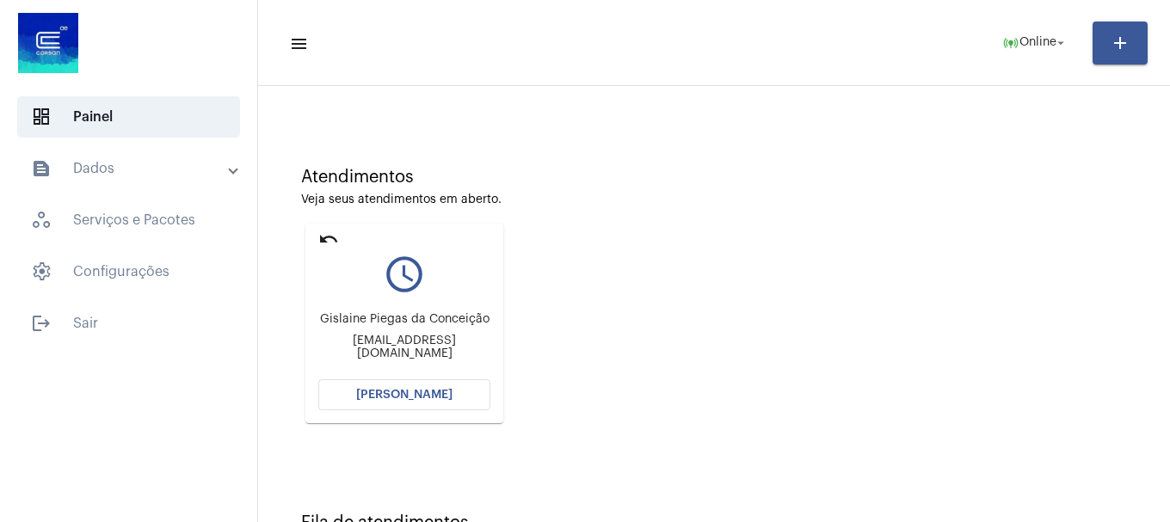
scroll to position [151, 0]
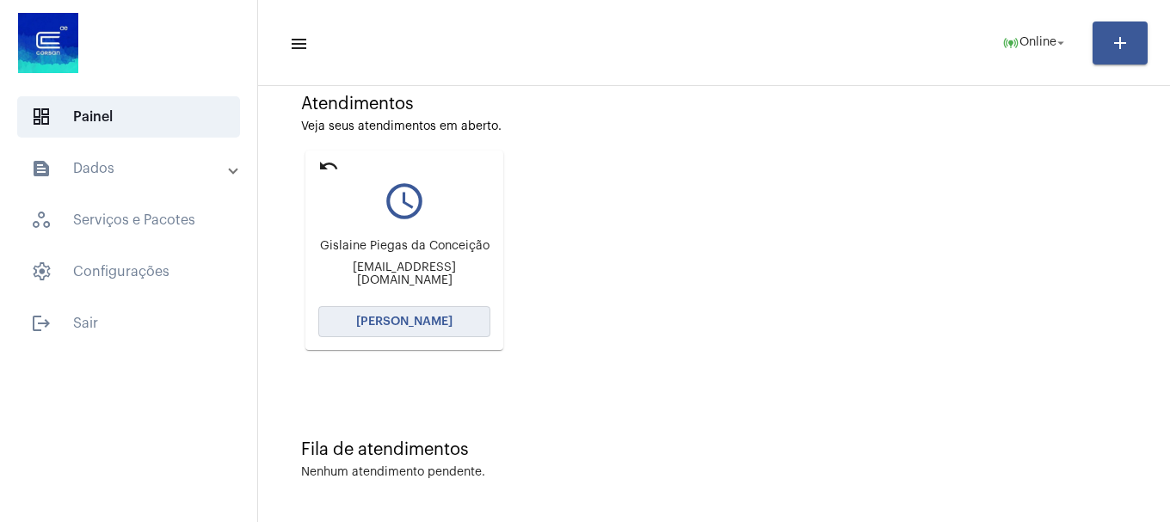
click at [465, 318] on button "[PERSON_NAME]" at bounding box center [404, 321] width 172 height 31
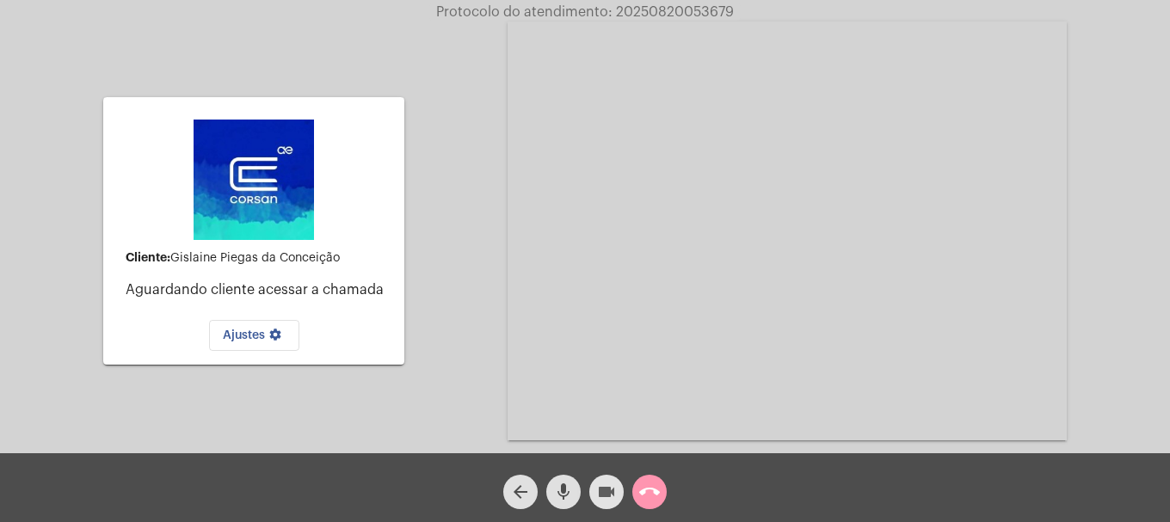
click at [608, 492] on mat-icon "videocam" at bounding box center [606, 492] width 21 height 21
click at [601, 492] on mat-icon "videocam_off" at bounding box center [606, 492] width 21 height 21
click at [660, 495] on button "call_end" at bounding box center [649, 492] width 34 height 34
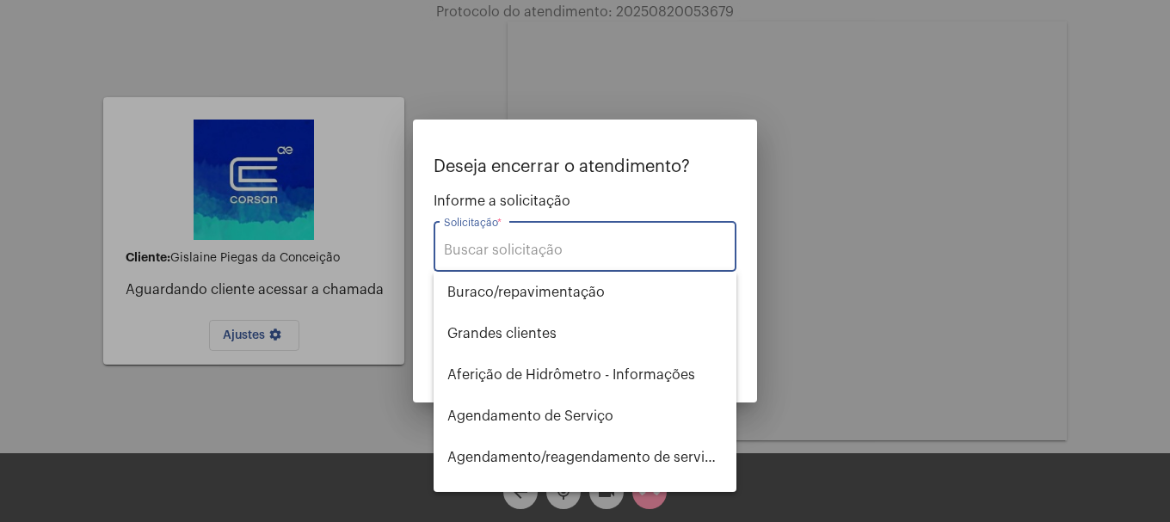
click at [498, 255] on input "Solicitação *" at bounding box center [585, 250] width 282 height 15
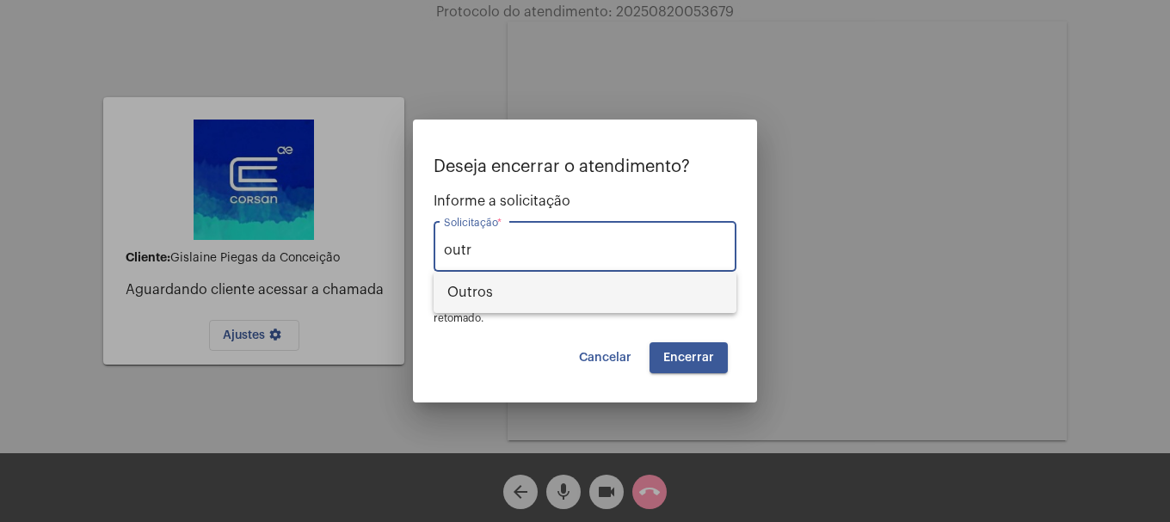
click at [530, 278] on span "Outros" at bounding box center [584, 292] width 275 height 41
type input "Outros"
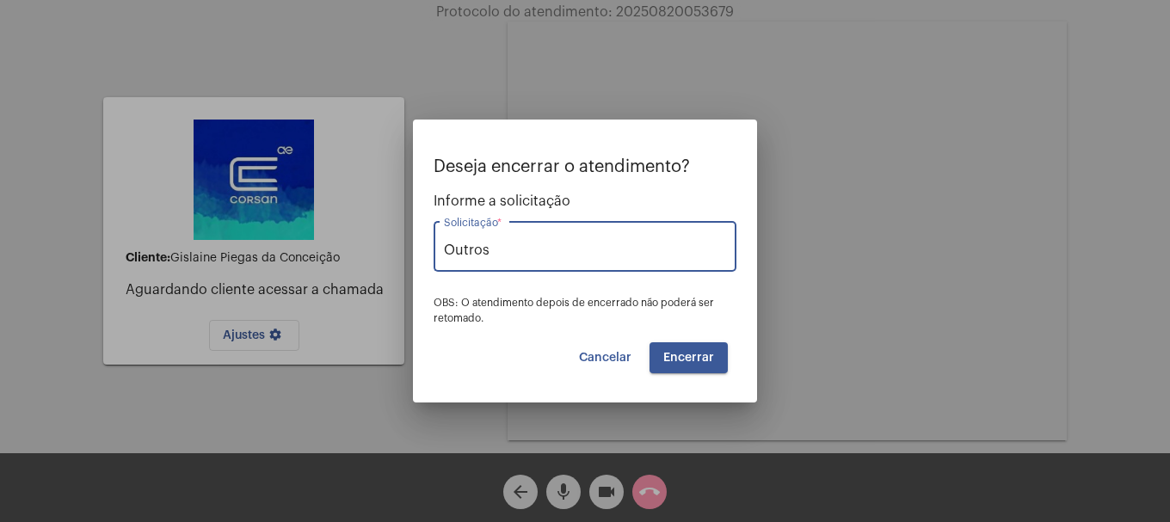
click at [685, 361] on span "Encerrar" at bounding box center [688, 358] width 51 height 12
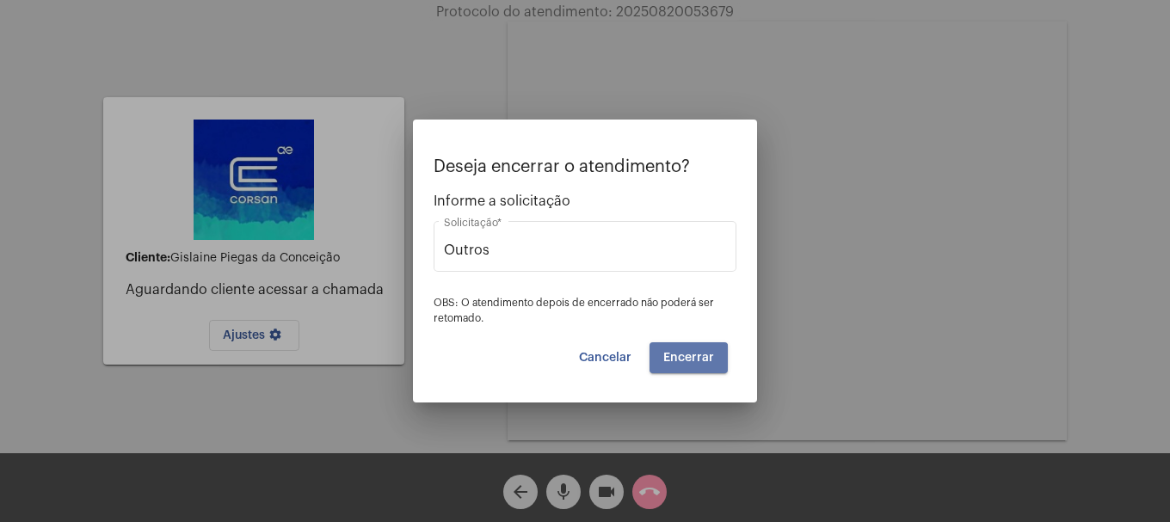
click at [685, 361] on span "Encerrar" at bounding box center [688, 358] width 51 height 12
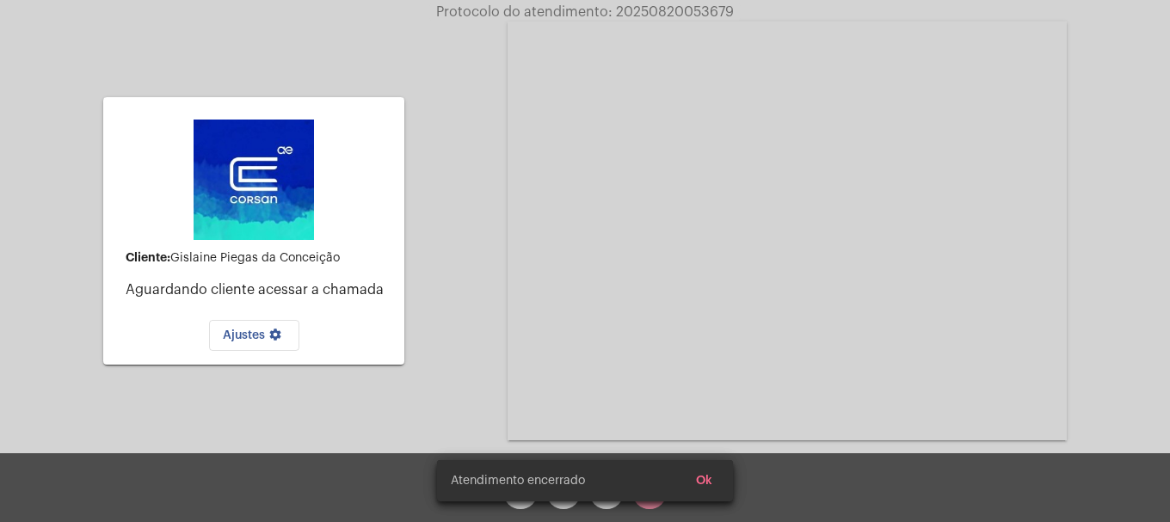
click at [685, 361] on video at bounding box center [787, 231] width 559 height 419
